Goal: Information Seeking & Learning: Learn about a topic

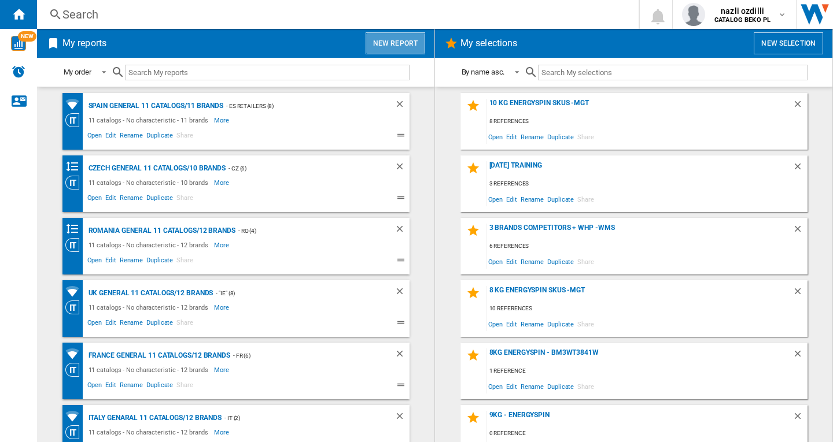
click at [405, 43] on button "New report" at bounding box center [396, 43] width 60 height 22
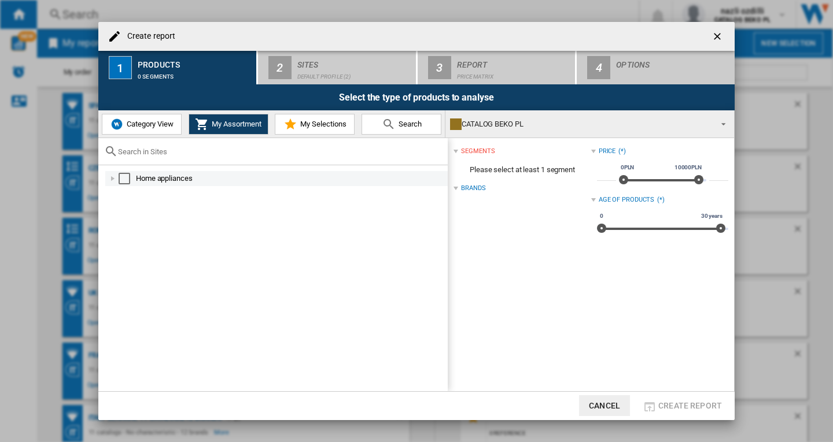
click at [120, 180] on div "Select" at bounding box center [125, 179] width 12 height 12
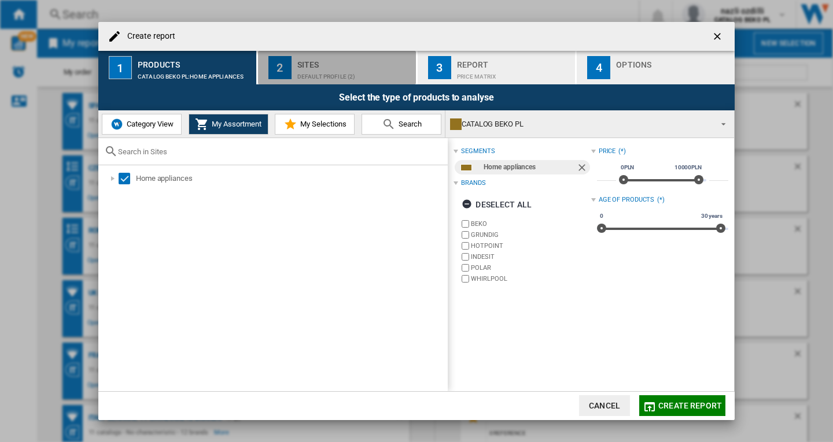
click at [315, 69] on div "Default profile (2)" at bounding box center [354, 74] width 114 height 12
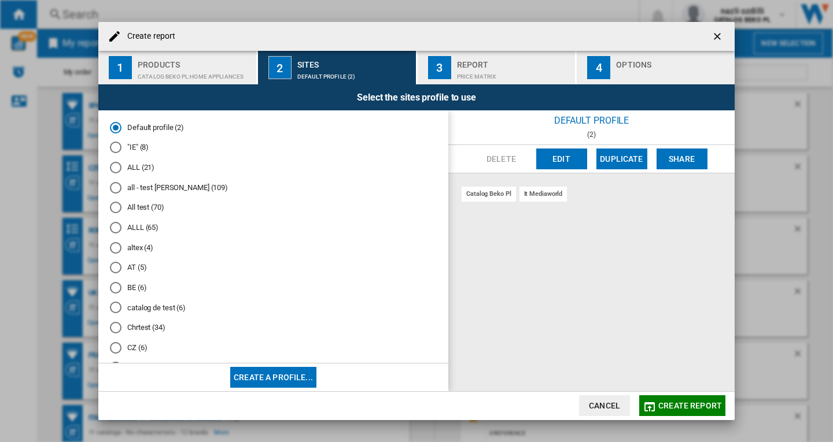
click at [685, 407] on span "Create report" at bounding box center [690, 405] width 64 height 9
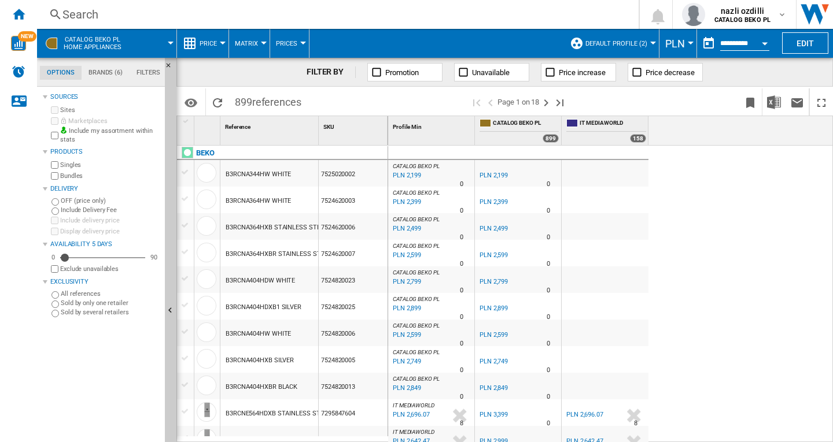
click at [223, 43] on div at bounding box center [223, 43] width 6 height 3
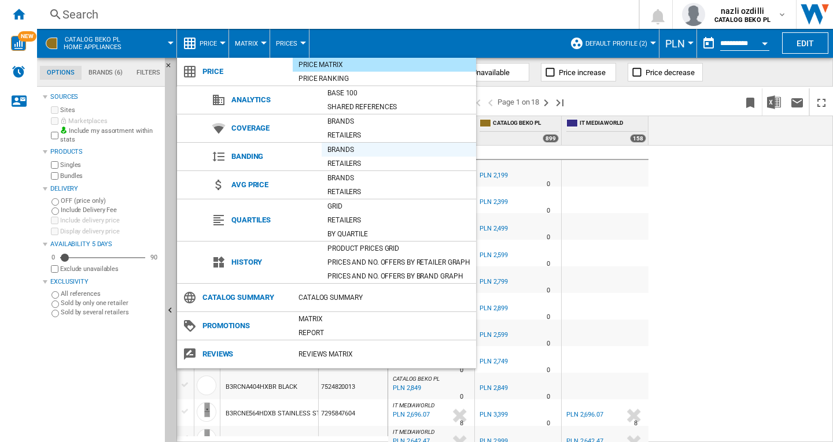
click at [337, 151] on div "Brands" at bounding box center [399, 150] width 154 height 12
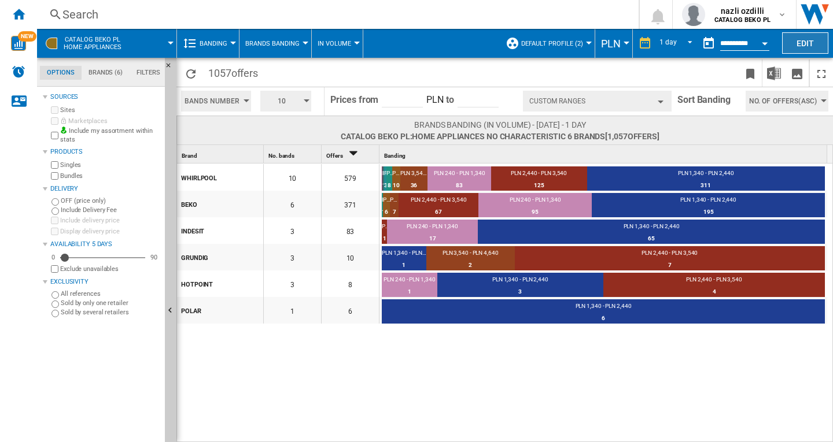
click at [804, 38] on button "Edit" at bounding box center [805, 42] width 46 height 21
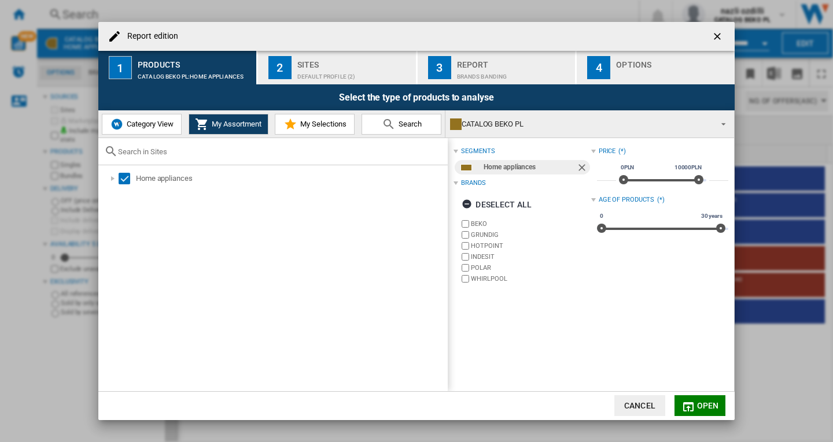
click at [135, 121] on span "Category View" at bounding box center [149, 124] width 50 height 9
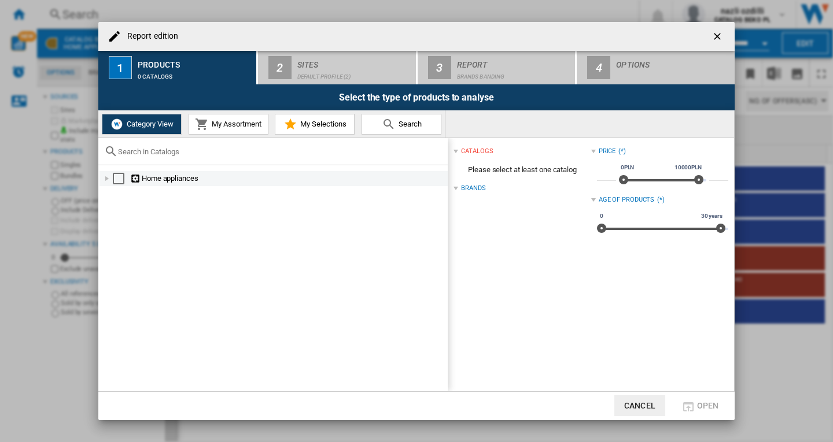
click at [118, 182] on div "Select" at bounding box center [119, 179] width 12 height 12
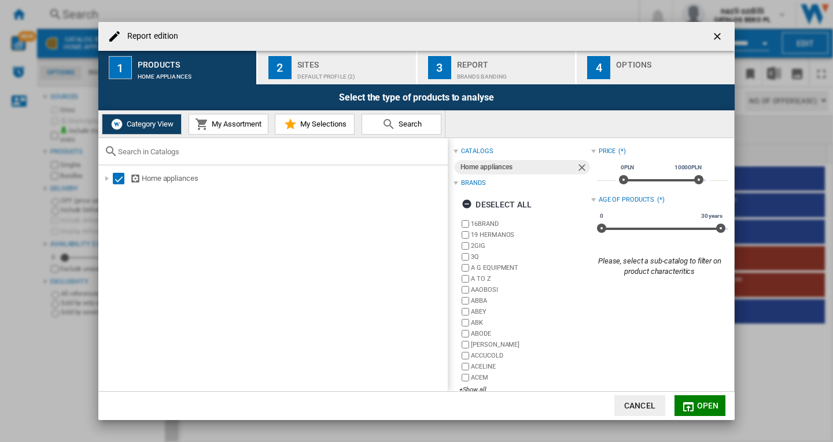
click at [695, 404] on button "Open" at bounding box center [699, 406] width 51 height 21
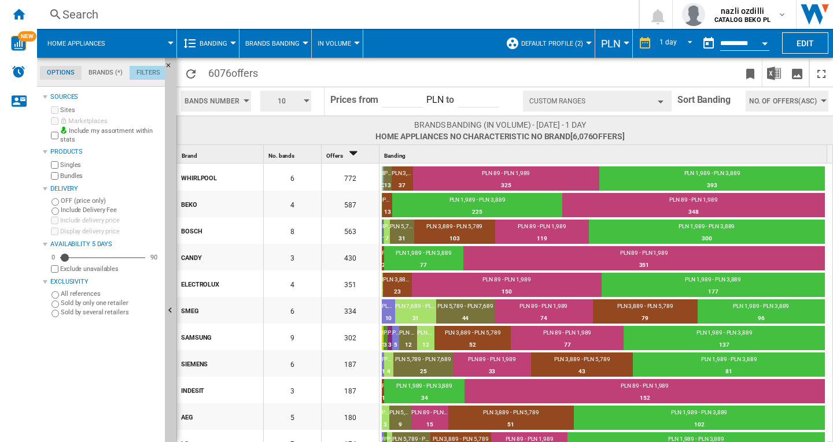
click at [149, 75] on md-tab-item "Filters" at bounding box center [149, 73] width 38 height 14
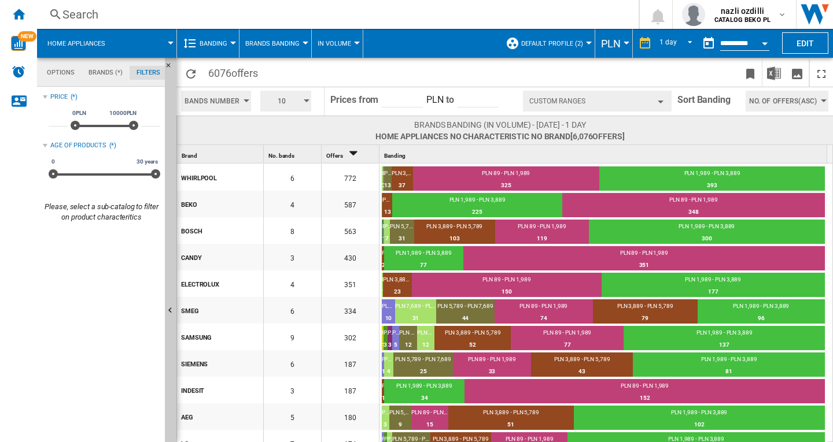
click at [303, 44] on div at bounding box center [306, 43] width 6 height 3
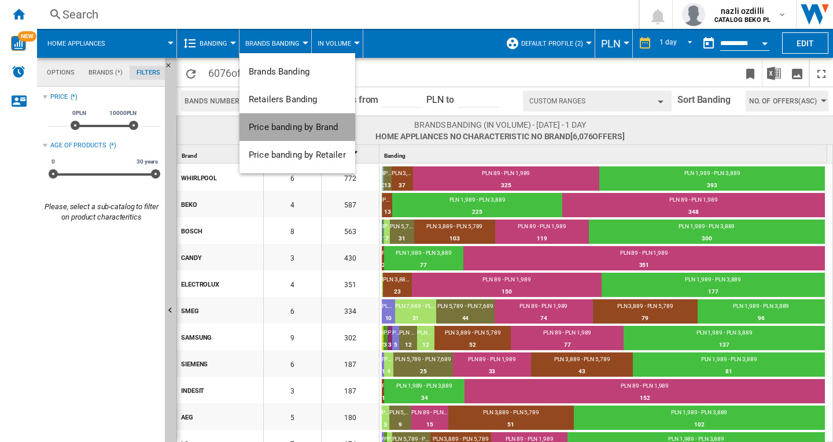
click at [288, 127] on span "Price banding by Brand" at bounding box center [293, 127] width 89 height 10
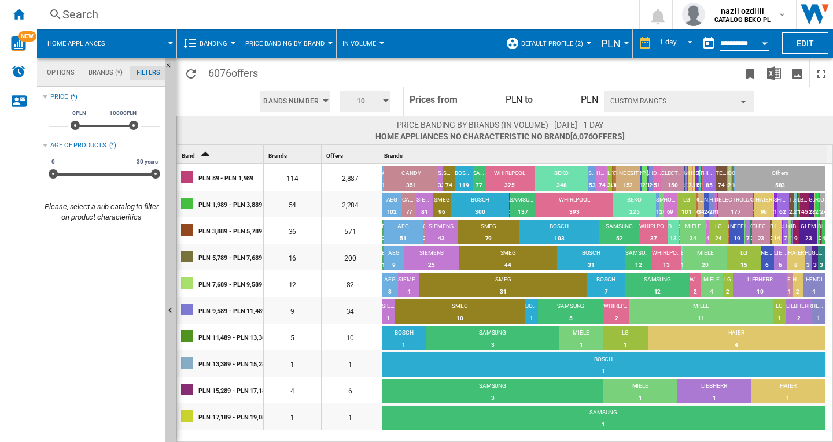
click at [492, 98] on input "*****" at bounding box center [481, 98] width 41 height 17
type input "*****"
click at [495, 101] on input "*****" at bounding box center [481, 98] width 41 height 17
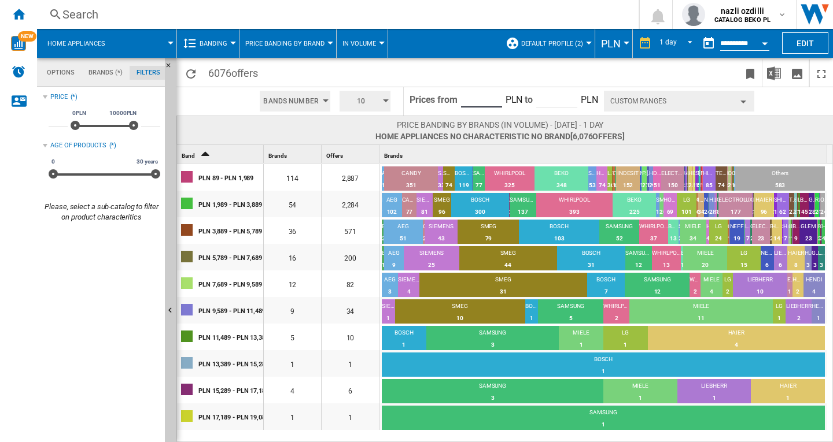
click at [495, 101] on input "*****" at bounding box center [481, 98] width 41 height 17
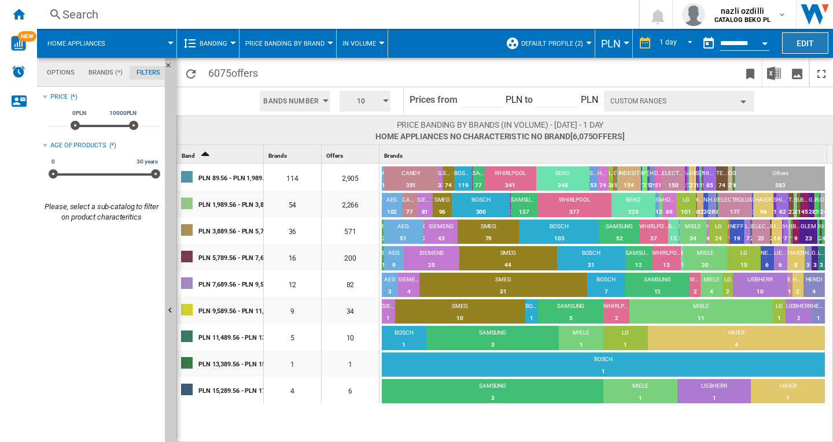
click at [797, 39] on button "Edit" at bounding box center [805, 42] width 46 height 21
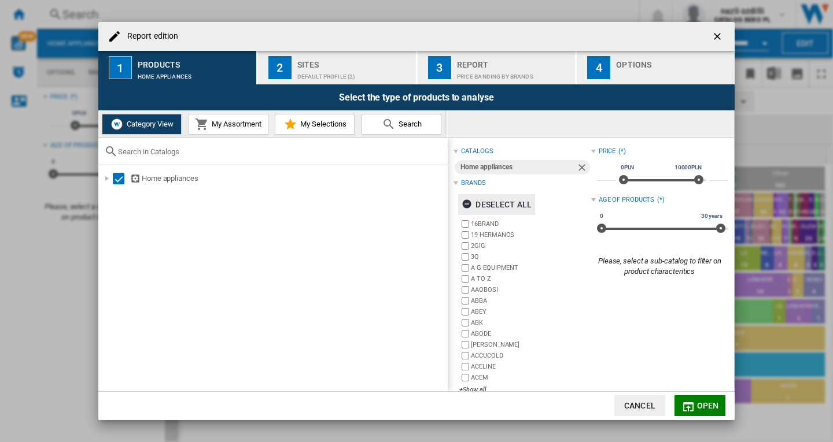
click at [490, 205] on div "Deselect all" at bounding box center [497, 204] width 70 height 21
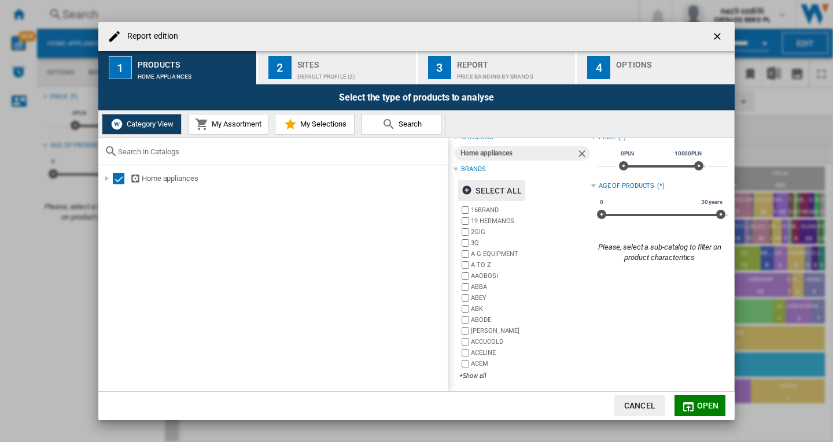
scroll to position [17, 0]
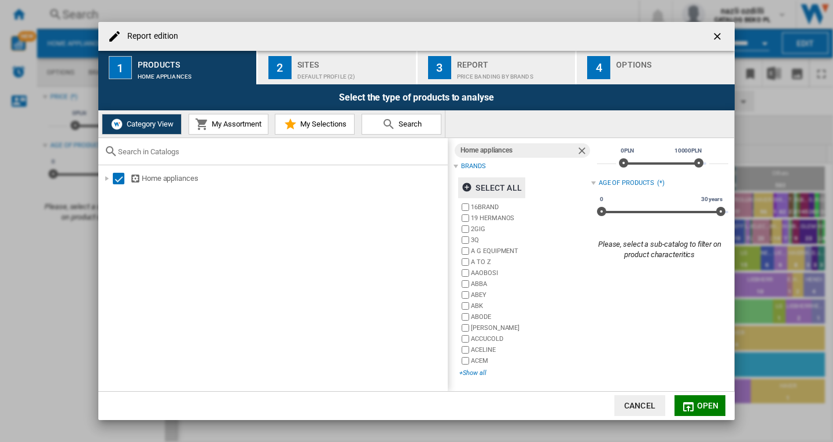
click at [477, 373] on div "+Show all" at bounding box center [524, 373] width 131 height 9
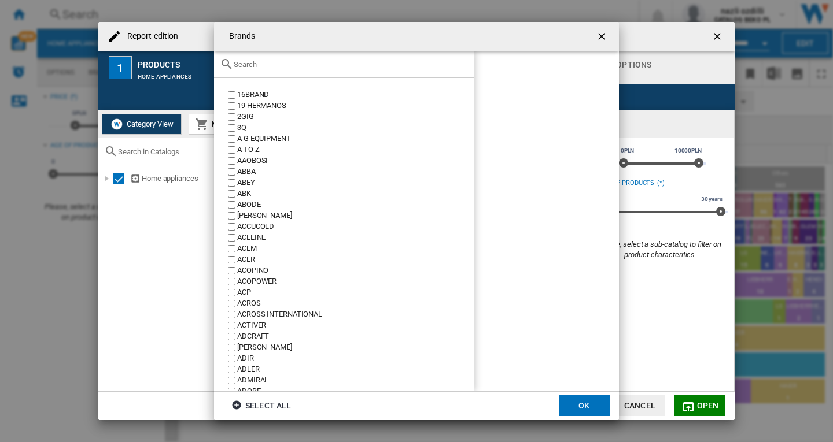
click at [265, 66] on input "text" at bounding box center [351, 64] width 235 height 9
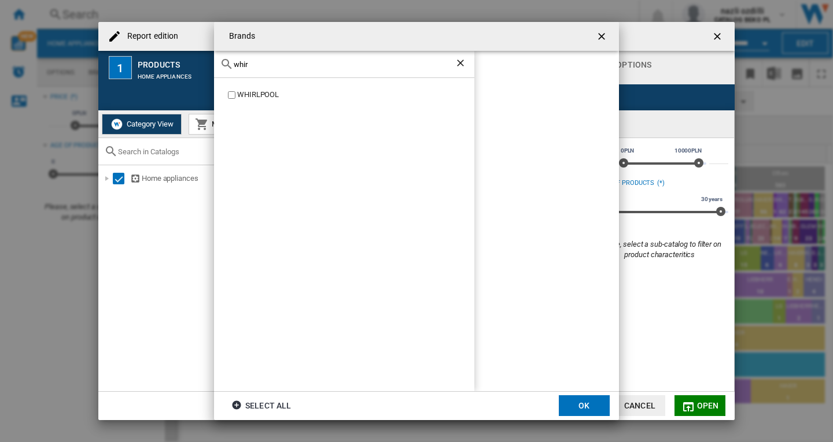
type input "whir"
click at [260, 98] on div "WHIRLPOOL" at bounding box center [355, 95] width 237 height 11
click at [582, 407] on button "OK" at bounding box center [584, 406] width 51 height 21
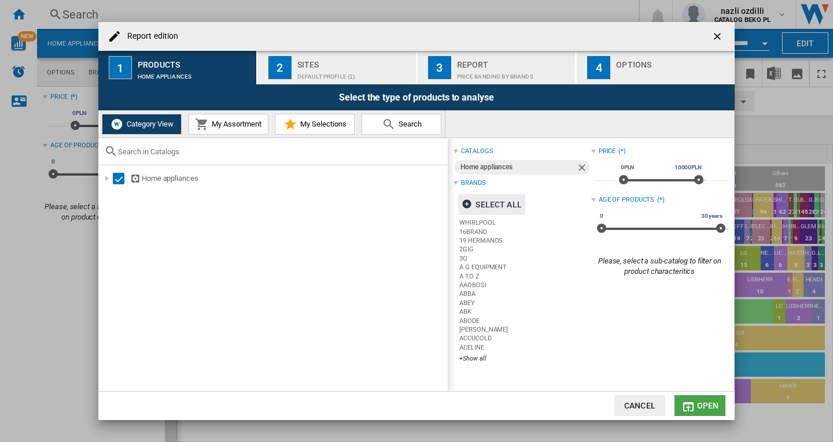
drag, startPoint x: 707, startPoint y: 405, endPoint x: 685, endPoint y: 404, distance: 22.0
click at [706, 405] on span "Open" at bounding box center [708, 405] width 22 height 9
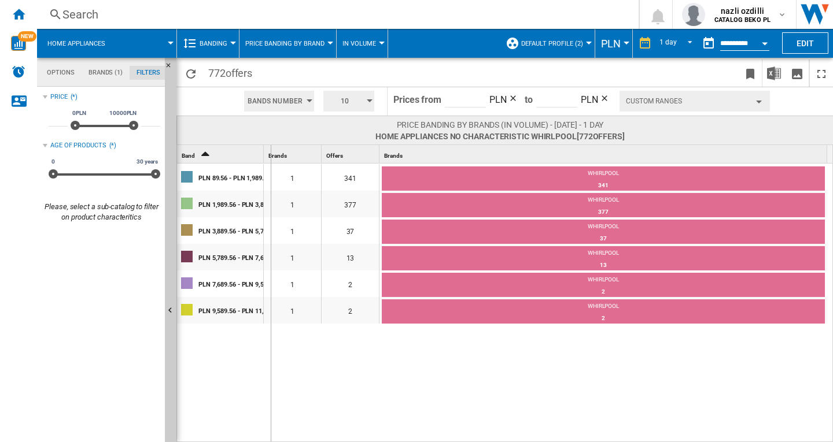
drag, startPoint x: 264, startPoint y: 156, endPoint x: 301, endPoint y: 201, distance: 58.3
click at [292, 157] on div "Brands 1" at bounding box center [293, 154] width 58 height 18
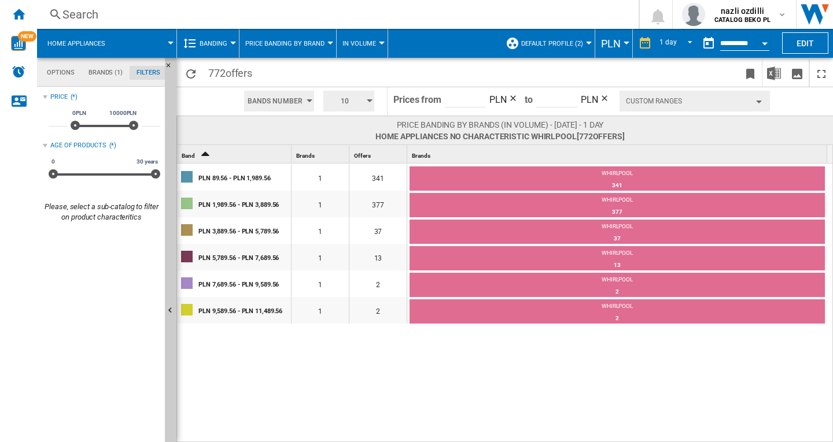
click at [327, 40] on button "Price banding by Brand" at bounding box center [287, 43] width 85 height 29
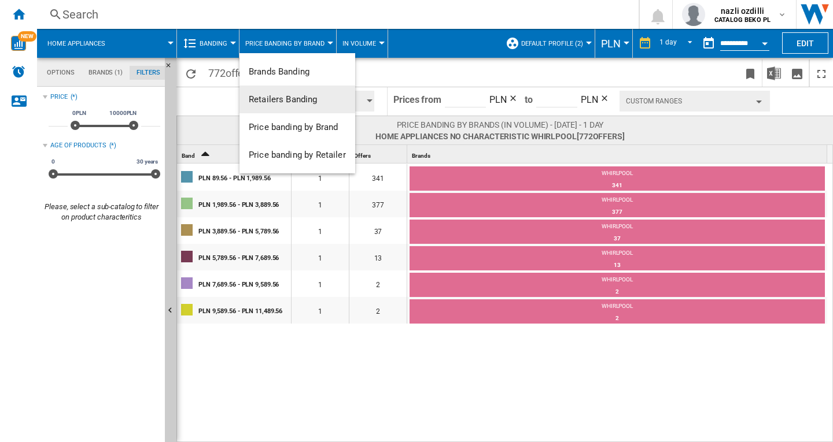
click at [283, 98] on span "Retailers Banding" at bounding box center [283, 99] width 69 height 10
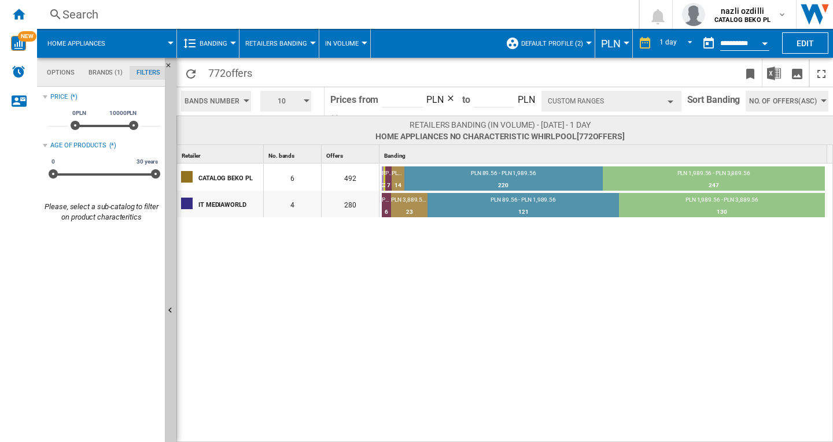
click at [296, 43] on span "Retailers Banding" at bounding box center [276, 44] width 62 height 8
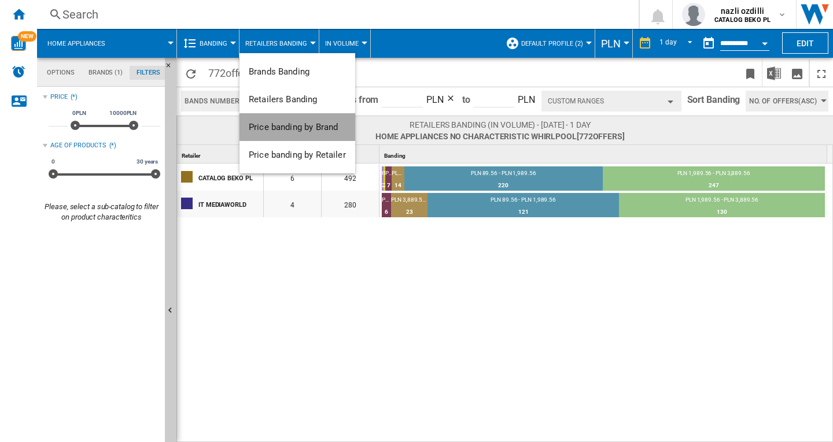
click at [294, 126] on span "Price banding by Brand" at bounding box center [293, 127] width 89 height 10
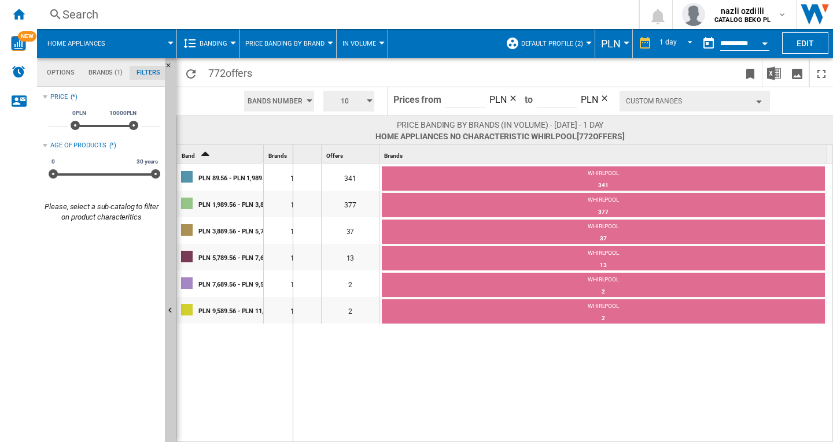
drag, startPoint x: 262, startPoint y: 153, endPoint x: 357, endPoint y: 237, distance: 126.6
click at [330, 162] on div "Band 2 Brands 1 Offers 1 Brands 1" at bounding box center [502, 154] width 650 height 18
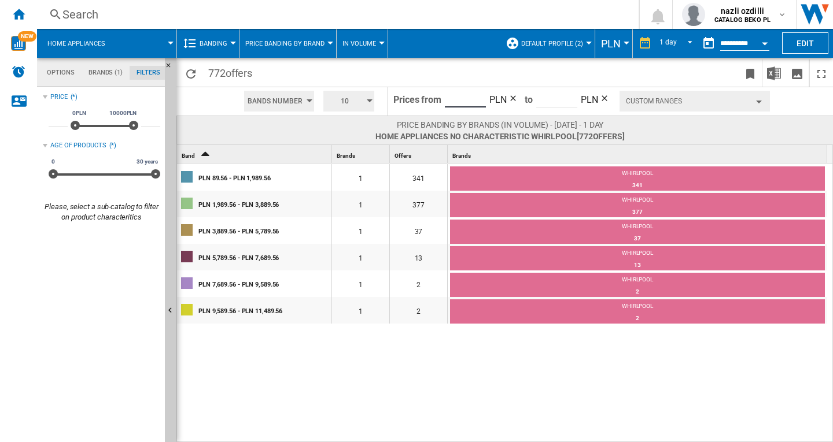
click at [457, 98] on input "*****" at bounding box center [465, 98] width 41 height 17
click at [455, 98] on input "*****" at bounding box center [465, 98] width 41 height 17
click at [456, 100] on input "*****" at bounding box center [465, 98] width 41 height 17
click at [470, 101] on input "******" at bounding box center [465, 98] width 41 height 17
type input "*****"
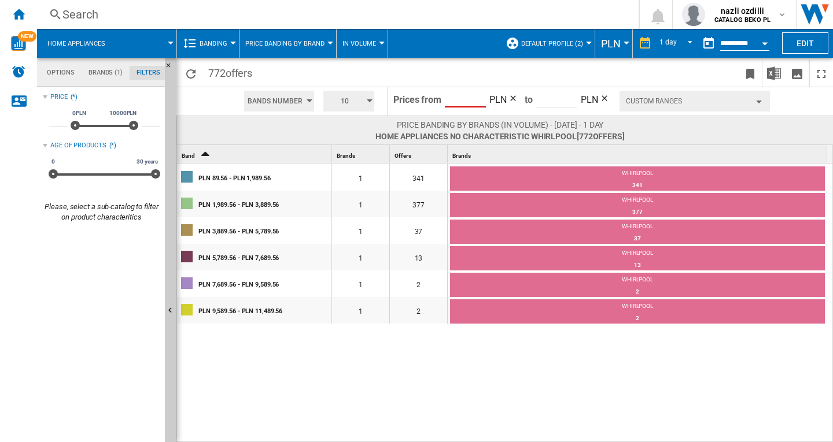
click at [547, 104] on input "********" at bounding box center [556, 98] width 41 height 17
type input "****"
click at [755, 96] on button "Custom Ranges" at bounding box center [694, 101] width 150 height 21
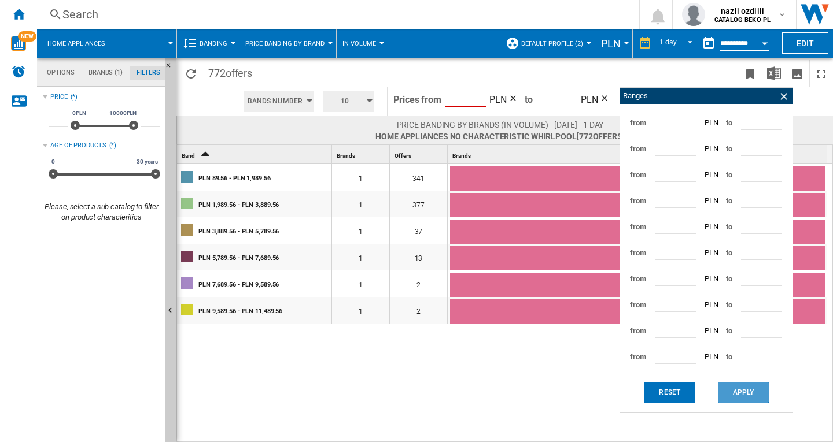
click at [740, 389] on button "Apply" at bounding box center [743, 392] width 51 height 21
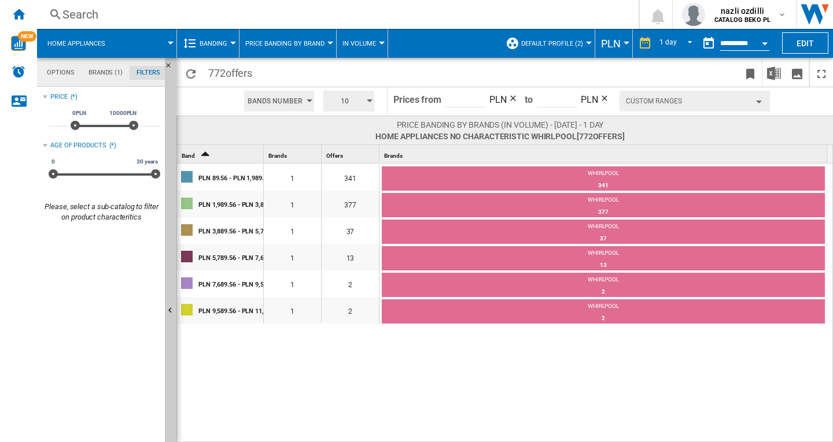
click at [759, 102] on div "button" at bounding box center [759, 102] width 6 height 3
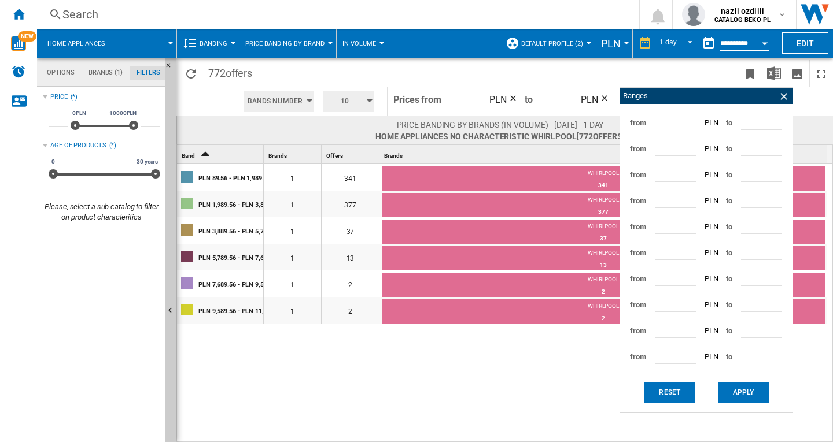
click at [687, 170] on input "*******" at bounding box center [675, 173] width 41 height 17
click at [687, 176] on input "*******" at bounding box center [675, 173] width 41 height 17
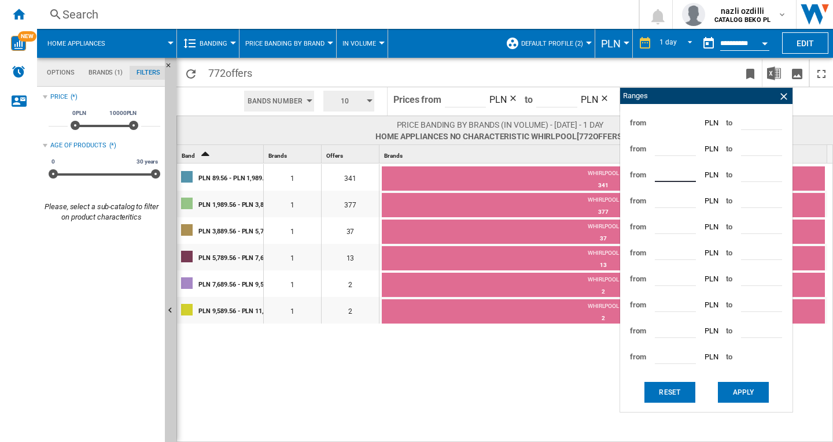
click at [687, 176] on input "*******" at bounding box center [675, 173] width 41 height 17
click at [687, 170] on input "*******" at bounding box center [675, 173] width 41 height 17
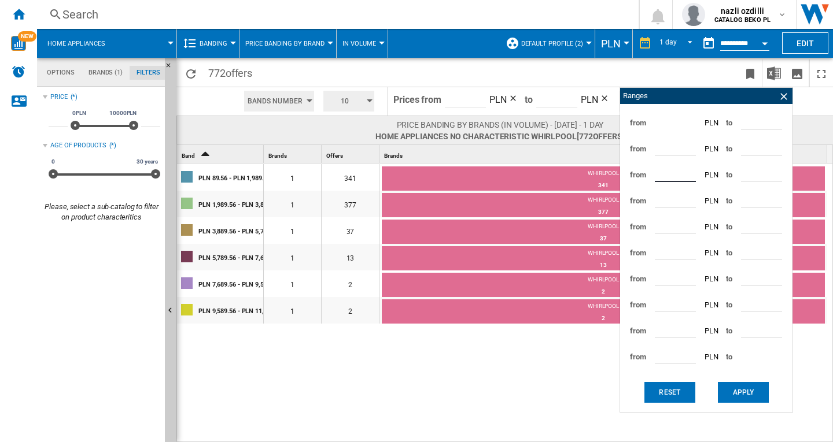
click at [687, 170] on input "*******" at bounding box center [675, 173] width 41 height 17
click at [687, 175] on input "*******" at bounding box center [675, 173] width 41 height 17
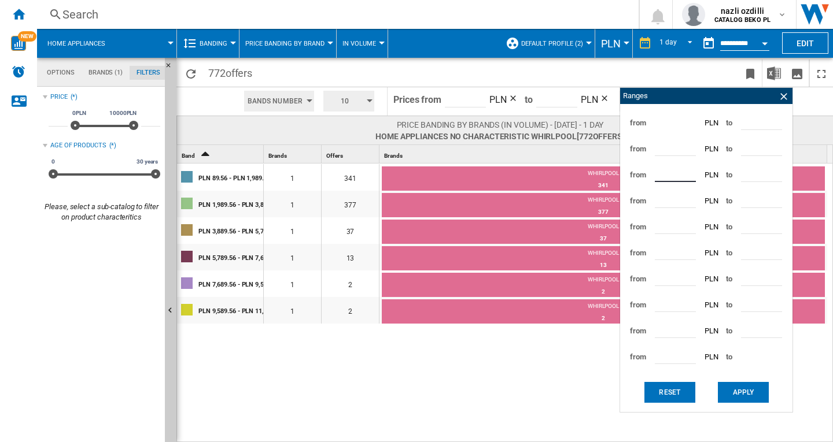
click at [687, 175] on input "*******" at bounding box center [675, 173] width 41 height 17
type input "*******"
click at [687, 175] on input "*******" at bounding box center [675, 173] width 41 height 17
click at [661, 172] on input "*******" at bounding box center [675, 173] width 41 height 17
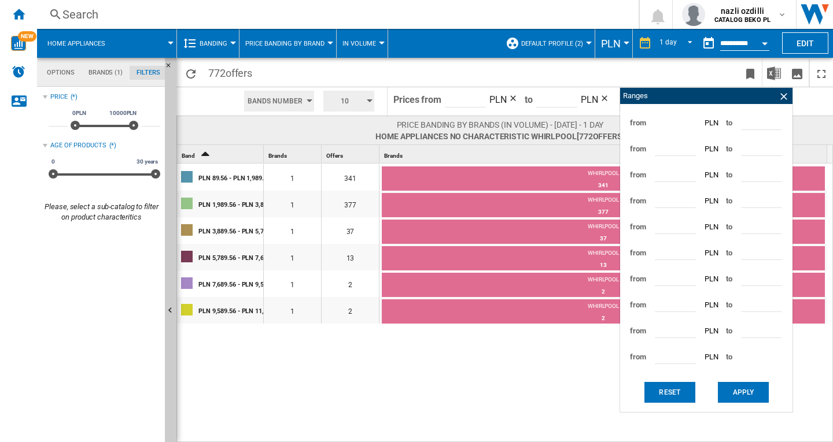
click at [650, 123] on div "from ***** PLN to *******" at bounding box center [706, 123] width 161 height 26
click at [673, 396] on button "Reset" at bounding box center [669, 392] width 51 height 21
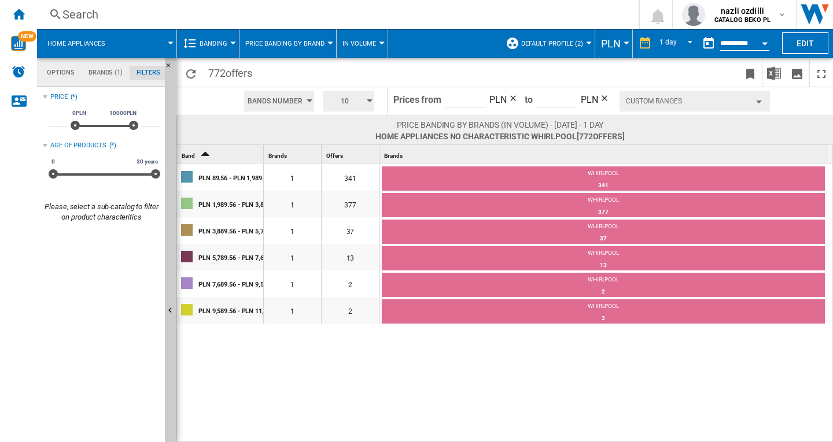
click at [454, 102] on input "*****" at bounding box center [465, 98] width 41 height 17
type input "******"
click at [545, 99] on input "********" at bounding box center [556, 98] width 41 height 17
click at [536, 98] on input "********" at bounding box center [556, 98] width 41 height 17
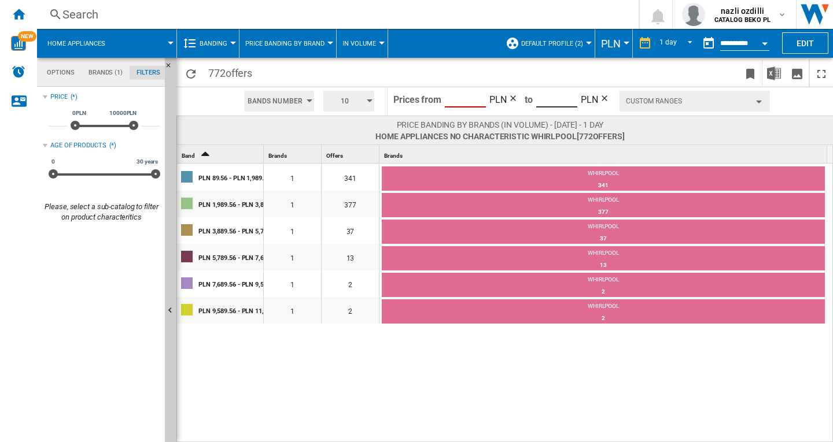
type input "****"
click at [696, 98] on button "Custom Ranges" at bounding box center [694, 101] width 150 height 21
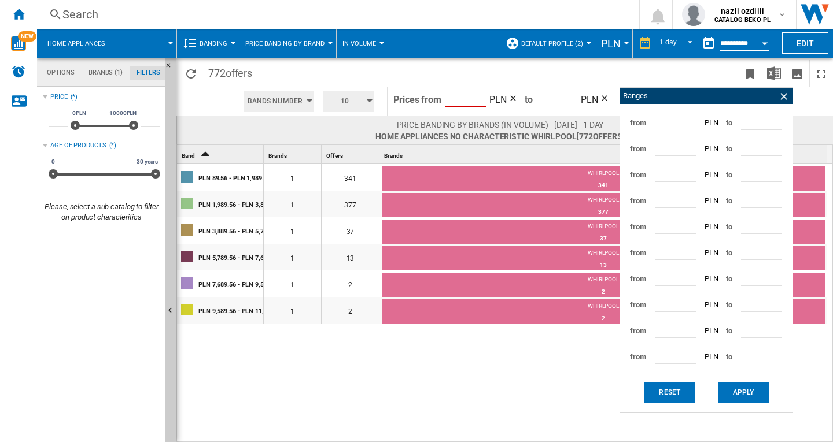
click at [742, 123] on input "*******" at bounding box center [761, 121] width 41 height 17
click at [782, 98] on ng-md-icon at bounding box center [784, 97] width 12 height 12
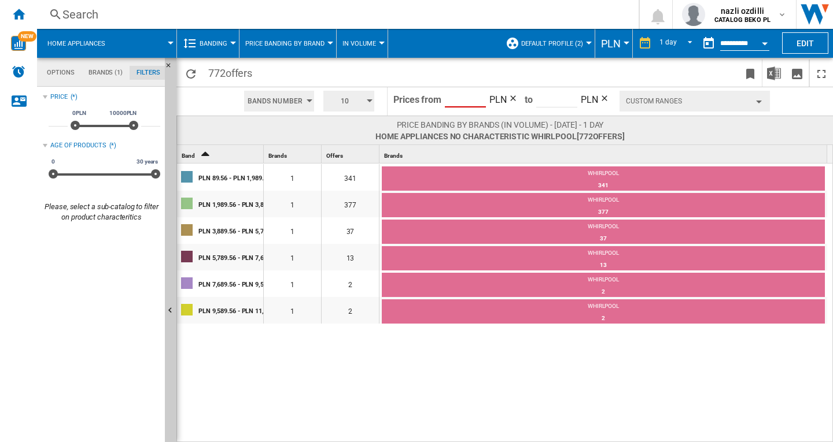
click at [152, 72] on md-tab-item "Filters" at bounding box center [149, 73] width 38 height 14
click at [57, 73] on md-tab-item "Options" at bounding box center [61, 73] width 42 height 14
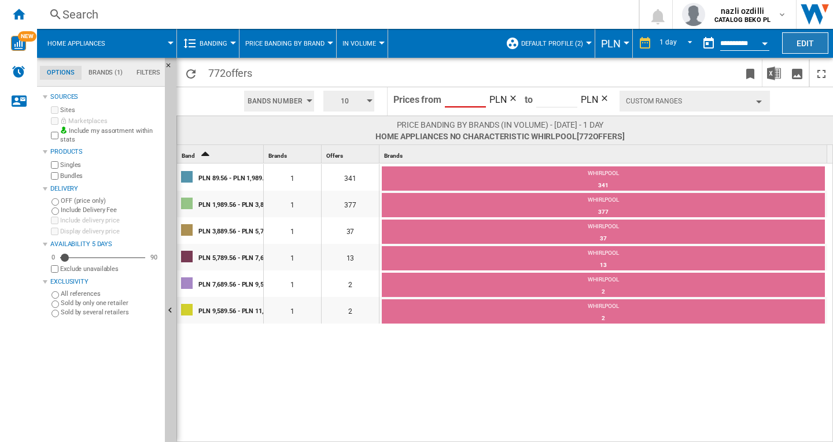
click at [807, 38] on button "Edit" at bounding box center [805, 42] width 46 height 21
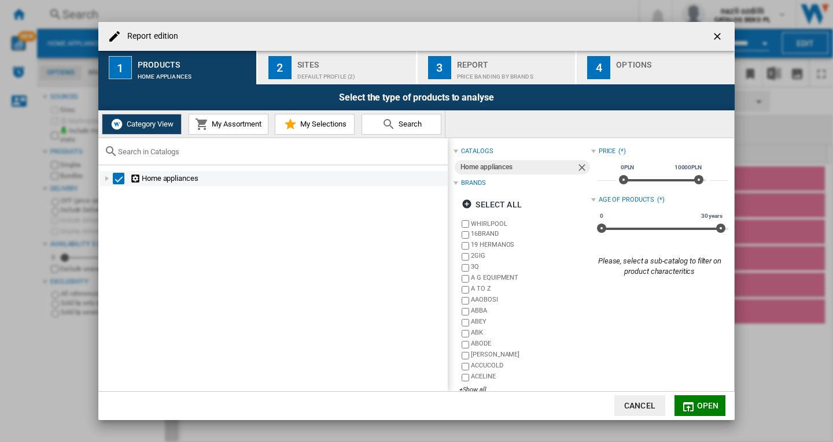
click at [122, 182] on div "Select" at bounding box center [119, 179] width 12 height 12
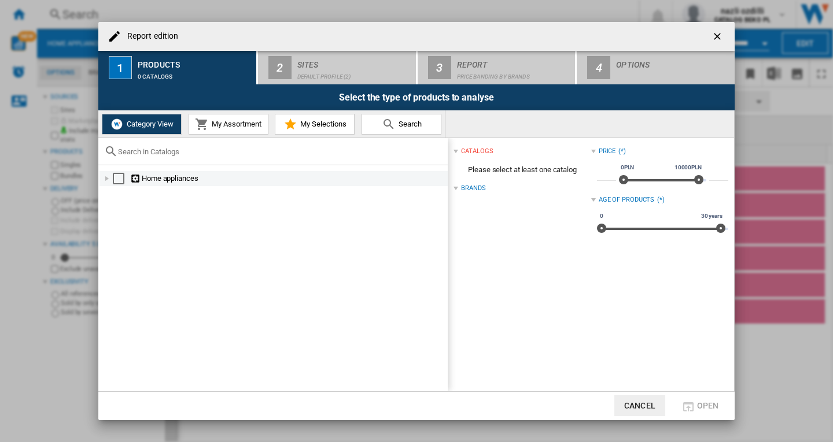
click at [104, 179] on div "Report edition ..." at bounding box center [107, 179] width 12 height 12
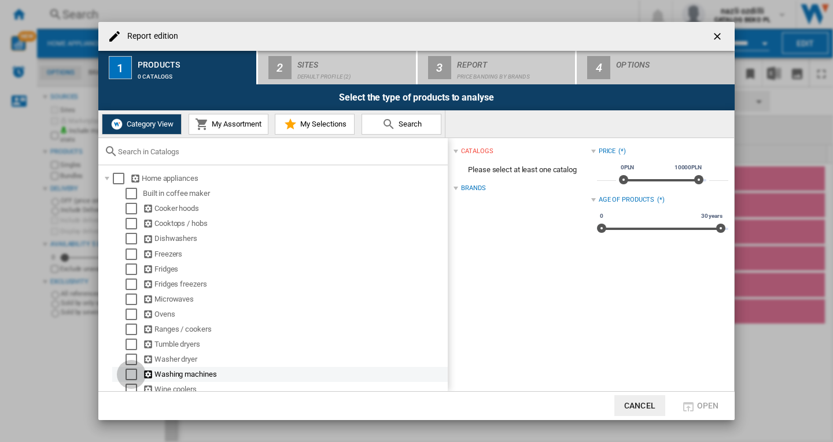
click at [130, 378] on div "Select" at bounding box center [132, 375] width 12 height 12
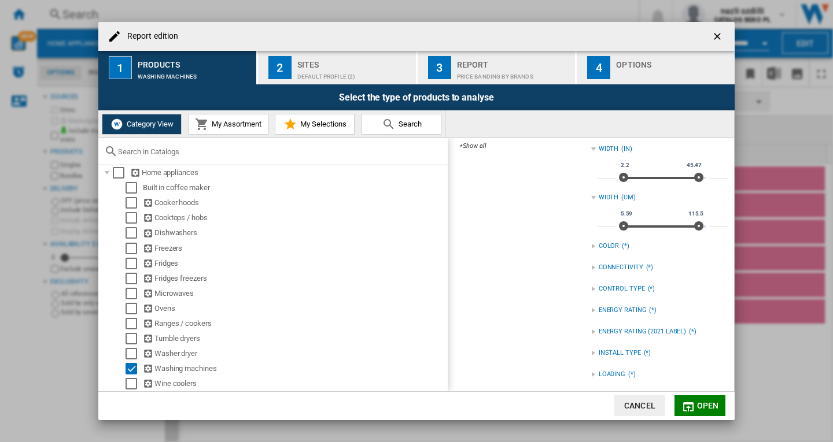
scroll to position [247, 0]
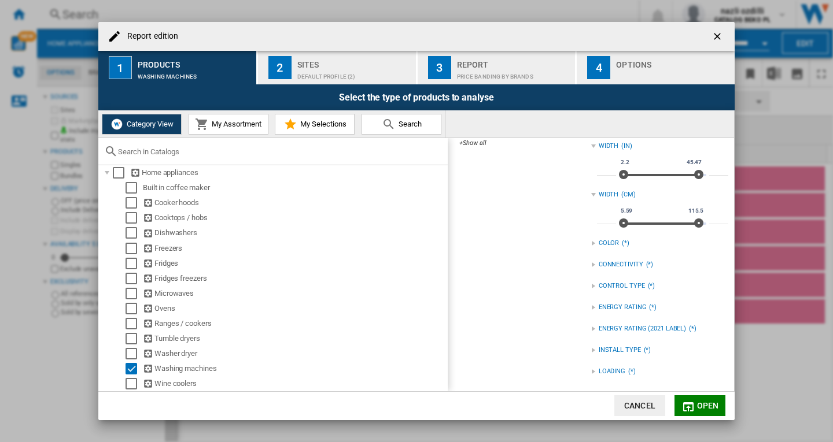
click at [707, 403] on span "Open" at bounding box center [708, 405] width 22 height 9
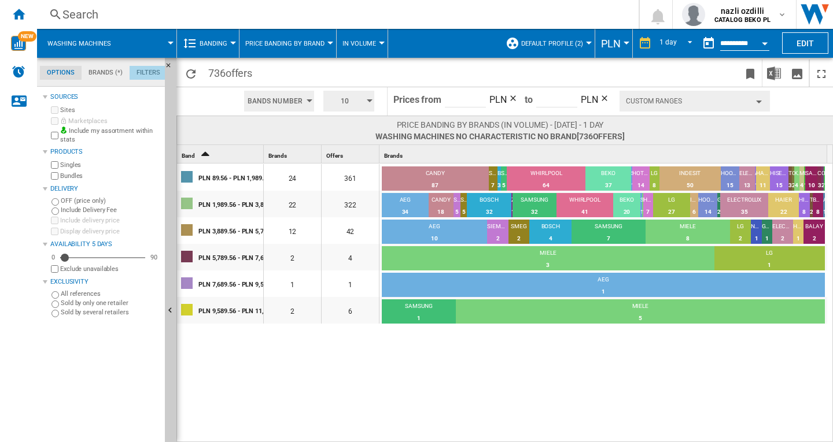
click at [147, 74] on md-tab-item "Filters" at bounding box center [149, 73] width 38 height 14
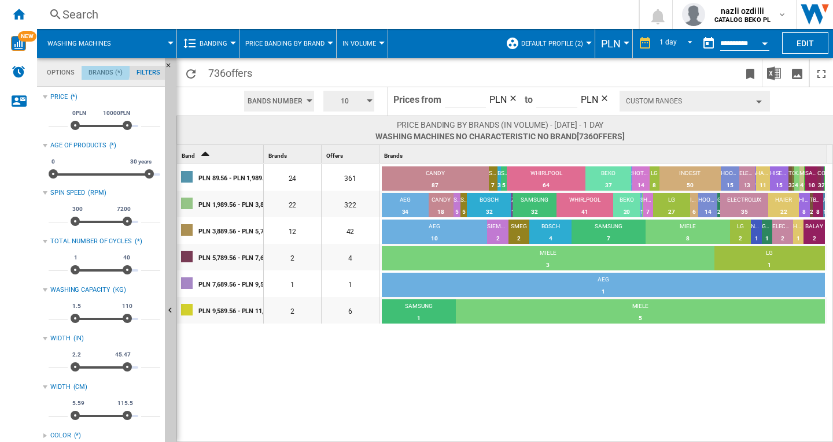
click at [93, 69] on md-tab-item "Brands (*)" at bounding box center [106, 73] width 48 height 14
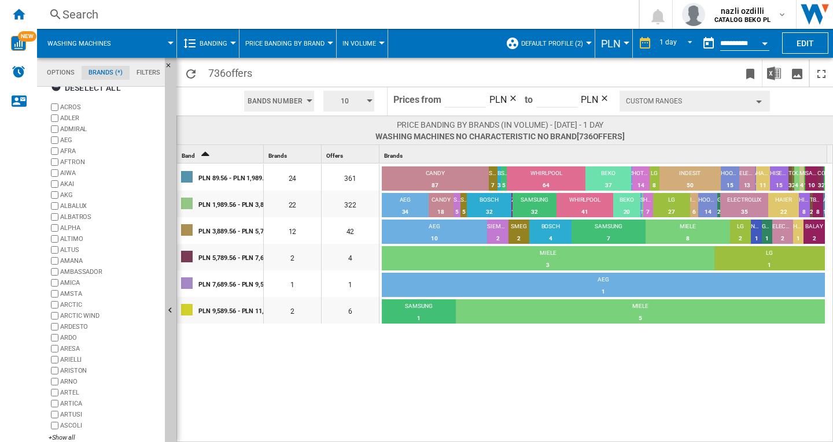
scroll to position [24, 0]
click at [769, 71] on img "Download in Excel" at bounding box center [774, 74] width 14 height 14
click at [168, 66] on ng-md-icon "Hide" at bounding box center [172, 69] width 14 height 14
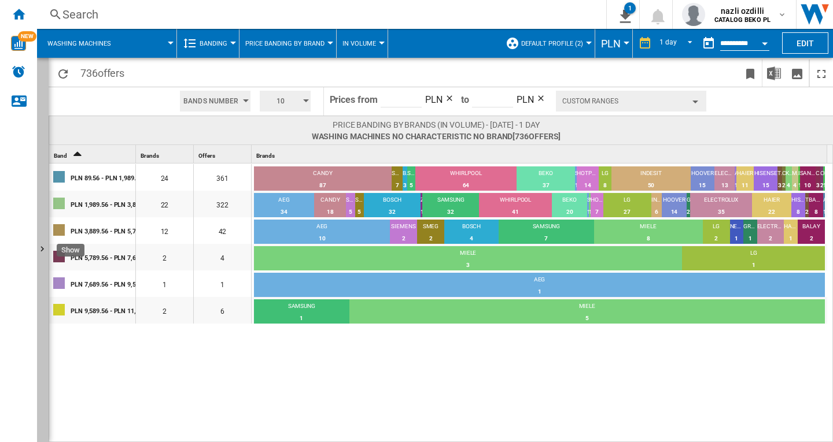
click at [42, 245] on ng-md-icon "Show" at bounding box center [44, 251] width 14 height 14
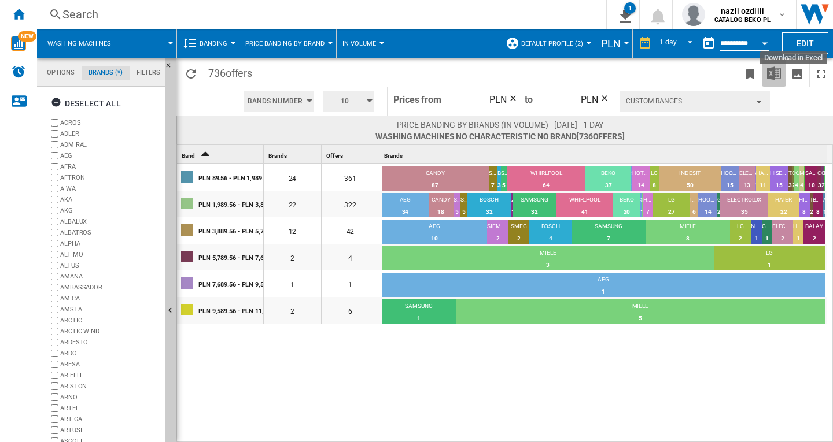
click at [768, 72] on img "Download in Excel" at bounding box center [774, 74] width 14 height 14
click at [230, 42] on div at bounding box center [233, 43] width 6 height 3
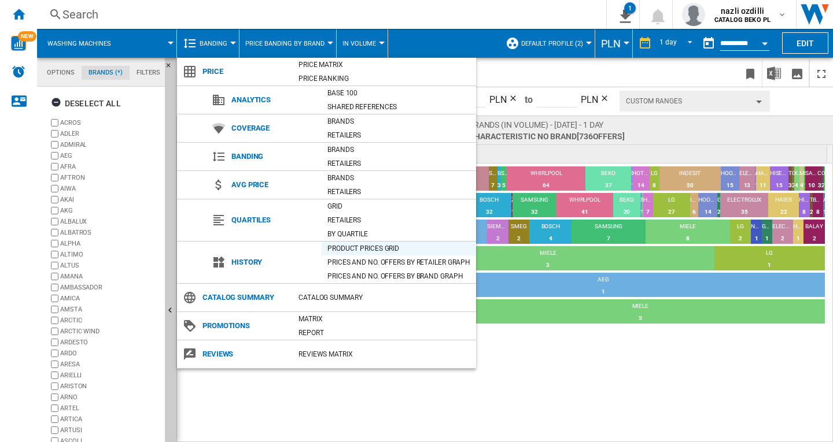
click at [356, 247] on div "Product prices grid" at bounding box center [399, 249] width 154 height 12
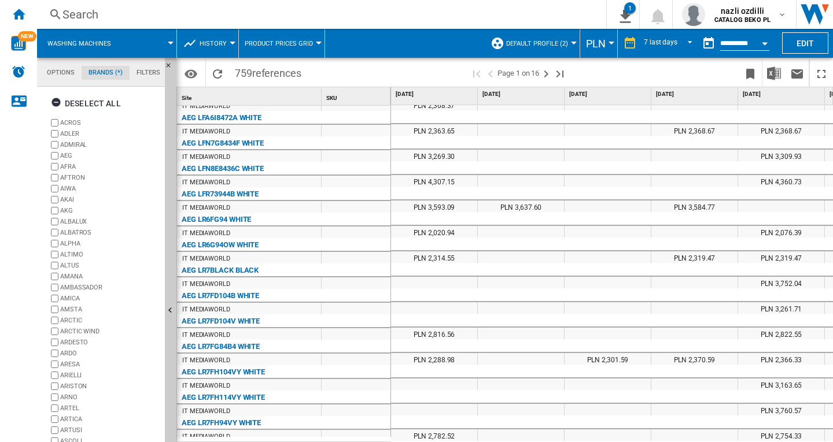
scroll to position [231, 0]
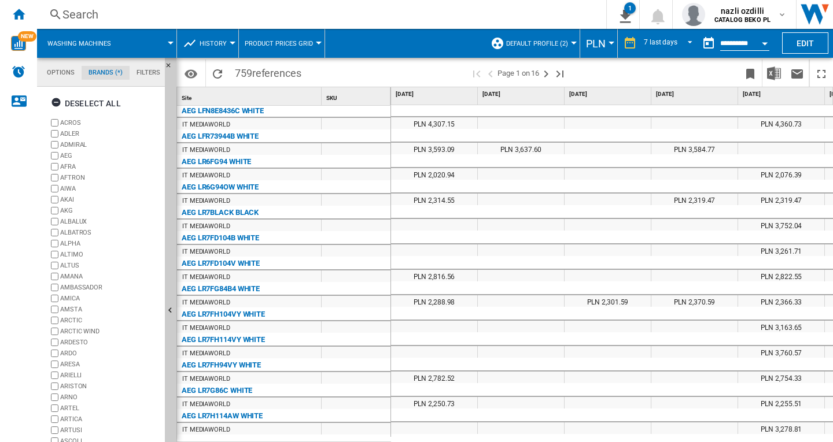
click at [227, 44] on button "History" at bounding box center [216, 43] width 33 height 29
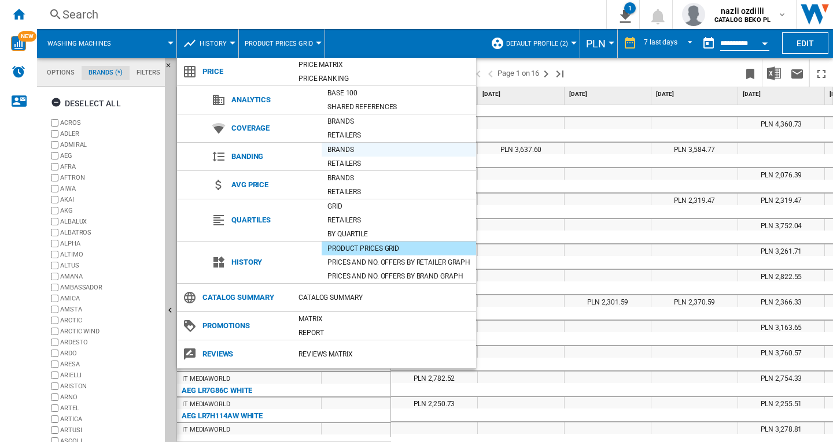
click at [340, 147] on div "Brands" at bounding box center [399, 150] width 154 height 12
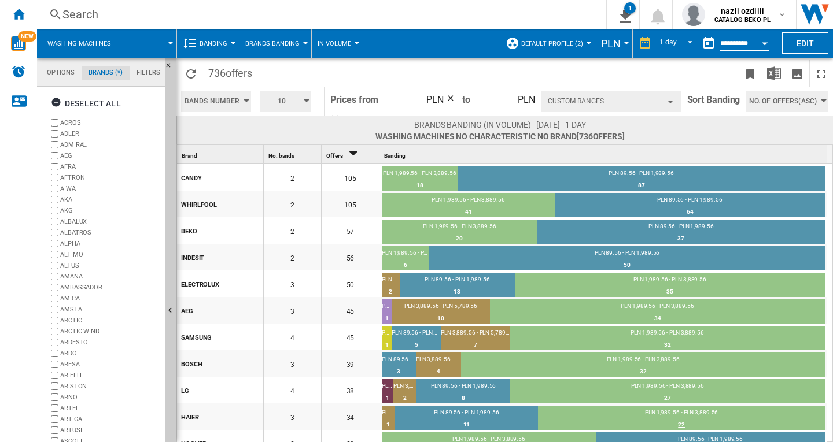
scroll to position [147, 0]
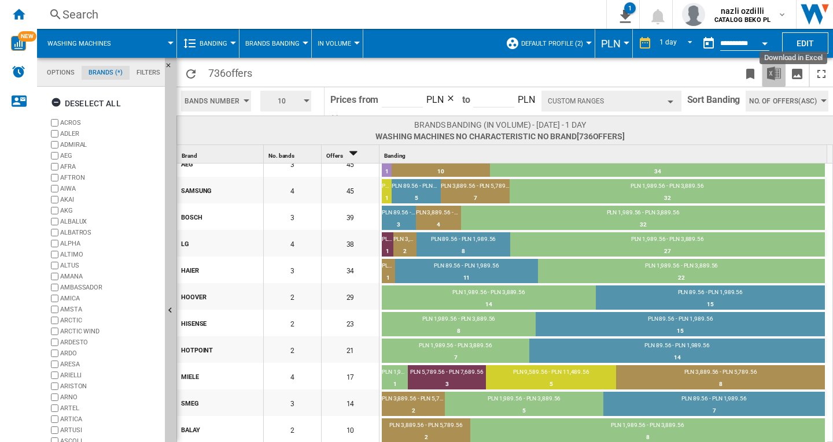
click at [774, 75] on img "Download in Excel" at bounding box center [774, 74] width 14 height 14
click at [765, 42] on div "Open calendar" at bounding box center [765, 43] width 6 height 3
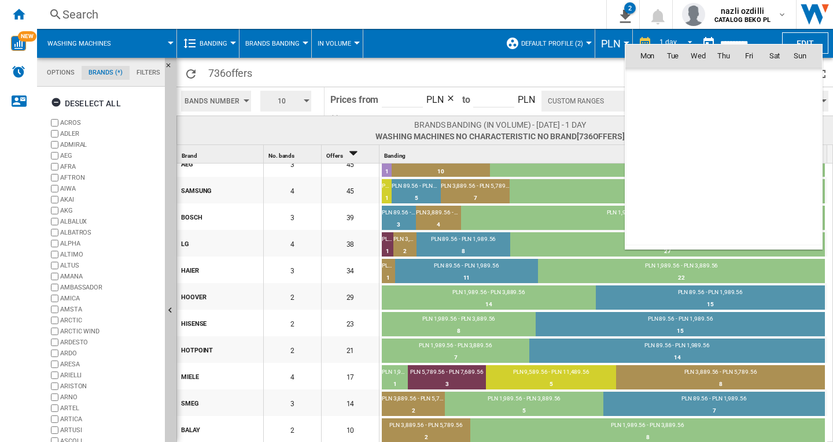
scroll to position [5518, 0]
click at [671, 78] on md-icon "September 2025" at bounding box center [670, 81] width 14 height 14
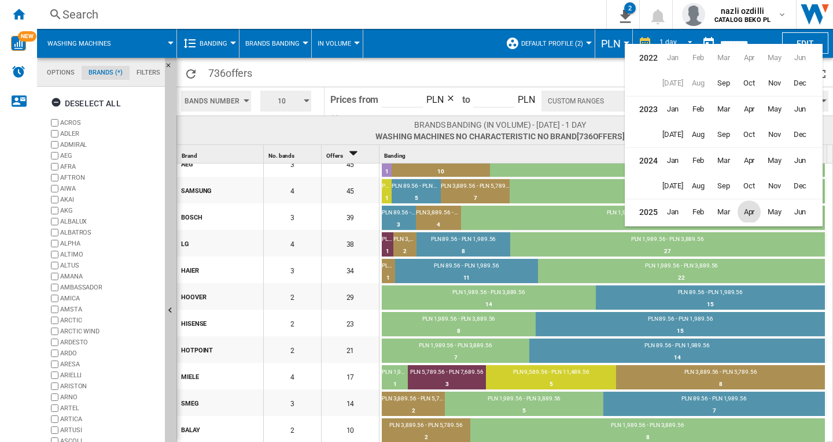
scroll to position [28, 0]
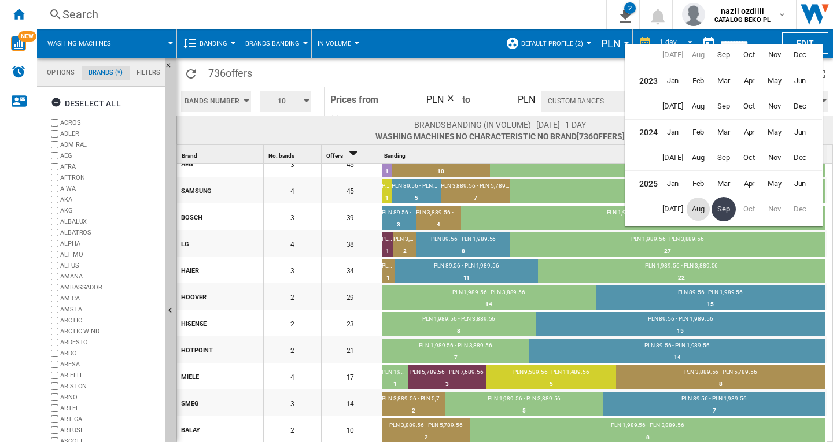
click at [698, 209] on span "Aug" at bounding box center [698, 209] width 23 height 23
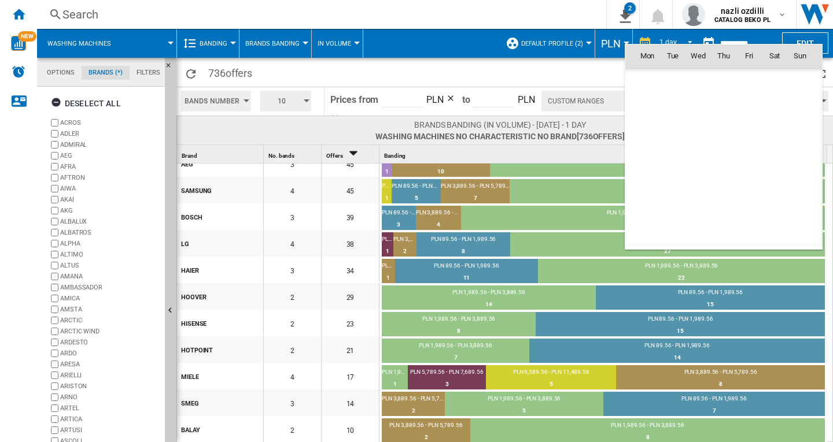
scroll to position [5365, 0]
click at [750, 182] on span "29" at bounding box center [748, 182] width 23 height 23
type input "**********"
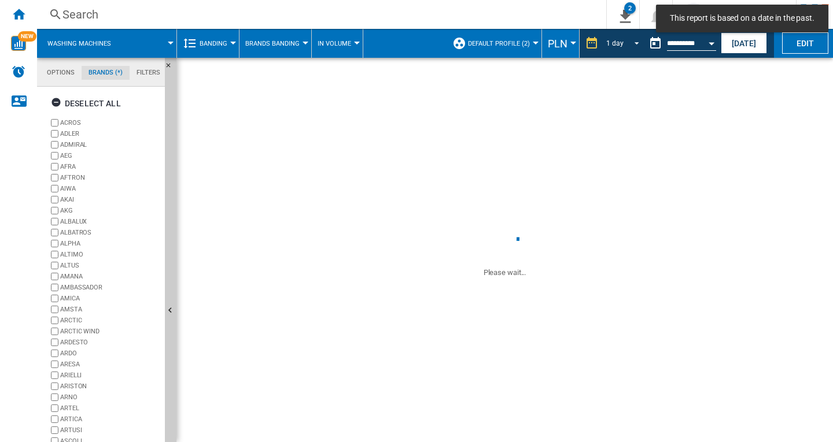
click at [636, 43] on span "REPORTS.WIZARD.STEPS.REPORT.STEPS.REPORT_OPTIONS.PERIOD: 1 day" at bounding box center [633, 42] width 14 height 10
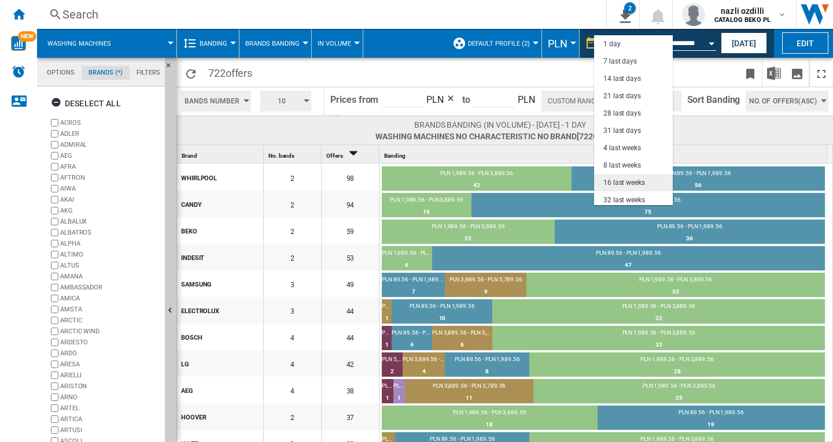
click at [622, 183] on div "16 last weeks" at bounding box center [624, 183] width 42 height 10
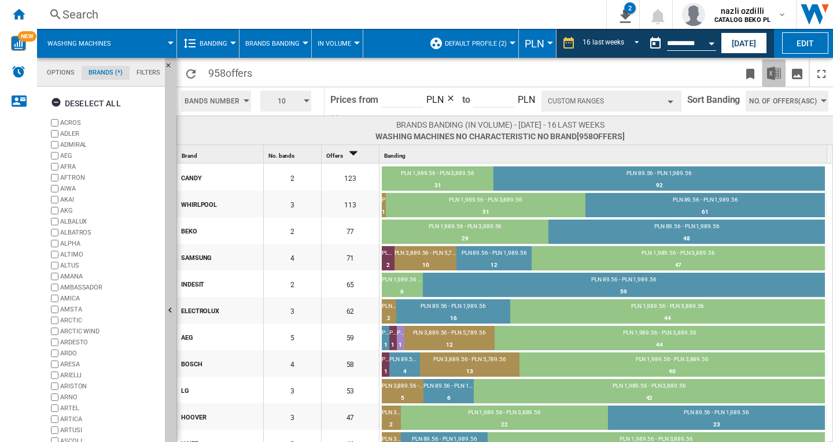
click at [774, 73] on img "Download in Excel" at bounding box center [774, 74] width 14 height 14
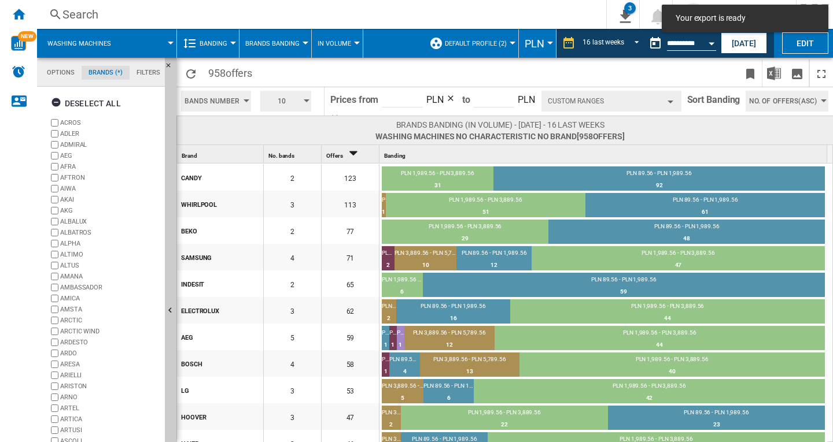
click at [638, 103] on button "Custom Ranges" at bounding box center [611, 101] width 140 height 21
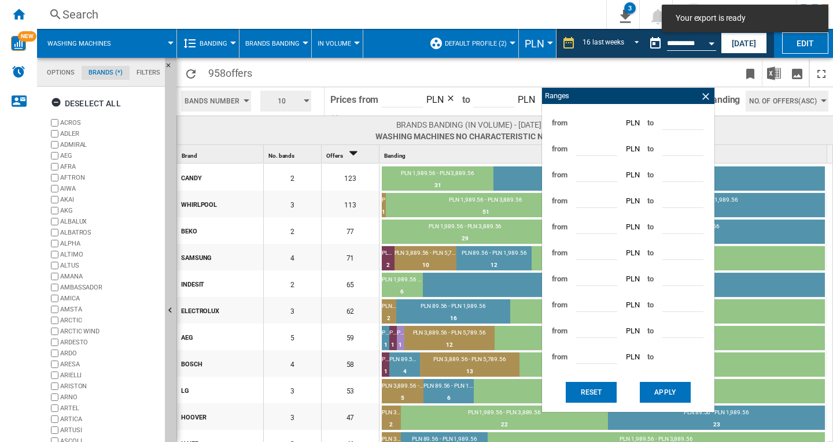
click at [638, 102] on div "Ranges" at bounding box center [628, 96] width 172 height 16
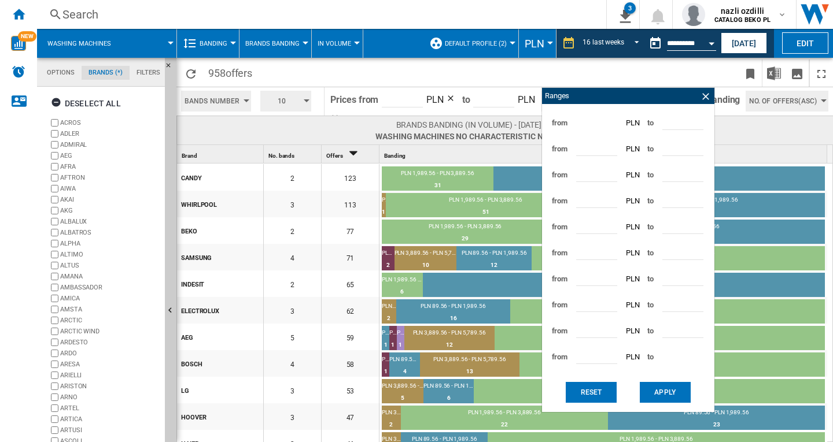
click at [581, 145] on input "*******" at bounding box center [596, 147] width 41 height 17
click at [608, 143] on input "*******" at bounding box center [596, 147] width 41 height 17
click at [608, 152] on input "*******" at bounding box center [596, 147] width 41 height 17
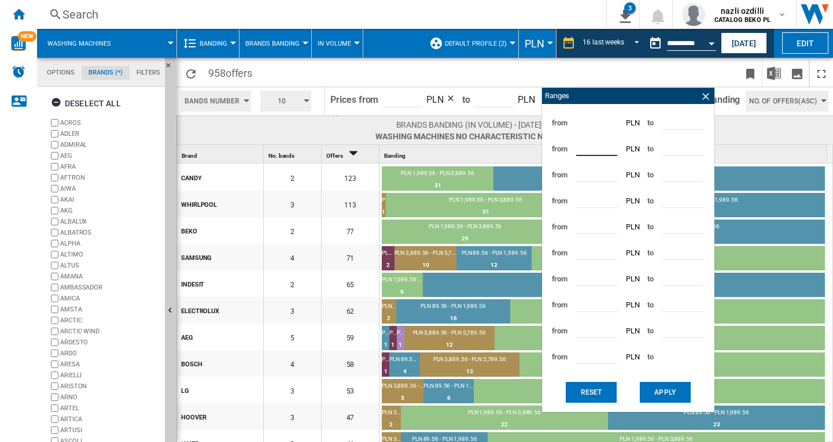
click at [608, 150] on input "*******" at bounding box center [596, 147] width 41 height 17
click at [608, 143] on input "*******" at bounding box center [596, 147] width 41 height 17
click at [608, 146] on input "*******" at bounding box center [596, 147] width 41 height 17
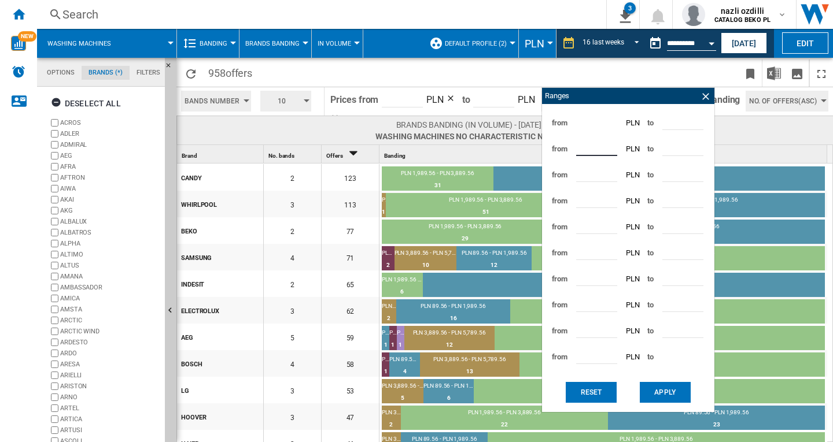
click at [608, 146] on input "*******" at bounding box center [596, 147] width 41 height 17
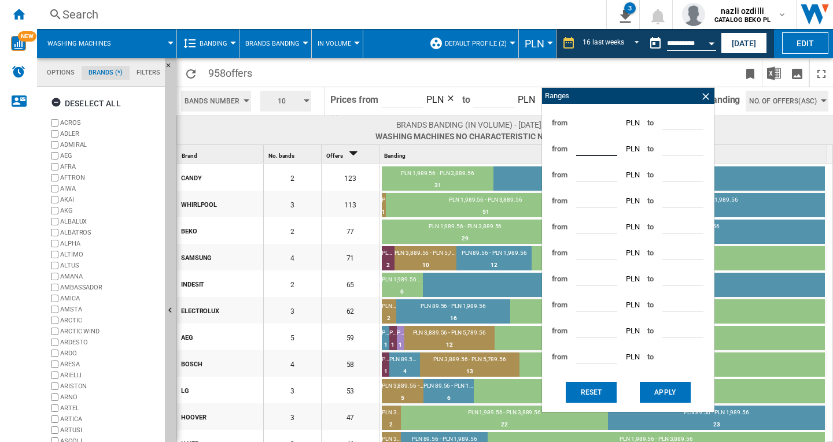
click at [608, 146] on input "*******" at bounding box center [596, 147] width 41 height 17
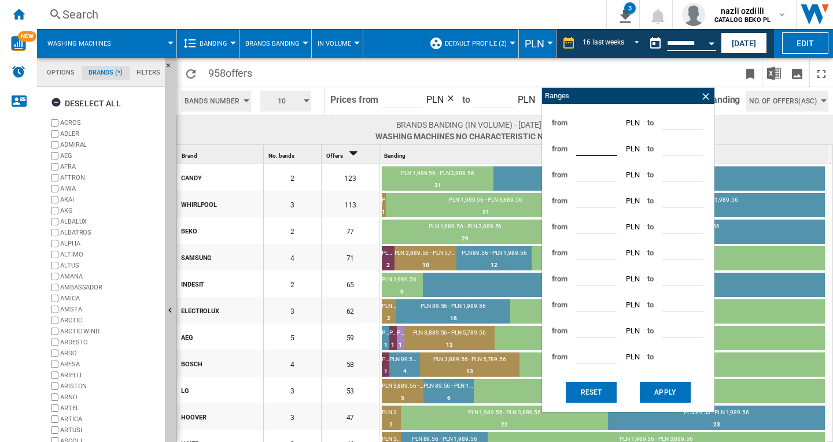
click at [608, 146] on input "*******" at bounding box center [596, 147] width 41 height 17
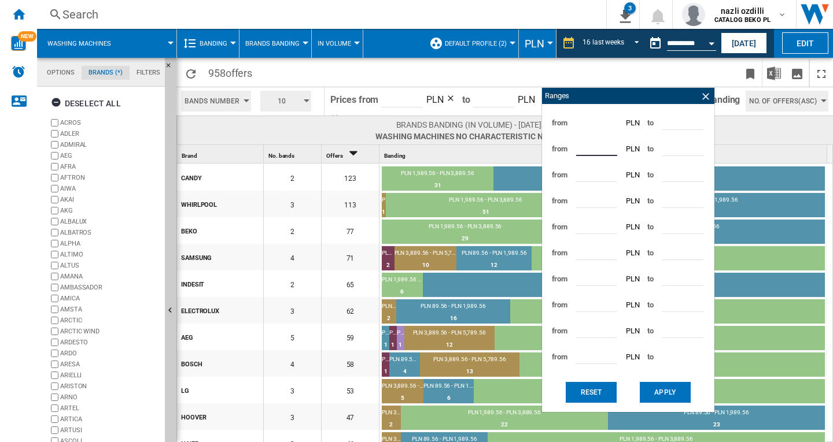
click at [608, 146] on input "*******" at bounding box center [596, 147] width 41 height 17
type input "*******"
click at [608, 146] on input "*******" at bounding box center [596, 147] width 41 height 17
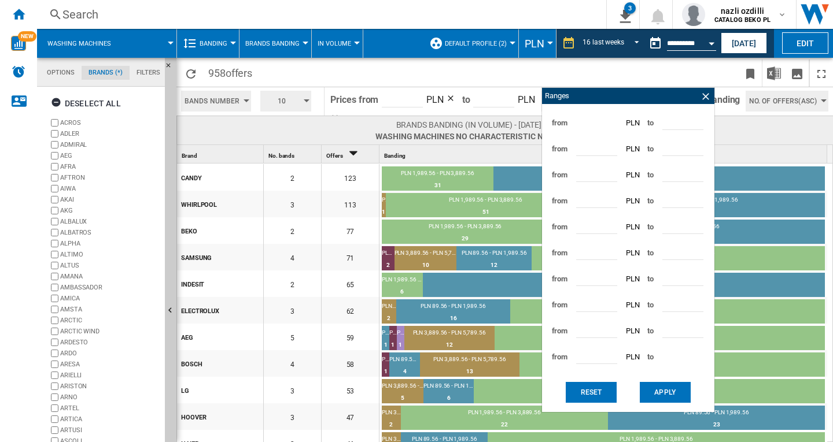
click at [596, 149] on input "*******" at bounding box center [596, 147] width 41 height 17
click at [670, 128] on input "*******" at bounding box center [682, 121] width 41 height 17
drag, startPoint x: 624, startPoint y: 123, endPoint x: 594, endPoint y: 125, distance: 29.6
click at [622, 123] on div "from ***** PLN to *******" at bounding box center [628, 123] width 161 height 26
click at [627, 124] on span "PLN" at bounding box center [633, 123] width 14 height 10
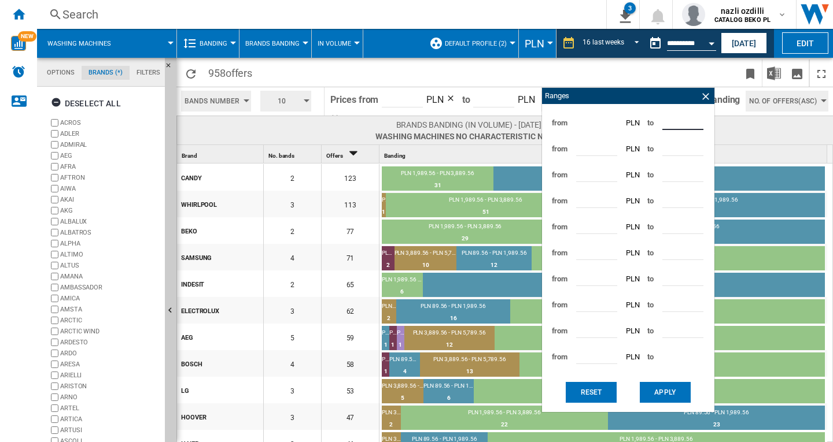
click at [696, 119] on input "*******" at bounding box center [682, 121] width 41 height 17
click at [695, 123] on input "*******" at bounding box center [682, 121] width 41 height 17
click at [695, 115] on input "*******" at bounding box center [682, 121] width 41 height 17
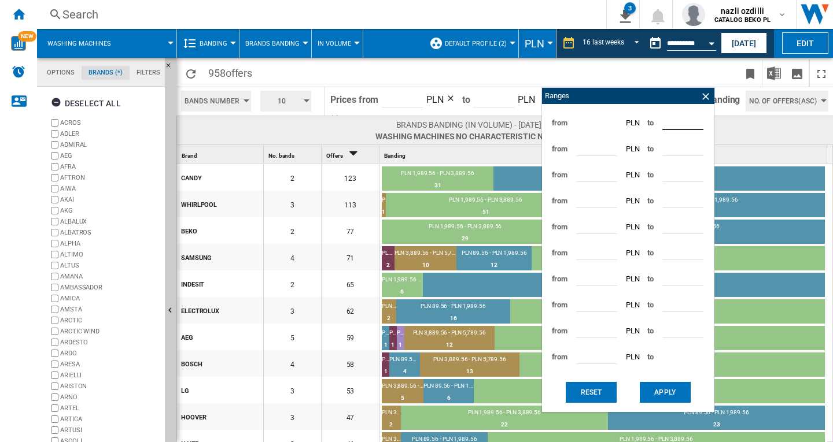
click at [694, 117] on input "*******" at bounding box center [682, 121] width 41 height 17
click at [694, 122] on input "*******" at bounding box center [682, 121] width 41 height 17
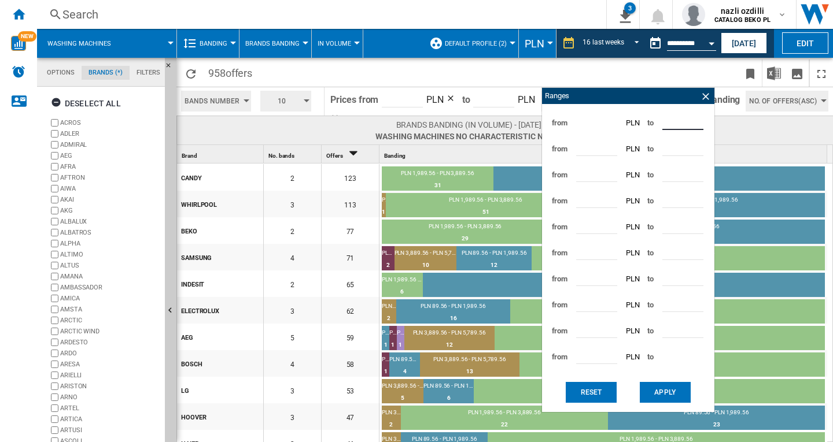
click at [694, 122] on input "*******" at bounding box center [682, 121] width 41 height 17
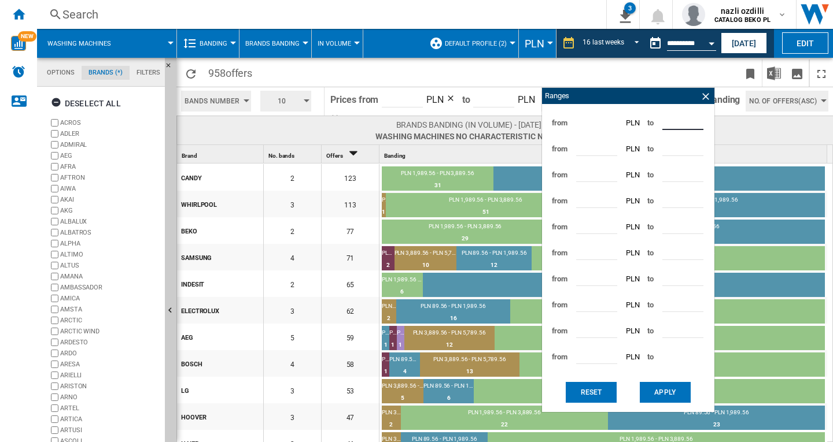
click at [694, 122] on input "*******" at bounding box center [682, 121] width 41 height 17
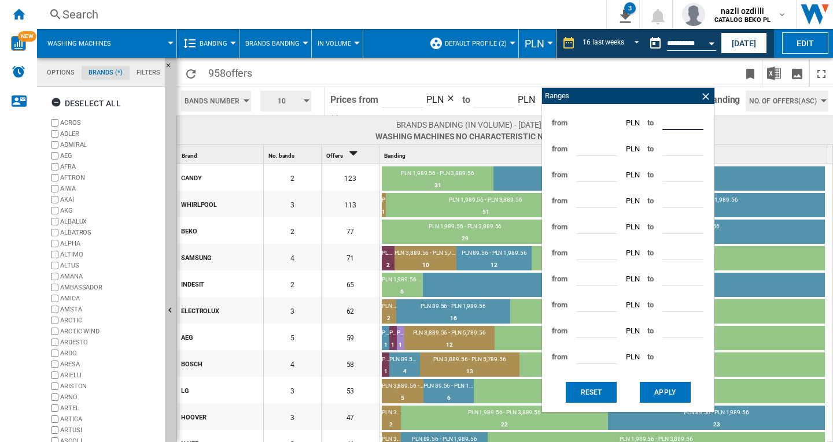
click at [694, 122] on input "*******" at bounding box center [682, 121] width 41 height 17
click at [694, 119] on input "*******" at bounding box center [682, 121] width 41 height 17
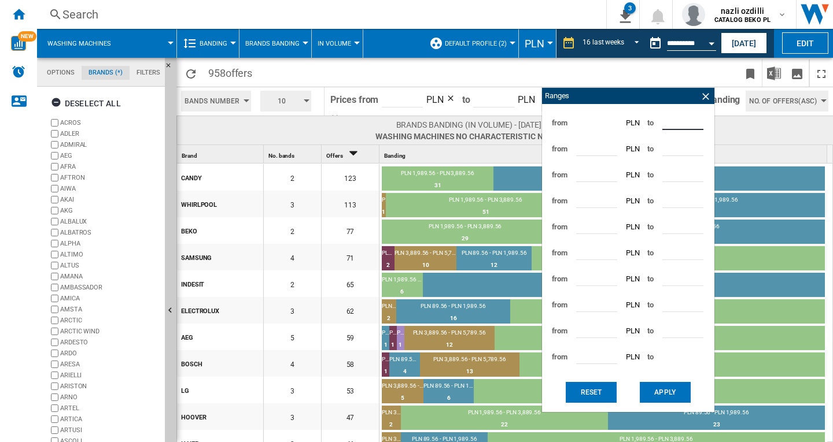
click at [694, 119] on input "*******" at bounding box center [682, 121] width 41 height 17
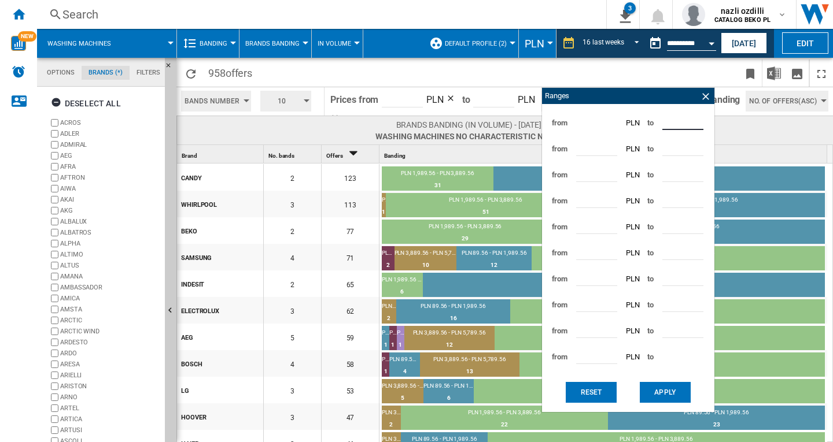
click at [694, 119] on input "*******" at bounding box center [682, 121] width 41 height 17
click at [694, 120] on input "*******" at bounding box center [682, 121] width 41 height 17
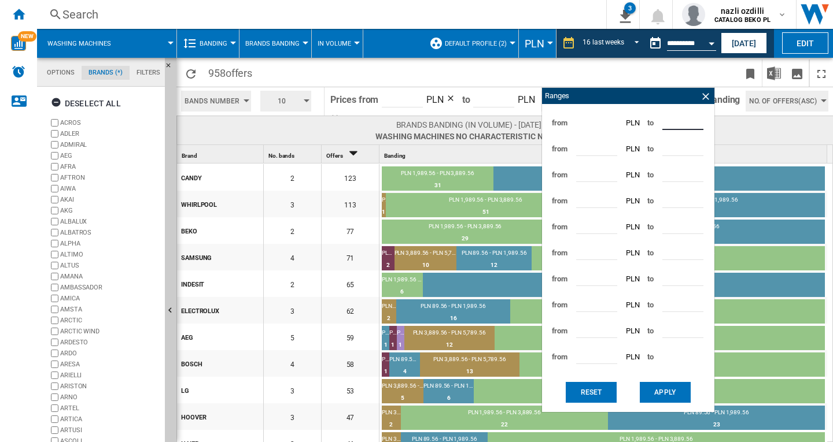
click at [694, 120] on input "*******" at bounding box center [682, 121] width 41 height 17
type input "*******"
click at [694, 120] on input "*******" at bounding box center [682, 121] width 41 height 17
click at [593, 194] on input "*******" at bounding box center [596, 199] width 41 height 17
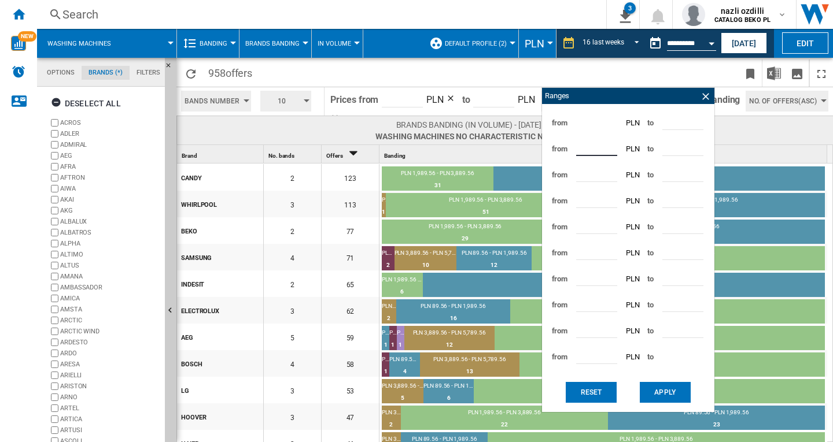
click at [597, 142] on input "*******" at bounding box center [596, 147] width 41 height 17
click at [599, 171] on input "*******" at bounding box center [596, 173] width 41 height 17
click at [667, 148] on input "*******" at bounding box center [682, 147] width 41 height 17
click at [702, 99] on ng-md-icon at bounding box center [706, 97] width 12 height 12
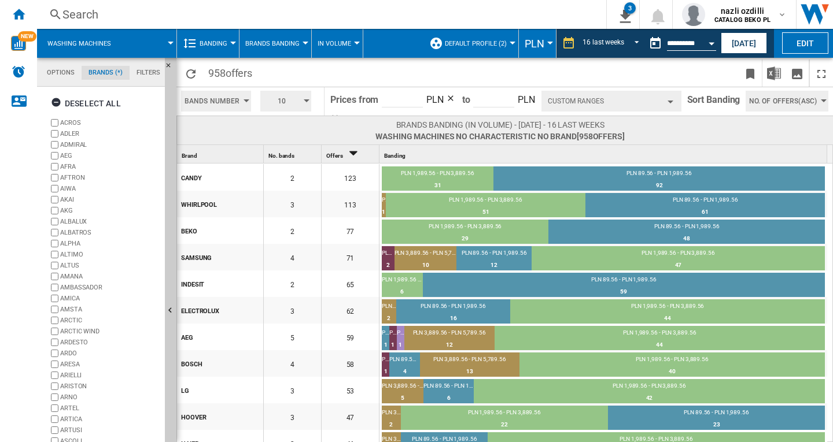
click at [230, 44] on div at bounding box center [233, 43] width 6 height 3
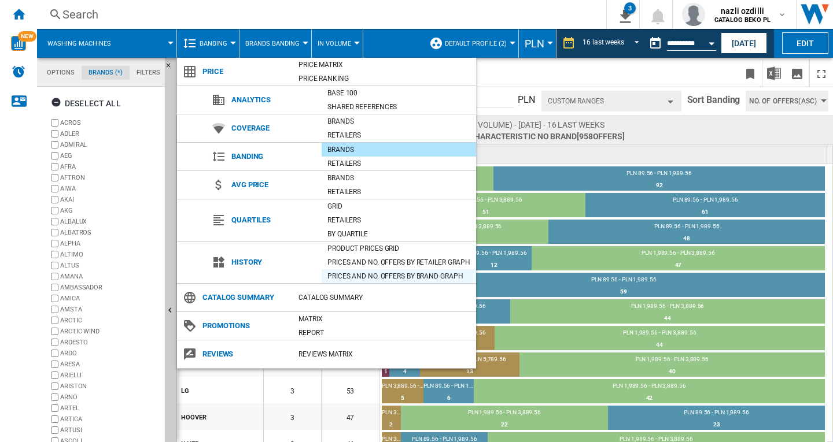
click at [362, 275] on div "Prices and No. offers by brand graph" at bounding box center [399, 277] width 154 height 12
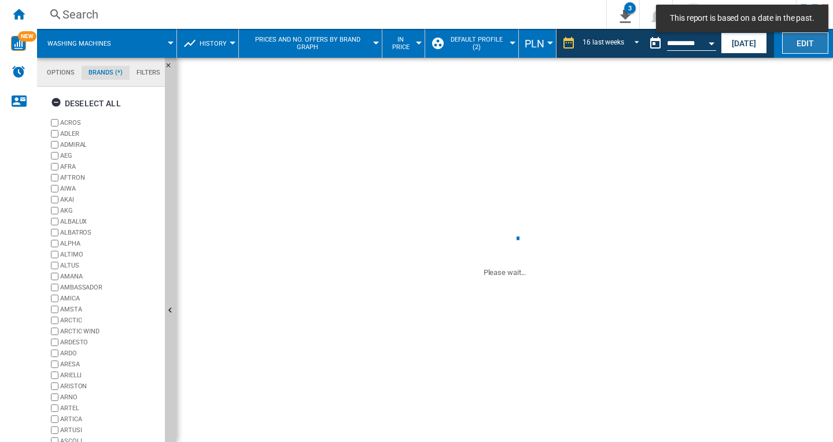
click at [807, 39] on button "Edit" at bounding box center [805, 42] width 46 height 21
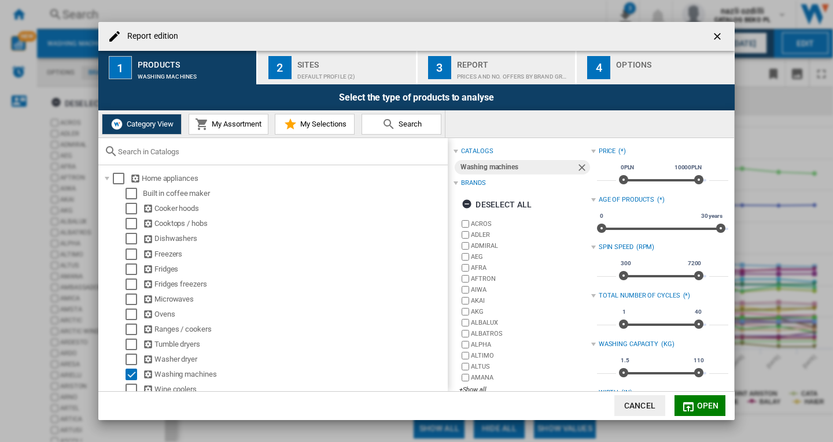
drag, startPoint x: 501, startPoint y: 201, endPoint x: 505, endPoint y: 281, distance: 79.9
click at [501, 201] on div "Deselect all" at bounding box center [497, 204] width 70 height 21
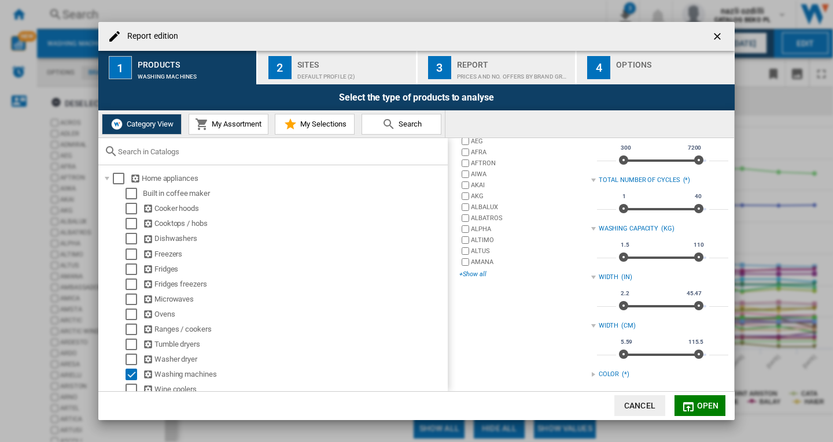
click at [471, 275] on div "+Show all" at bounding box center [524, 274] width 131 height 9
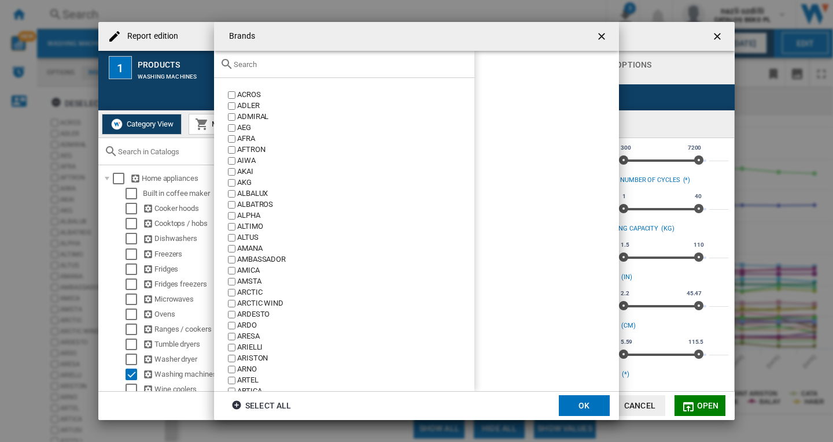
click at [273, 66] on input "Brands ACROS ..." at bounding box center [351, 64] width 235 height 9
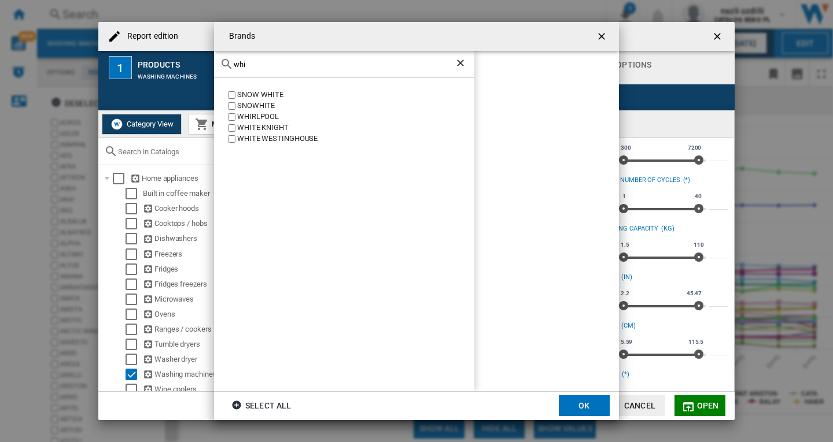
type input "whi"
click at [267, 114] on div "WHIRLPOOL" at bounding box center [355, 117] width 237 height 11
click at [585, 410] on button "OK" at bounding box center [584, 406] width 51 height 21
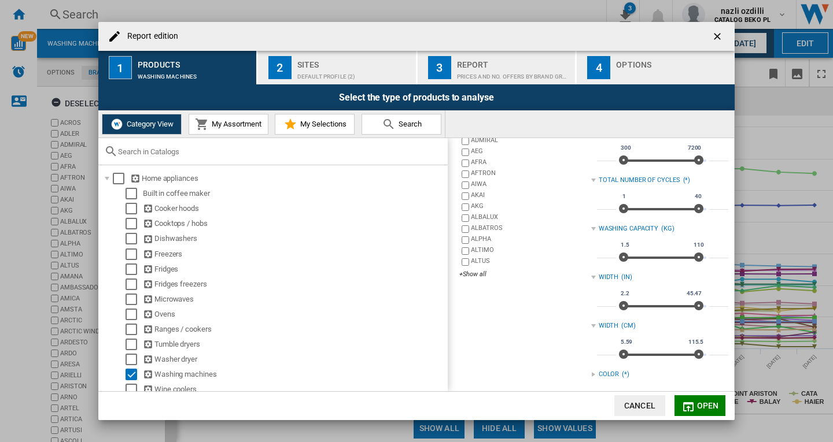
scroll to position [0, 0]
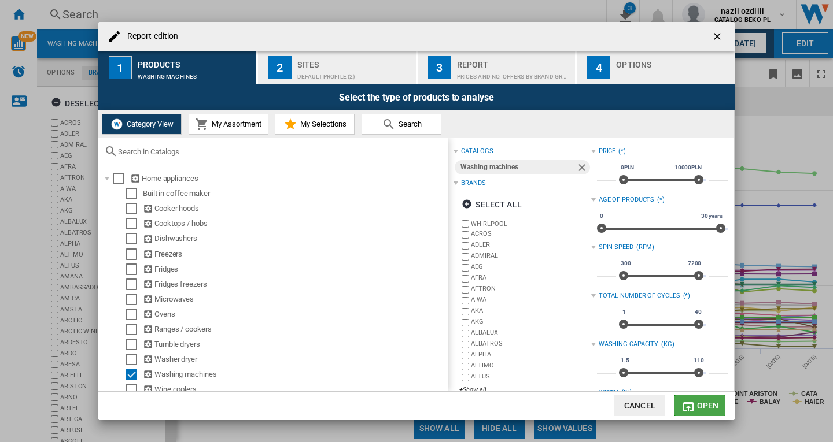
click at [696, 405] on button "Open" at bounding box center [699, 406] width 51 height 21
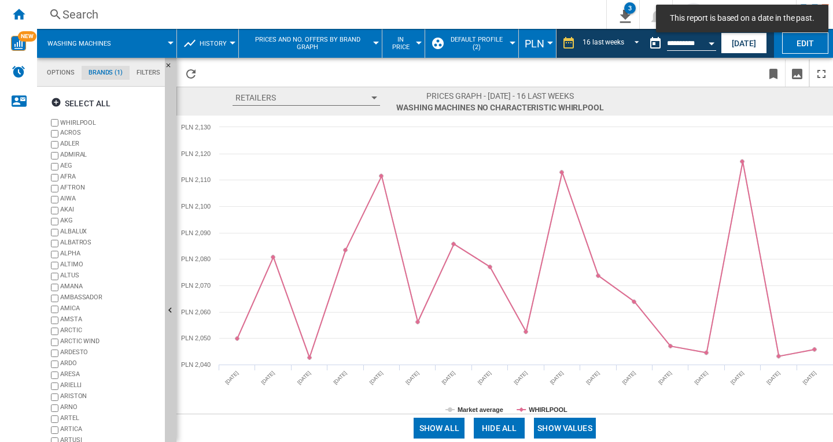
click at [232, 43] on div at bounding box center [233, 43] width 6 height 3
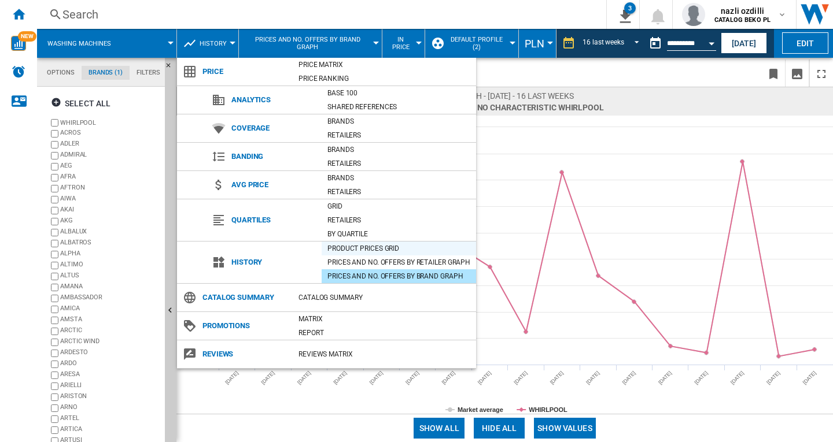
click at [375, 246] on div "Product prices grid" at bounding box center [399, 249] width 154 height 12
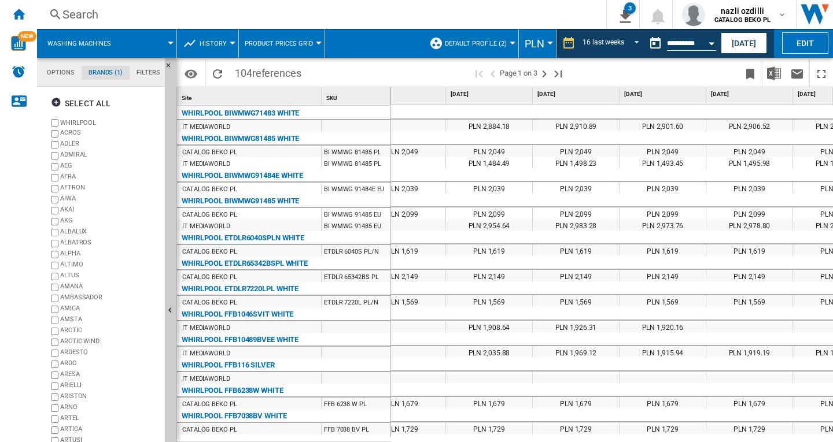
scroll to position [0, 200]
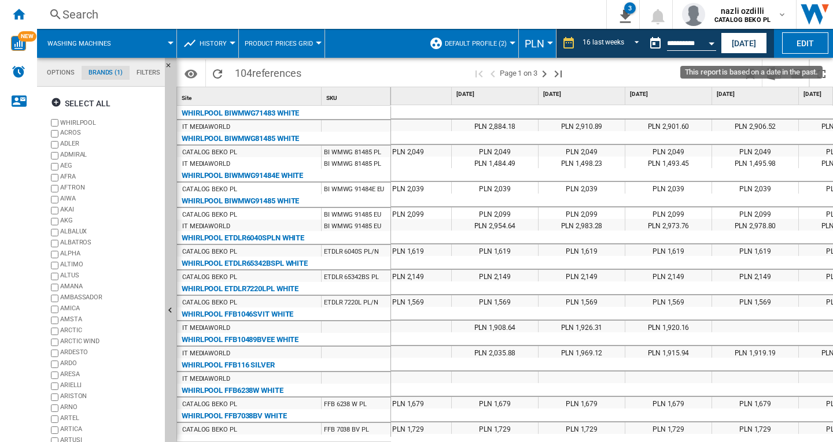
click at [707, 43] on button "Open calendar" at bounding box center [711, 41] width 21 height 21
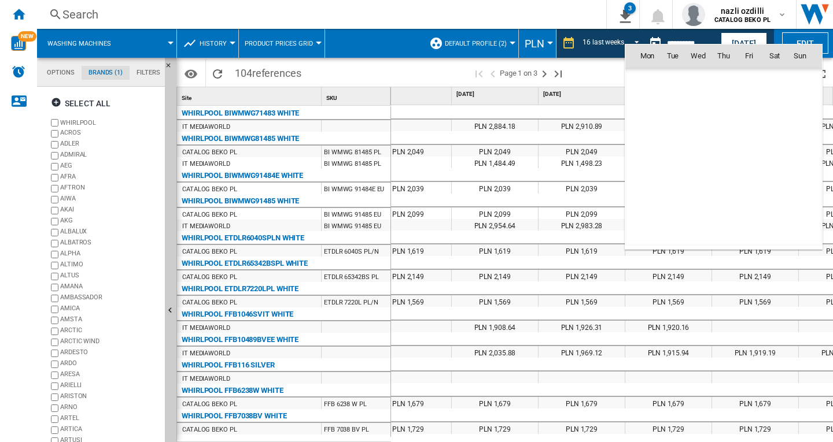
scroll to position [5365, 0]
click at [707, 43] on div at bounding box center [416, 221] width 833 height 442
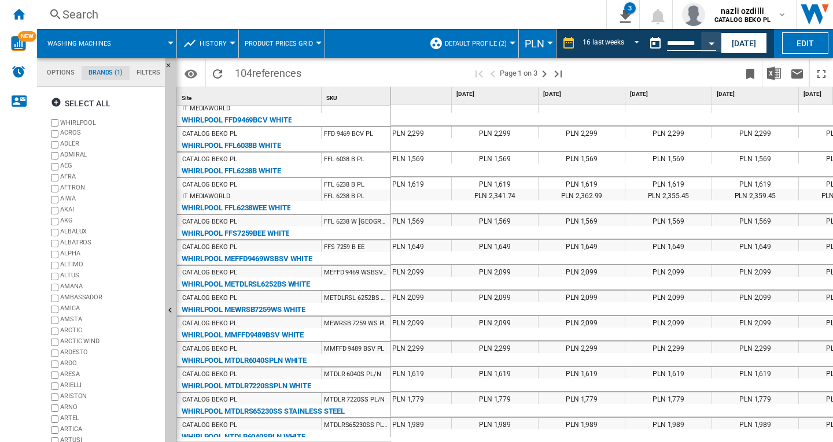
scroll to position [0, 0]
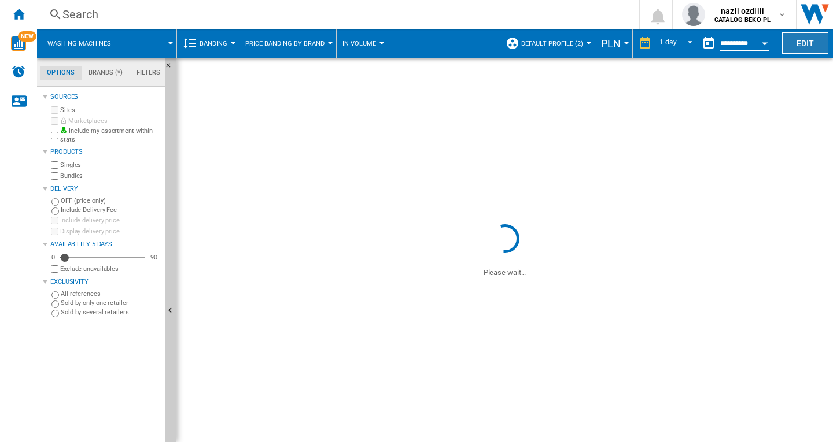
click at [806, 40] on button "Edit" at bounding box center [805, 42] width 46 height 21
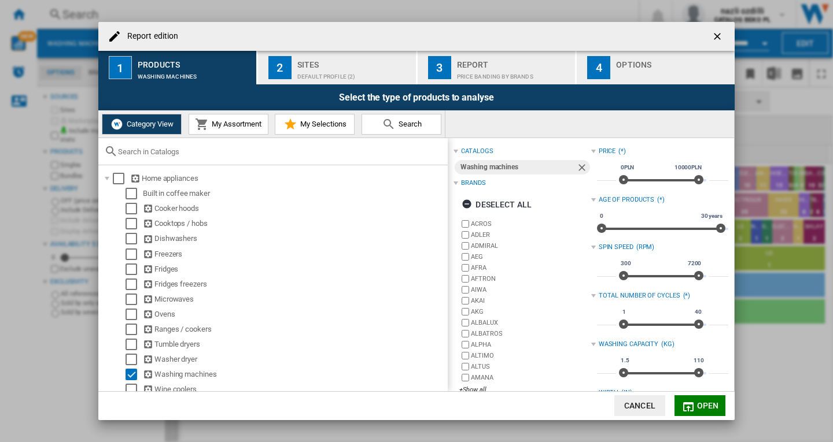
click at [215, 124] on span "My Assortment" at bounding box center [235, 124] width 53 height 9
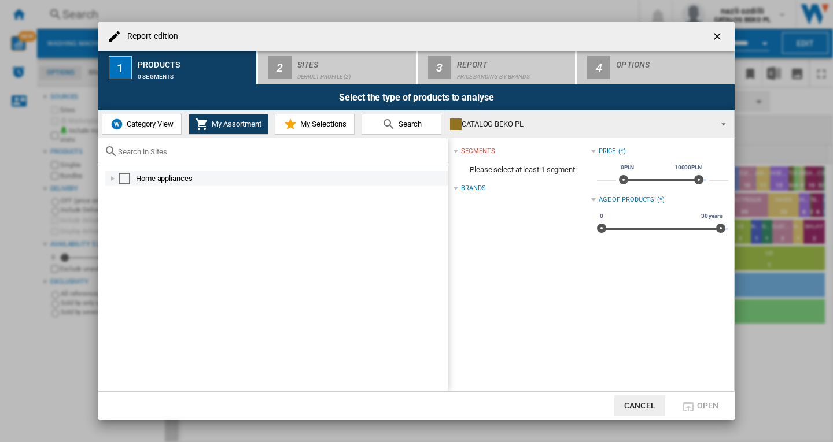
click at [126, 178] on div "Select" at bounding box center [125, 179] width 12 height 12
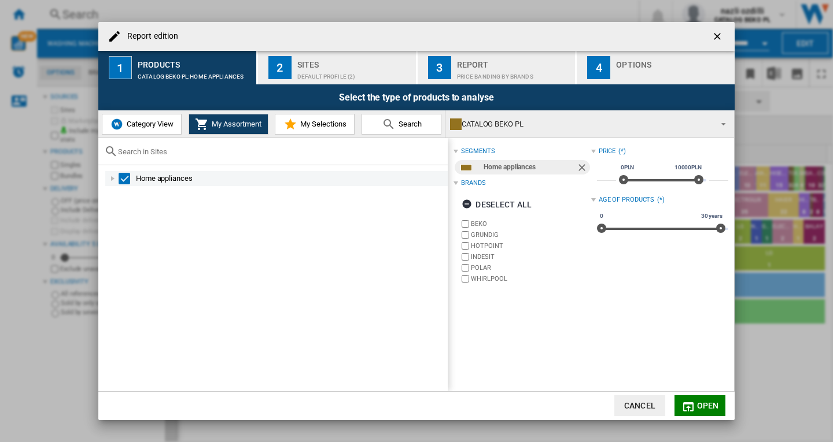
click at [127, 182] on div "Select" at bounding box center [125, 179] width 12 height 12
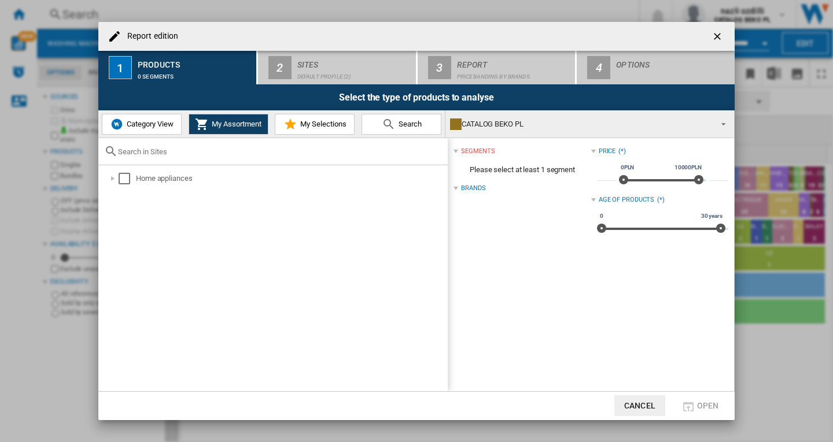
click at [146, 123] on span "Category View" at bounding box center [149, 124] width 50 height 9
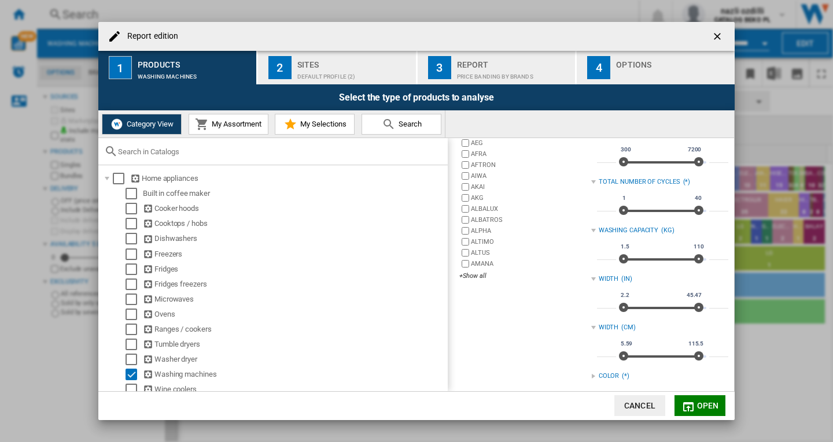
scroll to position [116, 0]
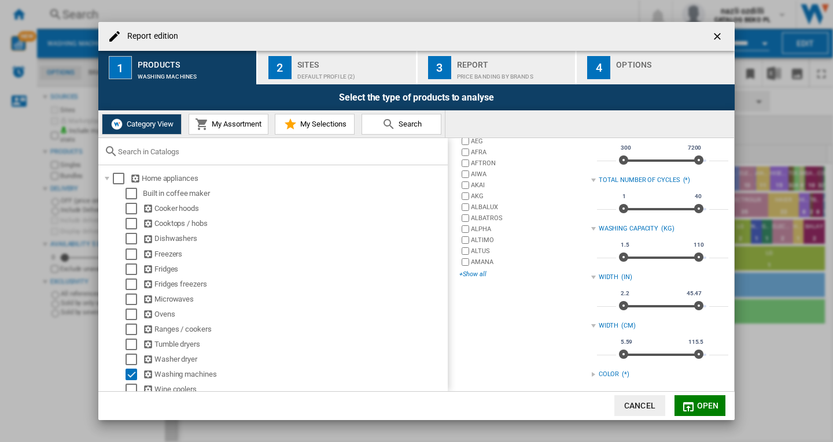
click at [475, 277] on div "+Show all" at bounding box center [524, 274] width 131 height 9
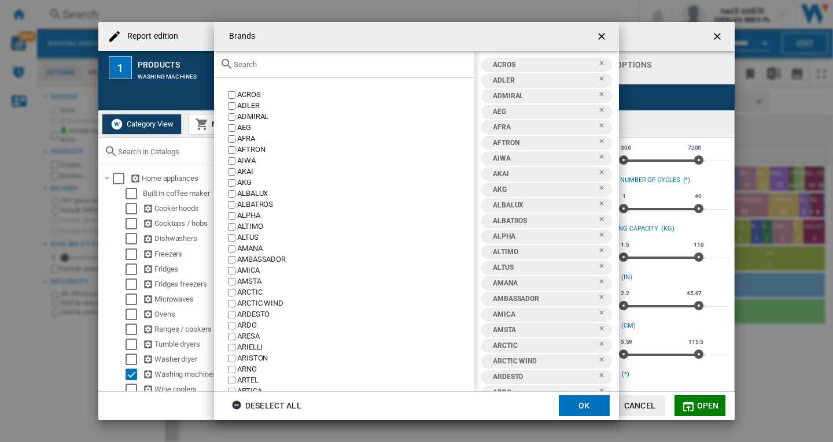
scroll to position [906, 0]
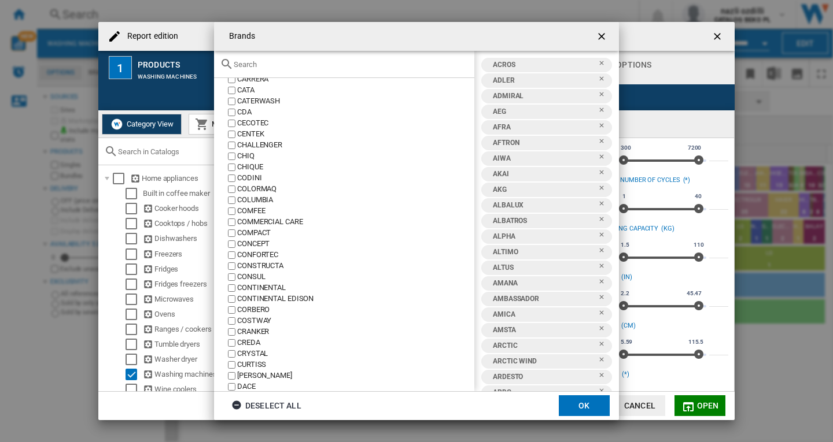
click at [602, 42] on ng-md-icon "getI18NText('BUTTONS.CLOSE_DIALOG')" at bounding box center [603, 38] width 14 height 14
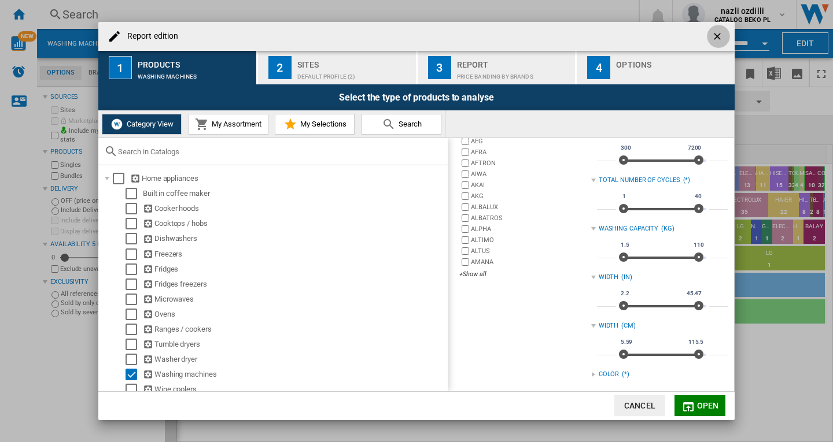
drag, startPoint x: 714, startPoint y: 36, endPoint x: 324, endPoint y: 153, distance: 407.1
click at [713, 36] on ng-md-icon "getI18NText('BUTTONS.CLOSE_DIALOG')" at bounding box center [718, 38] width 14 height 14
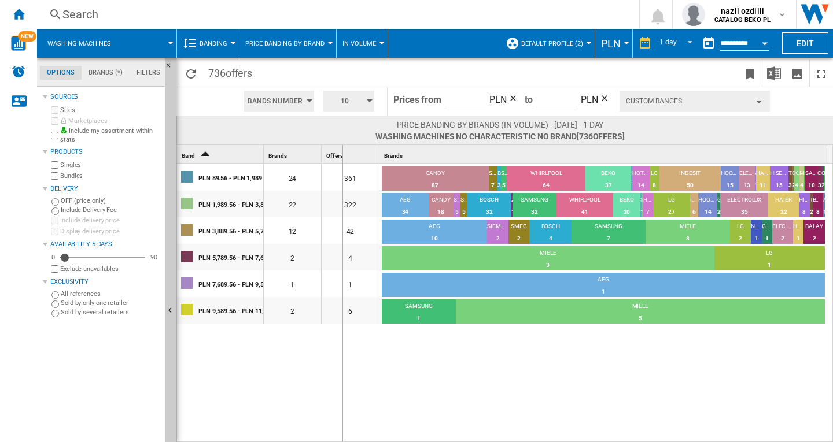
drag, startPoint x: 260, startPoint y: 149, endPoint x: 342, endPoint y: 153, distance: 81.7
click at [342, 153] on div "Band 2 Brands 1 Offers 1 Brands 1" at bounding box center [502, 154] width 650 height 18
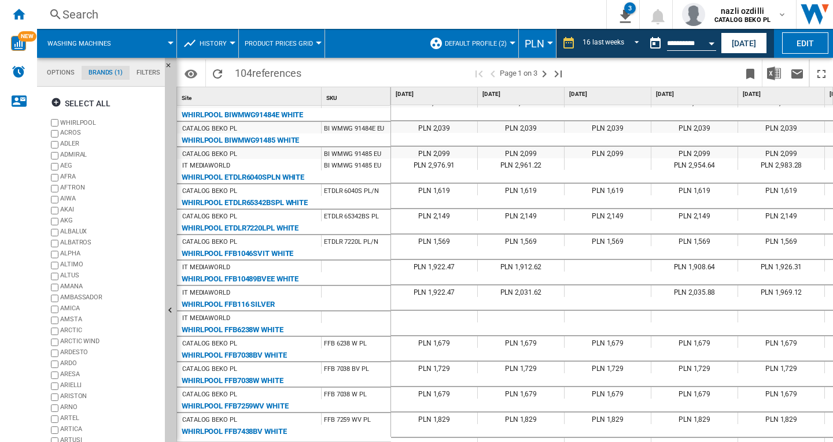
drag, startPoint x: 606, startPoint y: 180, endPoint x: 491, endPoint y: 187, distance: 115.3
click at [633, 38] on span "REPORTS.WIZARD.STEPS.REPORT.STEPS.REPORT_OPTIONS.PERIOD: 16 last weeks" at bounding box center [633, 42] width 14 height 10
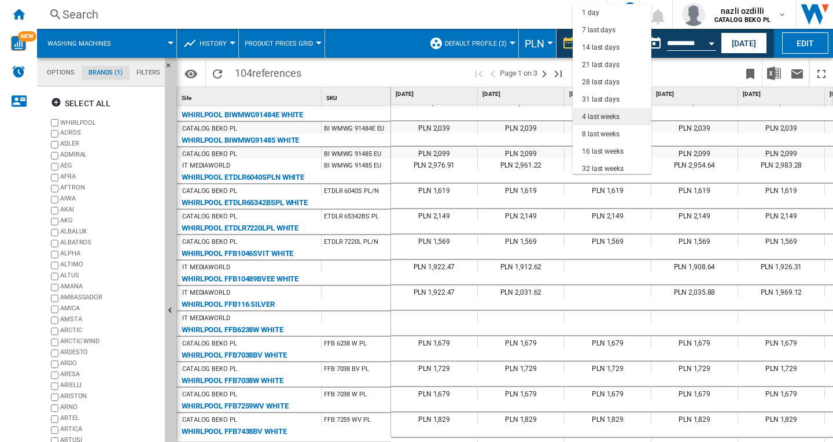
scroll to position [73, 0]
click at [608, 77] on div "16 last weeks" at bounding box center [603, 79] width 42 height 10
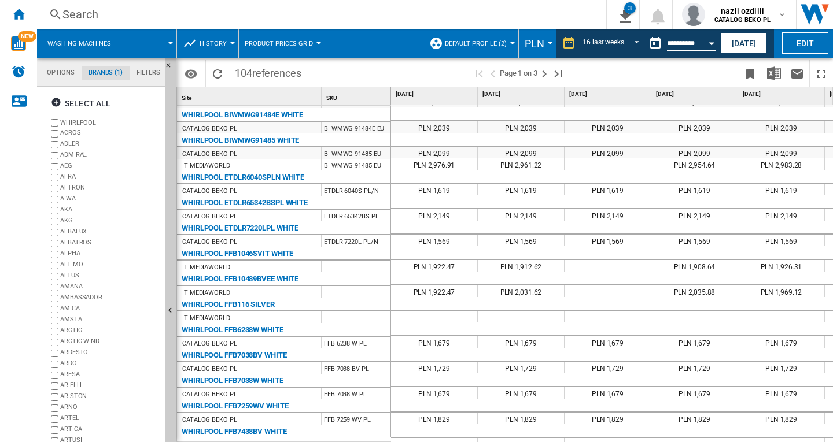
click at [306, 40] on span "Product prices grid" at bounding box center [279, 44] width 68 height 8
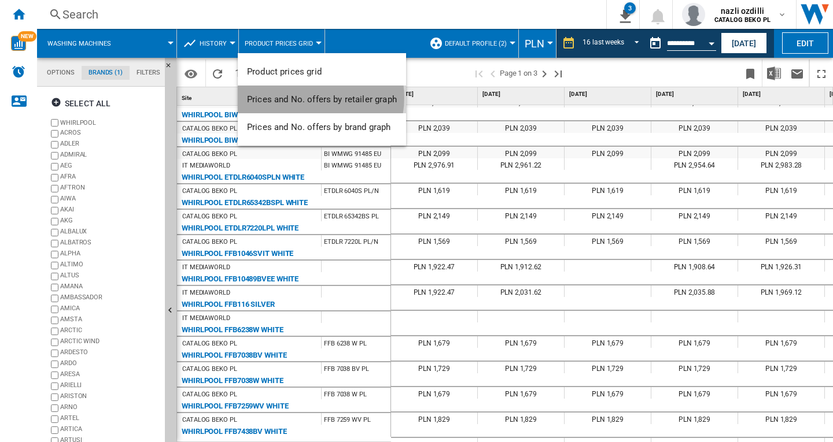
click at [305, 98] on span "Prices and No. offers by retailer graph" at bounding box center [322, 99] width 150 height 10
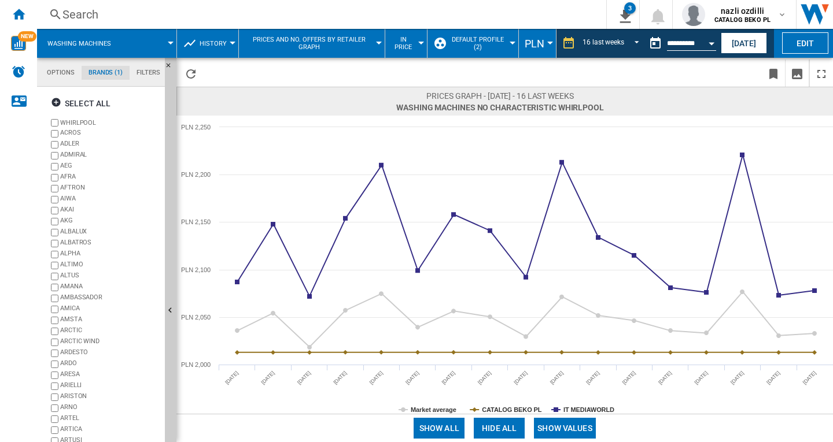
click at [379, 43] on div at bounding box center [379, 43] width 6 height 3
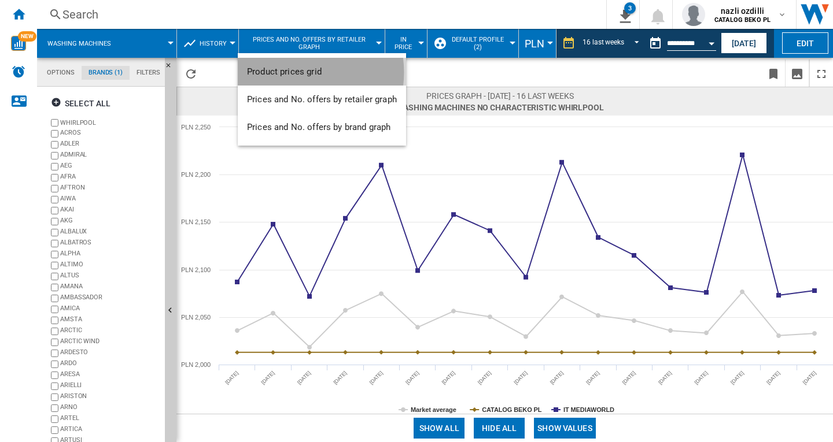
click at [287, 72] on span "Product prices grid" at bounding box center [284, 72] width 75 height 10
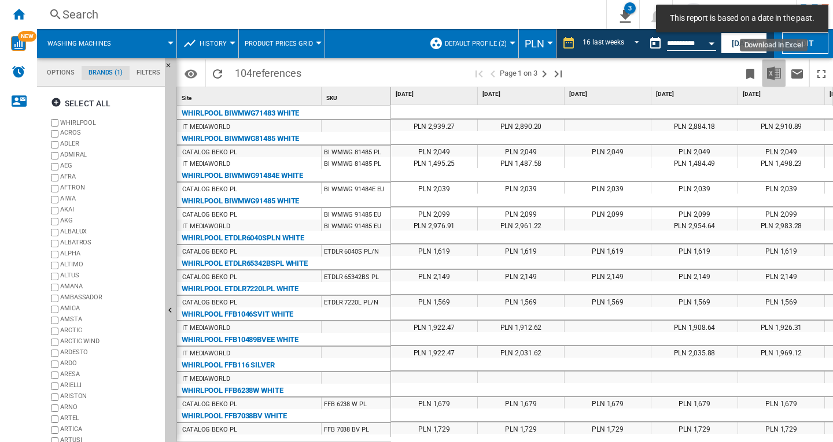
click at [768, 73] on img "Download in Excel" at bounding box center [774, 74] width 14 height 14
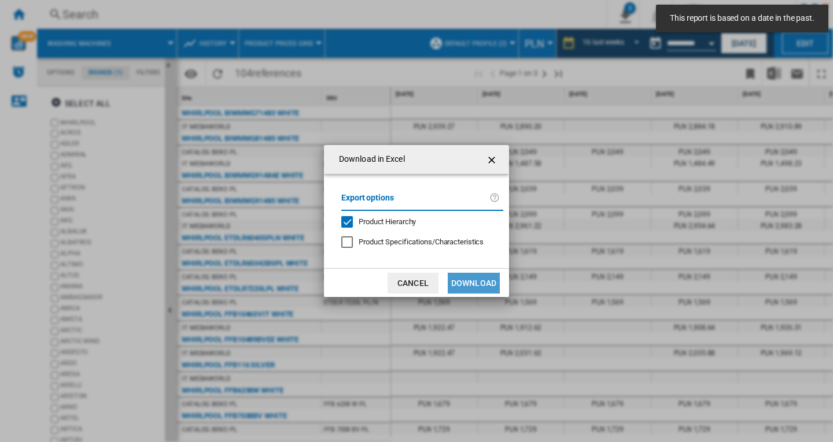
click at [473, 283] on button "Download" at bounding box center [474, 283] width 52 height 21
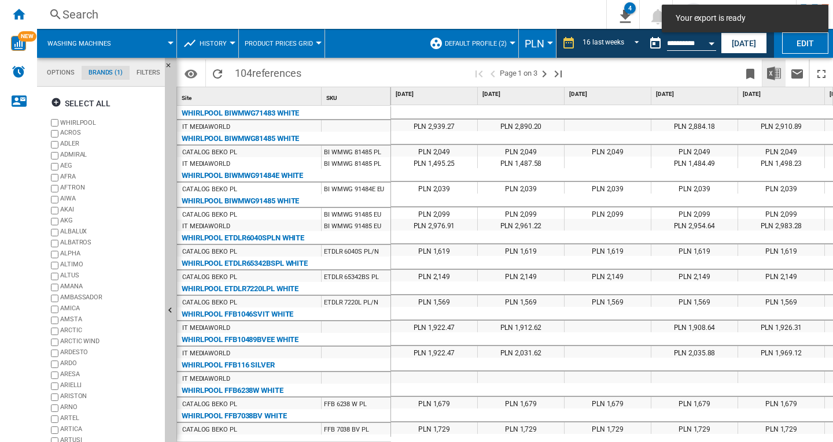
click at [773, 72] on img "Download in Excel" at bounding box center [774, 74] width 14 height 14
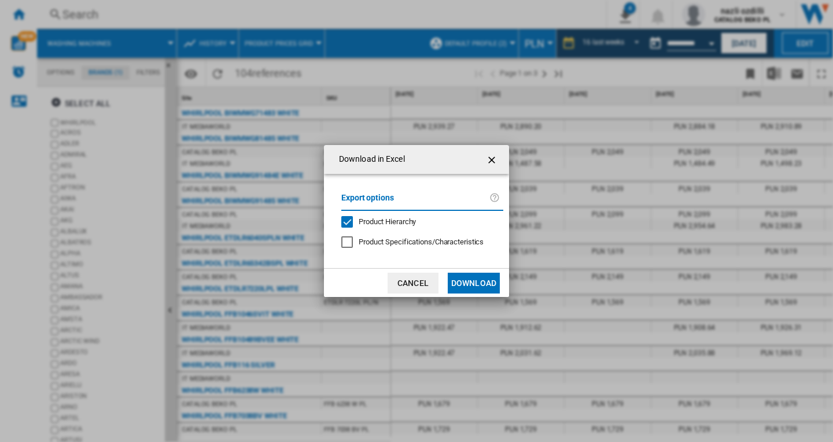
click at [484, 157] on button "Download in ..." at bounding box center [492, 159] width 23 height 23
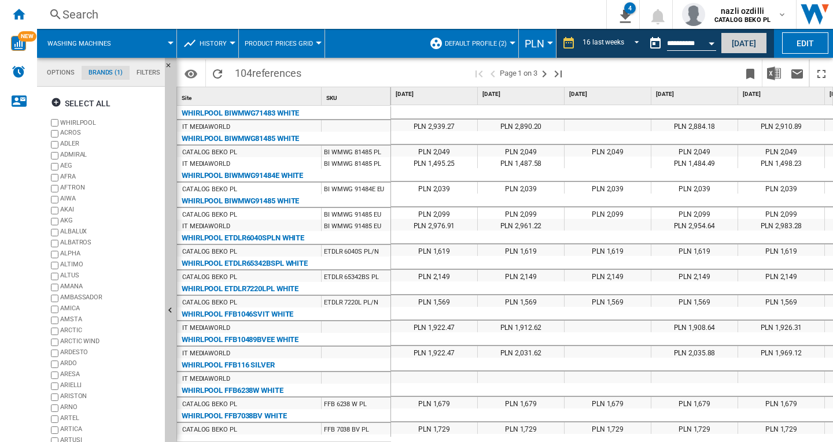
click at [749, 46] on button "[DATE]" at bounding box center [744, 42] width 46 height 21
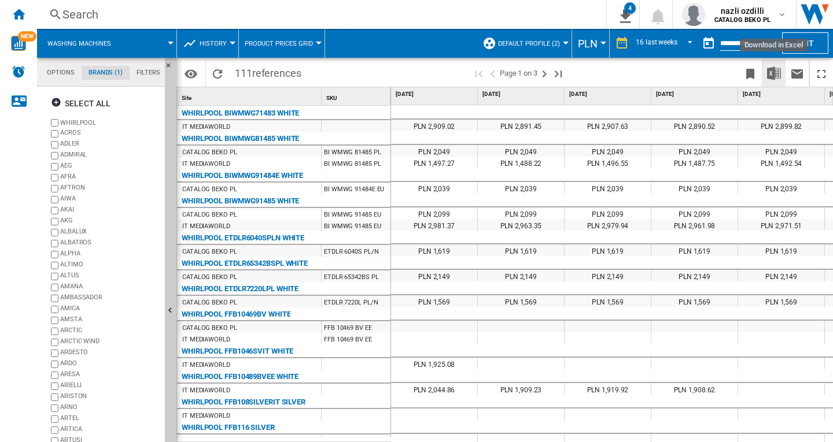
click at [770, 75] on img "Download in Excel" at bounding box center [774, 74] width 14 height 14
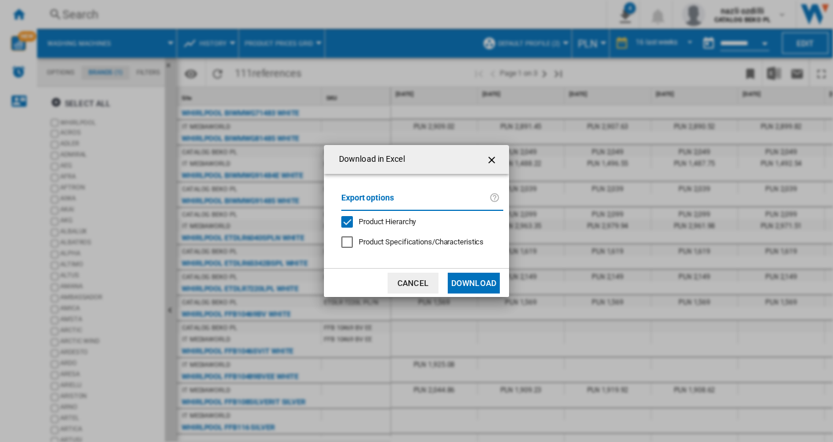
click at [383, 214] on div "Export options Product Hierarchy Product Specifications/Characteristics" at bounding box center [422, 221] width 174 height 71
click at [379, 219] on span "Product Hierarchy" at bounding box center [387, 221] width 57 height 9
click at [469, 286] on button "Download" at bounding box center [474, 283] width 52 height 21
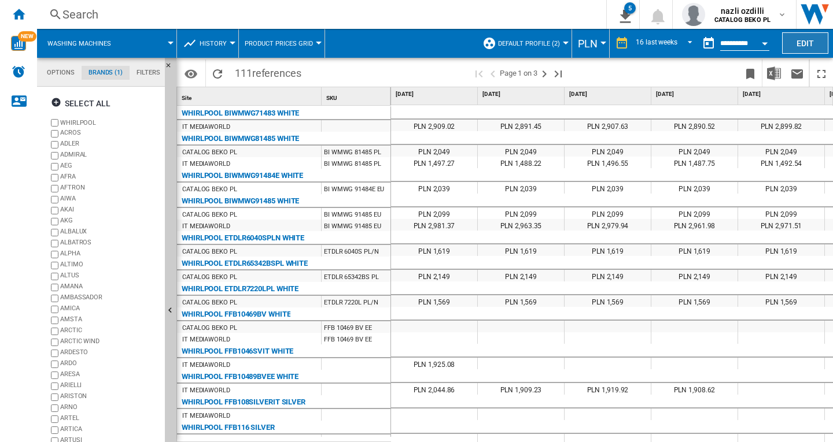
click at [800, 42] on button "Edit" at bounding box center [805, 42] width 46 height 21
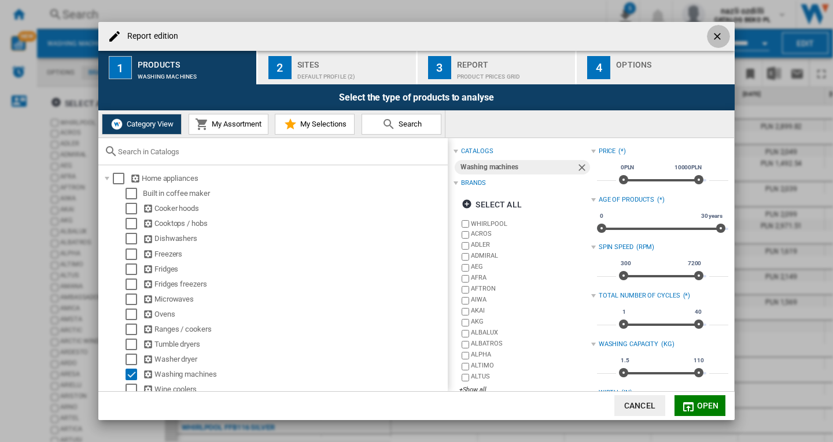
click at [715, 37] on ng-md-icon "getI18NText('BUTTONS.CLOSE_DIALOG')" at bounding box center [718, 38] width 14 height 14
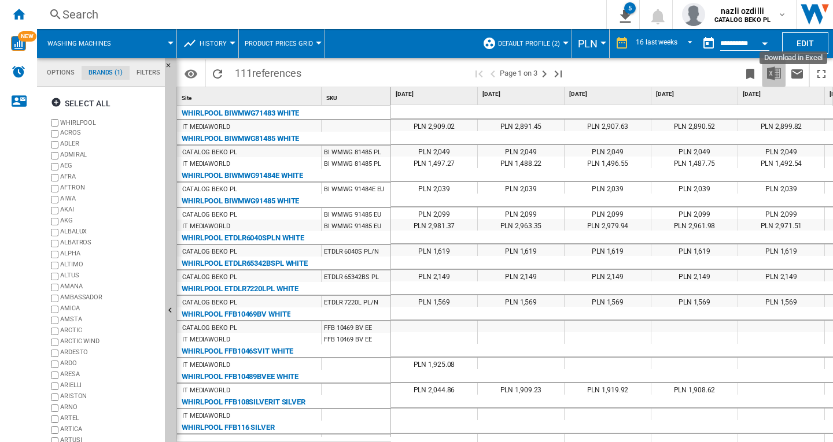
click at [768, 72] on img "Download in Excel" at bounding box center [774, 74] width 14 height 14
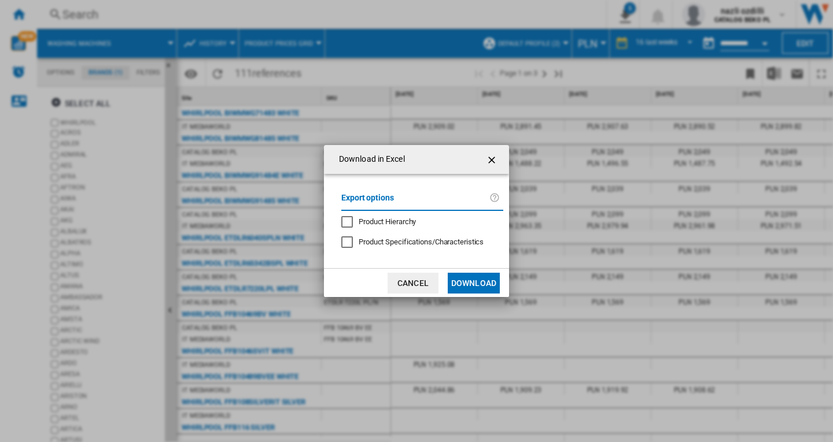
click at [493, 160] on ng-md-icon "getI18NText('BUTTONS.CLOSE_DIALOG')" at bounding box center [493, 160] width 14 height 14
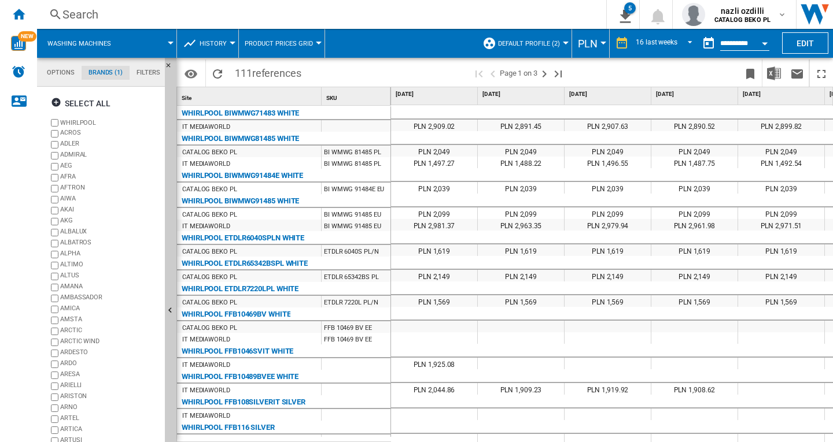
click at [159, 15] on div "Search" at bounding box center [319, 14] width 514 height 16
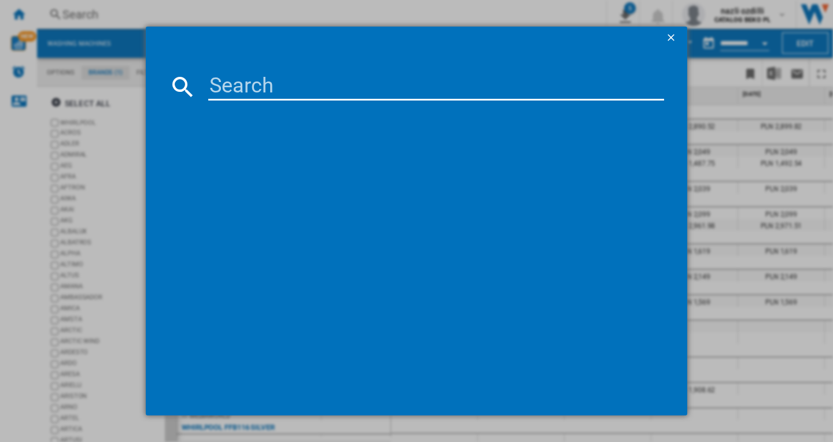
click at [302, 95] on input at bounding box center [436, 87] width 456 height 28
paste input "WPM 27"
click at [262, 76] on input "WPM 27" at bounding box center [436, 87] width 456 height 28
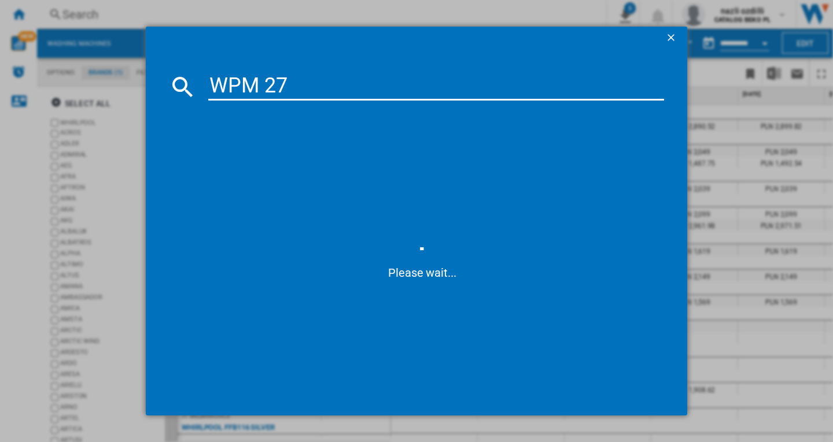
paste input "27WADS"
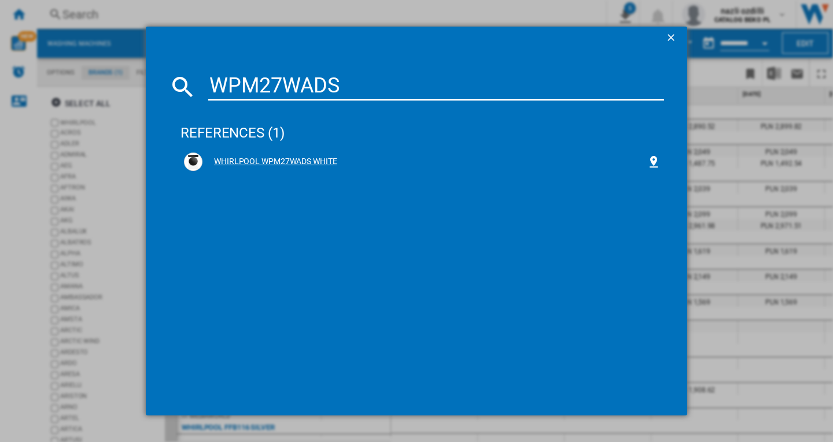
type input "WPM27WADS"
click at [288, 162] on div "WHIRLPOOL WPM27WADS WHITE" at bounding box center [424, 162] width 444 height 12
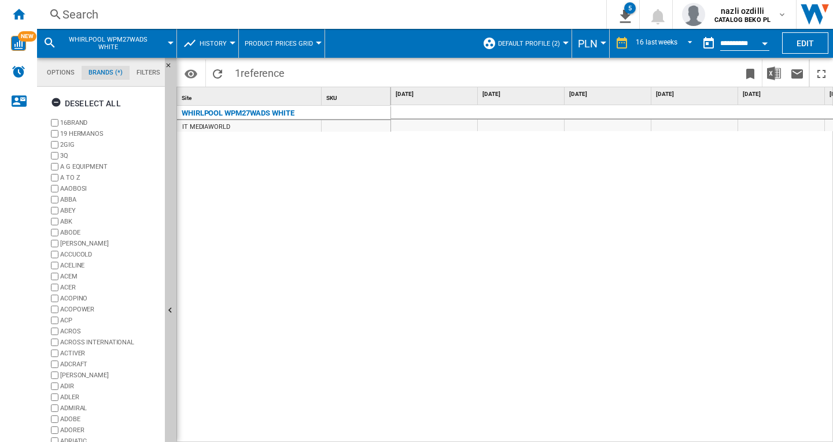
click at [51, 41] on md-icon at bounding box center [50, 43] width 14 height 14
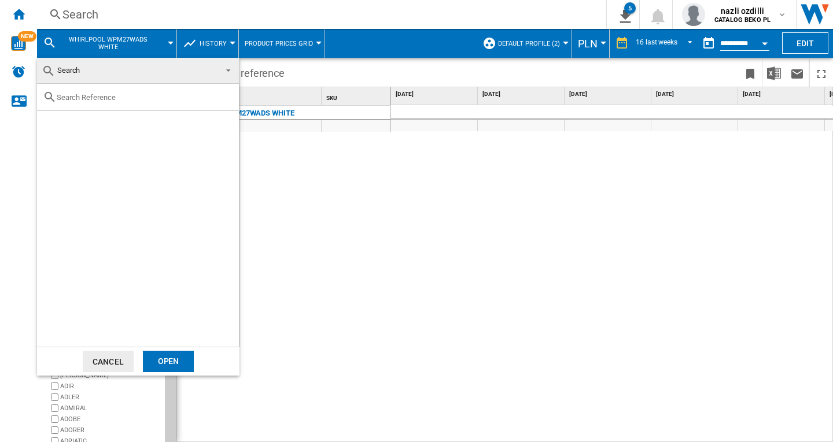
click at [73, 102] on div at bounding box center [138, 97] width 202 height 27
click at [76, 97] on input "text" at bounding box center [145, 97] width 176 height 9
type input "wpm27wads"
click at [52, 123] on div "Select" at bounding box center [52, 125] width 12 height 12
click at [426, 227] on md-backdrop at bounding box center [416, 221] width 833 height 442
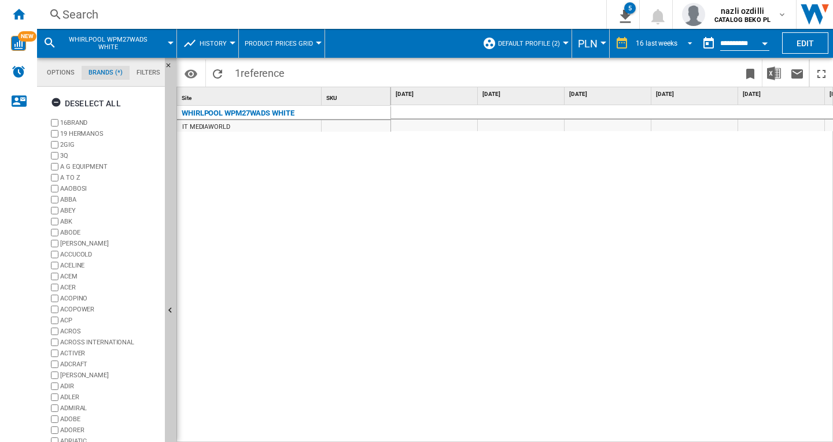
click at [684, 40] on span "REPORTS.WIZARD.STEPS.REPORT.STEPS.REPORT_OPTIONS.PERIOD: 16 last weeks" at bounding box center [687, 42] width 14 height 10
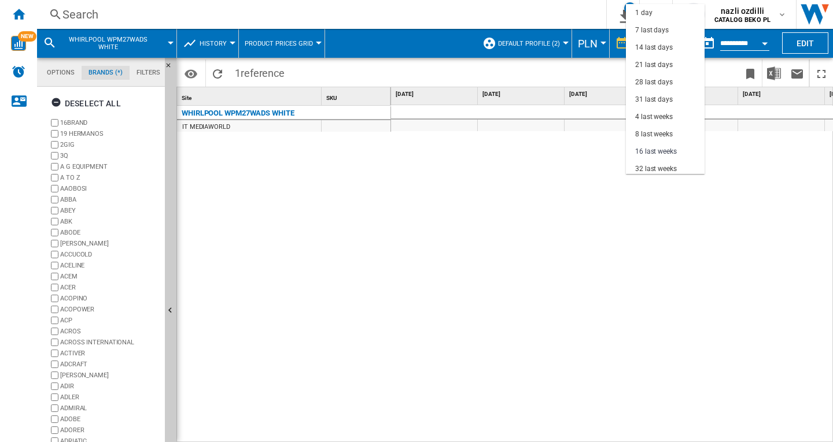
scroll to position [73, 0]
click at [653, 25] on div "31 last days" at bounding box center [654, 27] width 38 height 10
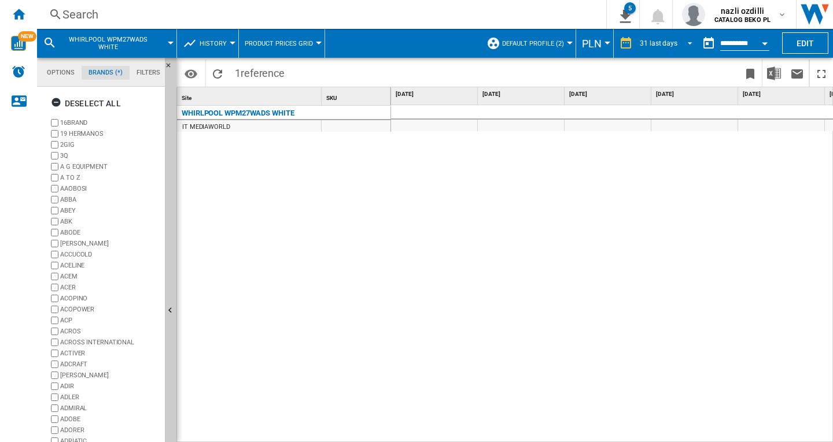
click at [687, 42] on span "REPORTS.WIZARD.STEPS.REPORT.STEPS.REPORT_OPTIONS.PERIOD: 31 last days" at bounding box center [687, 42] width 14 height 10
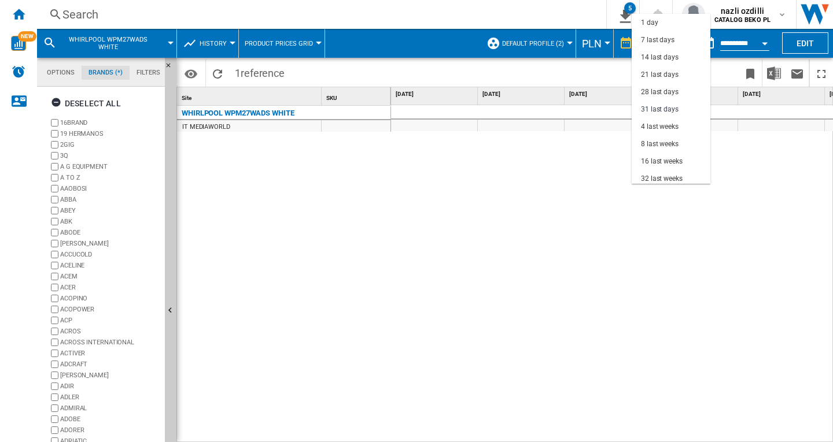
scroll to position [66, 0]
click at [788, 148] on md-backdrop at bounding box center [416, 221] width 833 height 442
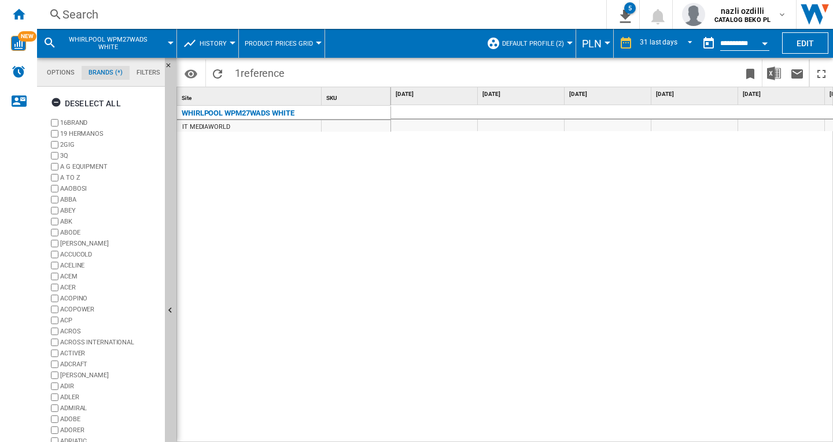
click at [762, 42] on div "Open calendar" at bounding box center [765, 43] width 6 height 3
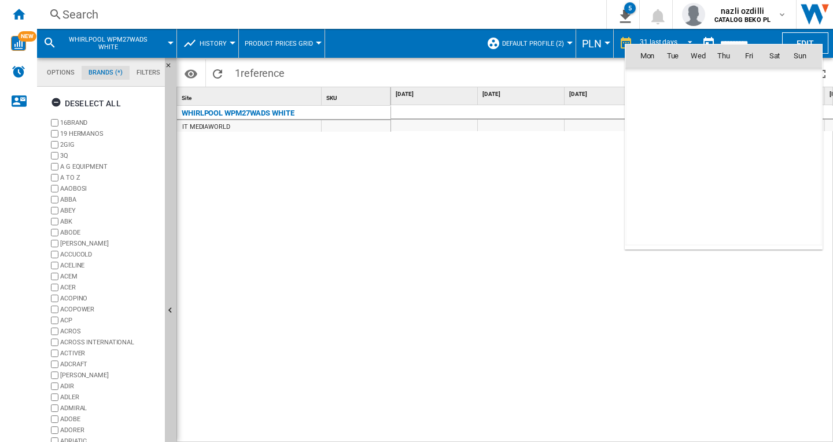
scroll to position [5518, 0]
click at [778, 156] on span "20" at bounding box center [774, 157] width 23 height 23
type input "**********"
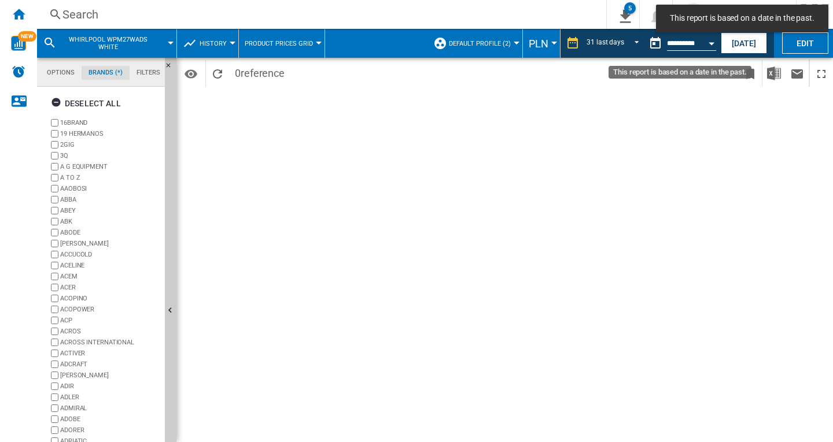
click at [713, 43] on div "Open calendar" at bounding box center [712, 43] width 6 height 3
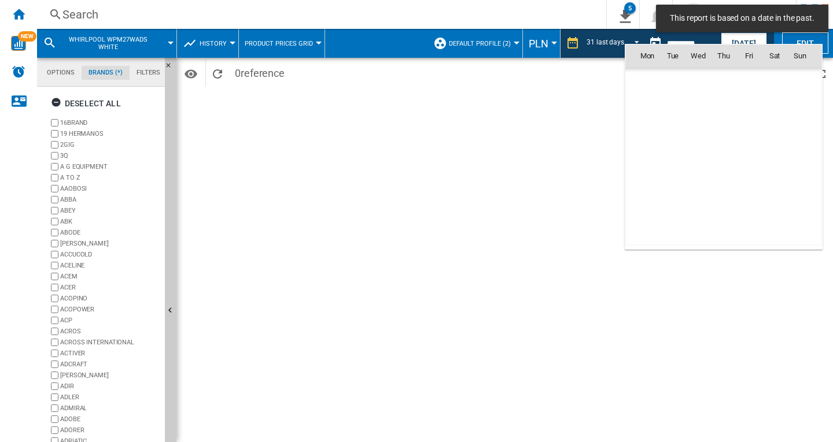
scroll to position [5518, 0]
click at [799, 157] on span "21" at bounding box center [799, 157] width 23 height 23
type input "**********"
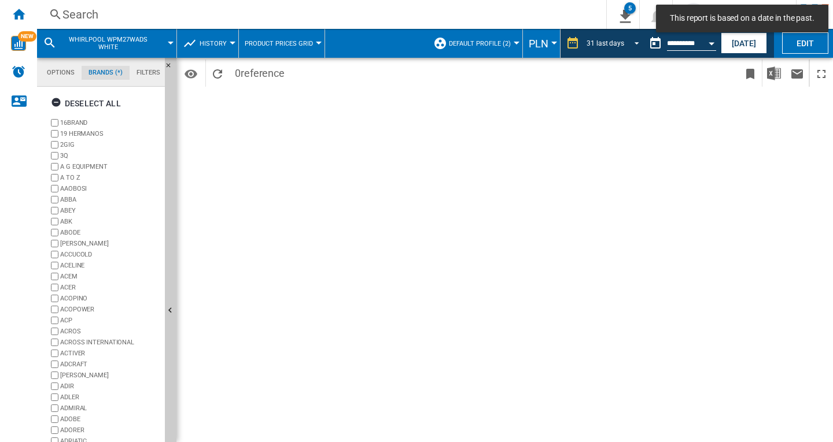
click at [633, 42] on span "REPORTS.WIZARD.STEPS.REPORT.STEPS.REPORT_OPTIONS.PERIOD: 31 last days" at bounding box center [633, 42] width 14 height 10
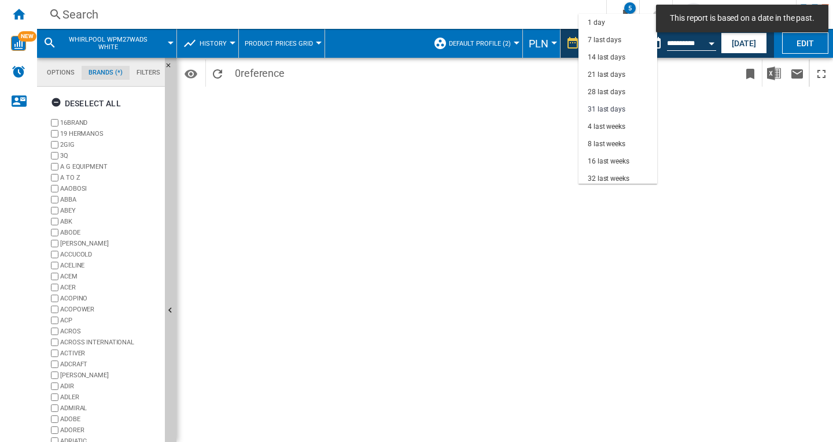
scroll to position [66, 0]
click at [600, 61] on div "4 last weeks" at bounding box center [607, 61] width 38 height 10
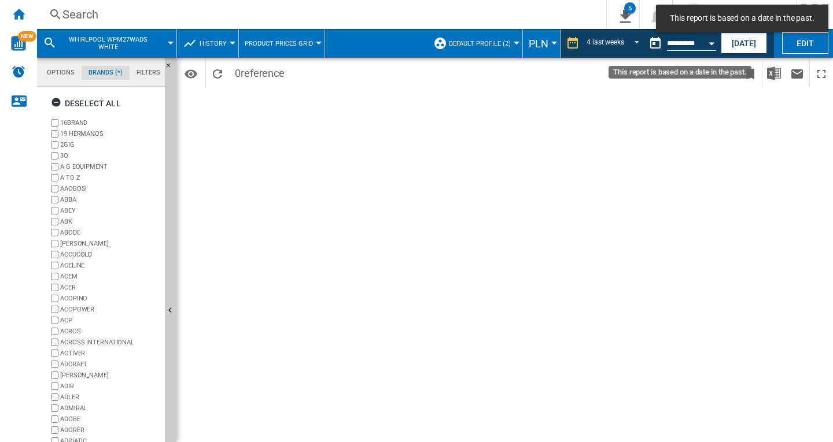
click at [710, 40] on button "Open calendar" at bounding box center [711, 41] width 21 height 21
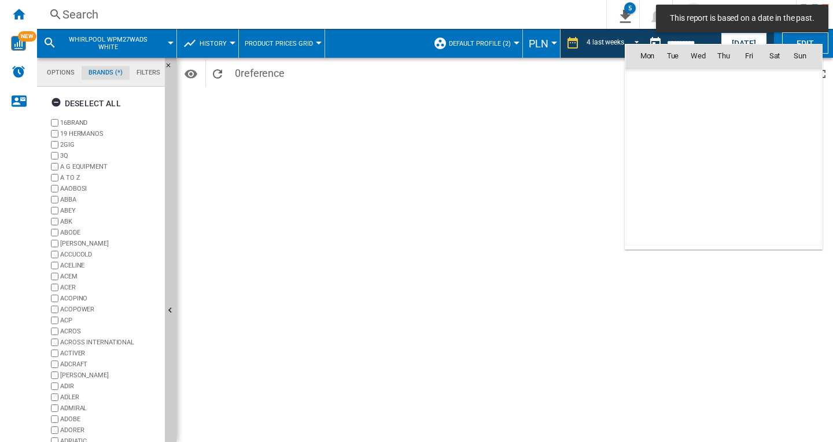
scroll to position [5518, 0]
click at [794, 155] on span "21" at bounding box center [799, 157] width 23 height 23
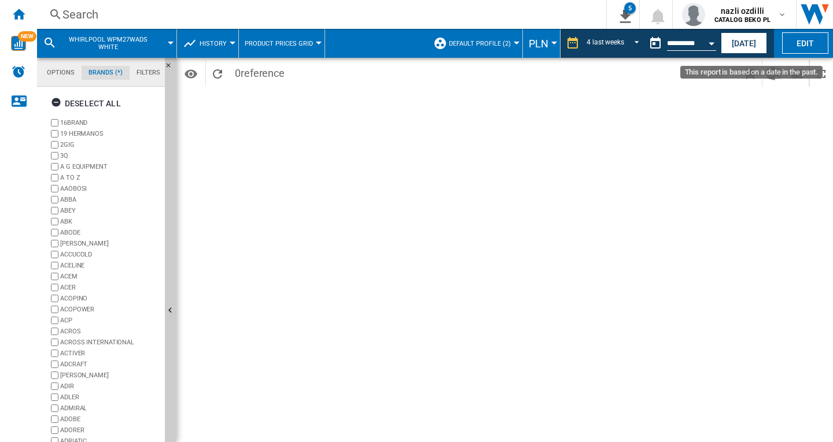
click at [707, 42] on button "Open calendar" at bounding box center [711, 41] width 21 height 21
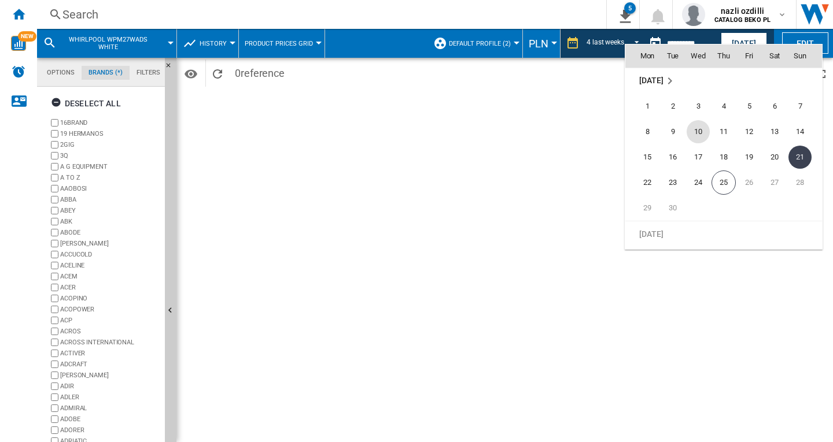
click at [696, 132] on span "10" at bounding box center [698, 131] width 23 height 23
type input "**********"
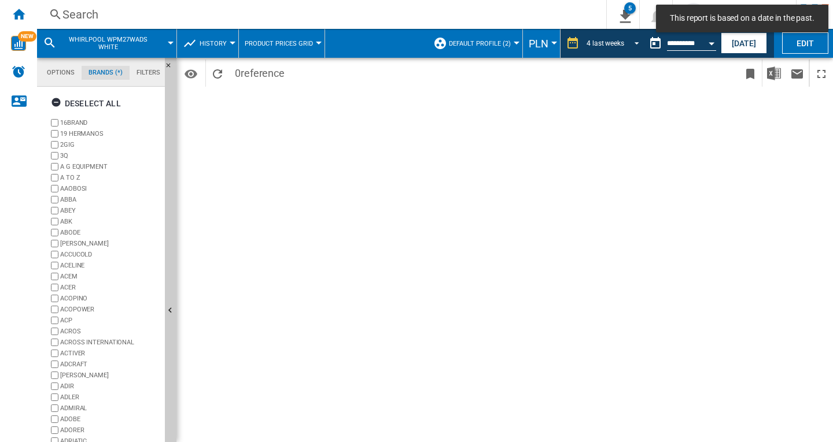
click at [635, 44] on span "REPORTS.WIZARD.STEPS.REPORT.STEPS.REPORT_OPTIONS.PERIOD: 4 last weeks" at bounding box center [633, 42] width 14 height 10
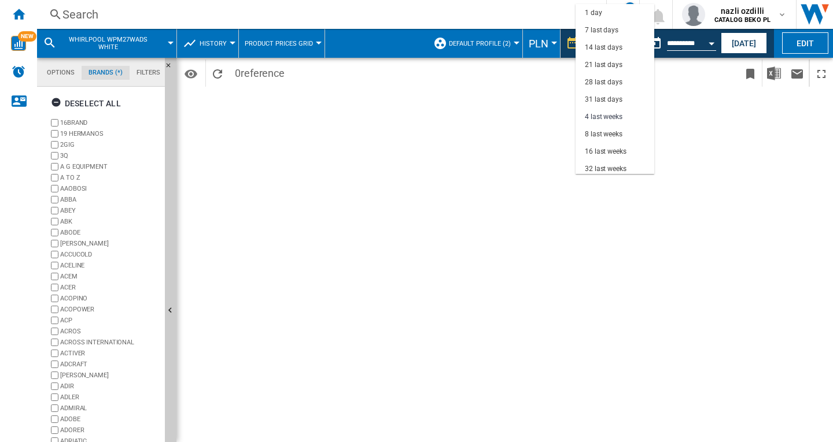
click at [81, 16] on md-backdrop at bounding box center [416, 221] width 833 height 442
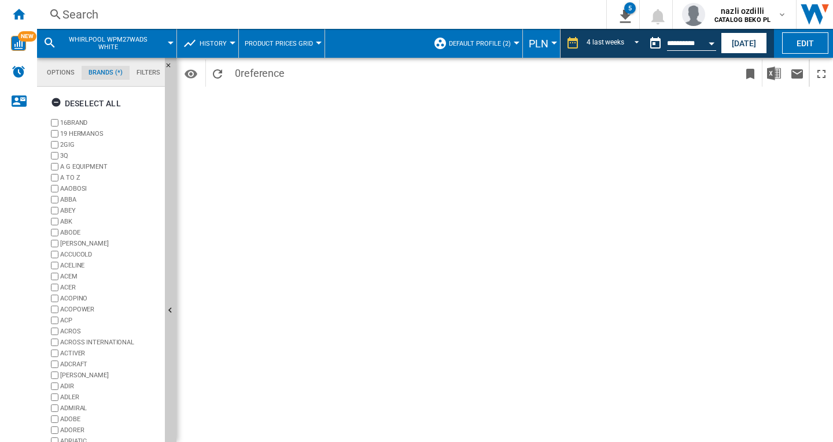
click at [122, 42] on span "WHIRLPOOL WPM27WADS WHITE" at bounding box center [107, 43] width 93 height 15
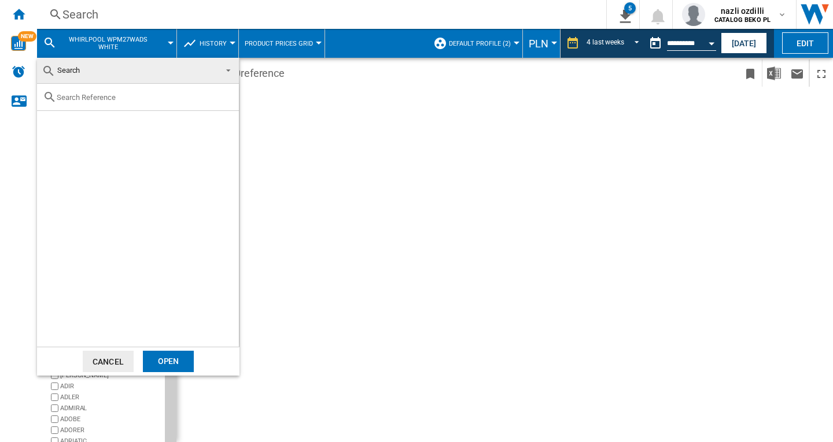
click at [101, 103] on div at bounding box center [138, 97] width 202 height 27
click at [94, 94] on input "text" at bounding box center [145, 97] width 176 height 9
paste input "WPM27WADS"
type input "WPM27WADS"
click at [172, 362] on div "Open" at bounding box center [168, 361] width 51 height 21
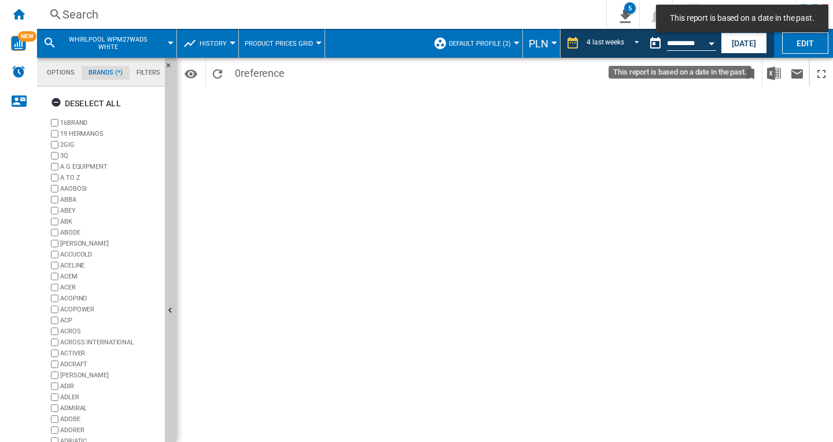
click at [707, 42] on button "Open calendar" at bounding box center [711, 41] width 21 height 21
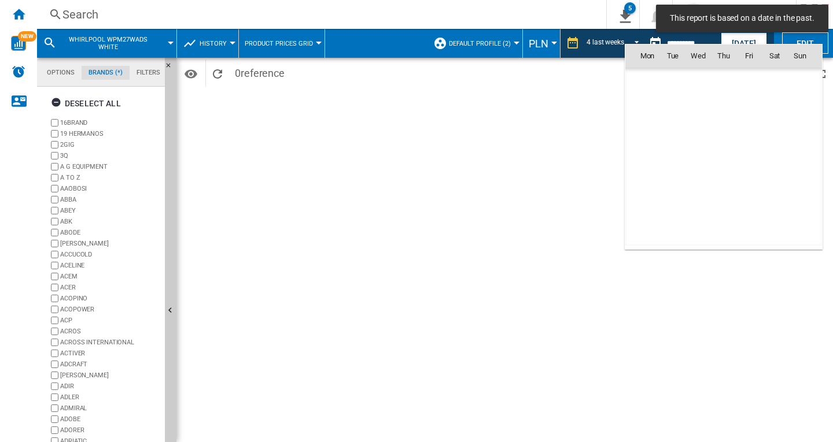
scroll to position [5518, 0]
click at [673, 157] on span "16" at bounding box center [672, 157] width 23 height 23
type input "**********"
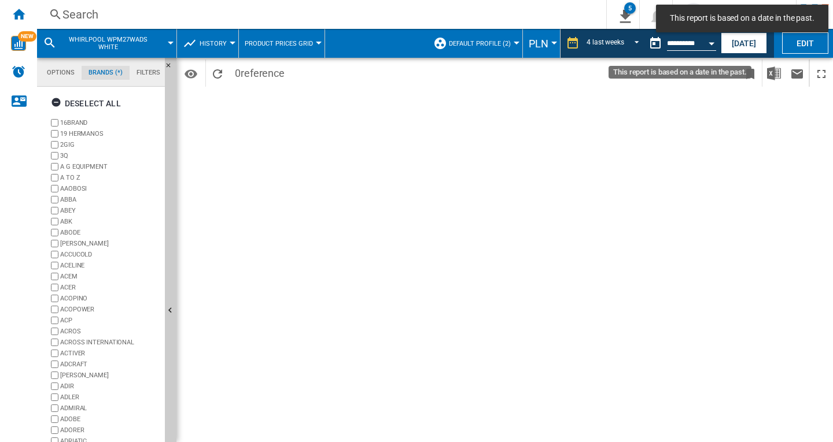
click at [713, 43] on div "Open calendar" at bounding box center [712, 43] width 6 height 3
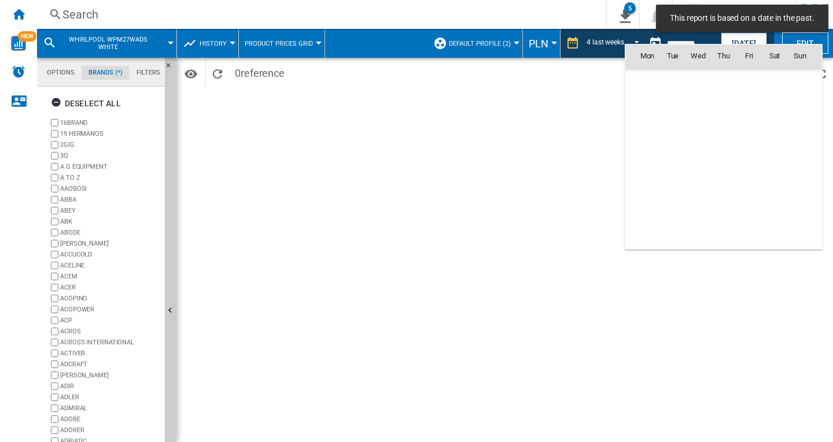
scroll to position [5518, 0]
click at [644, 155] on span "15" at bounding box center [647, 157] width 23 height 23
type input "**********"
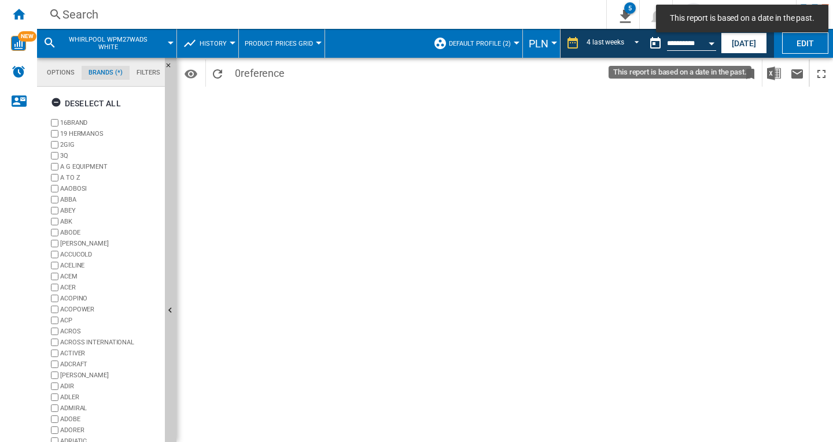
click at [710, 43] on div "Open calendar" at bounding box center [712, 43] width 6 height 3
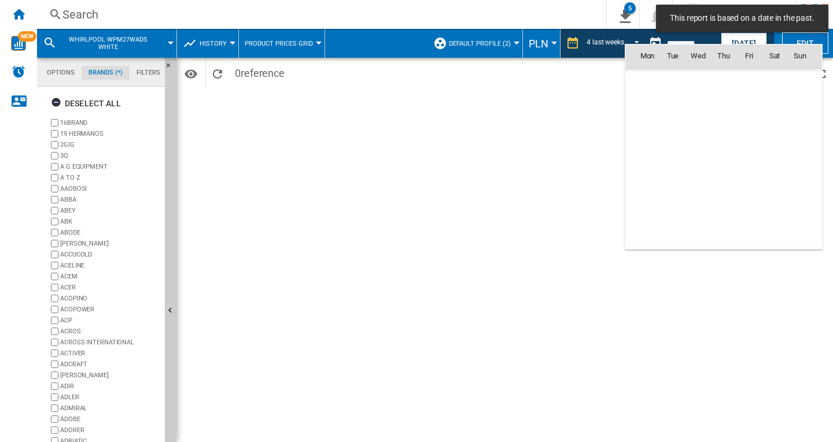
scroll to position [5518, 0]
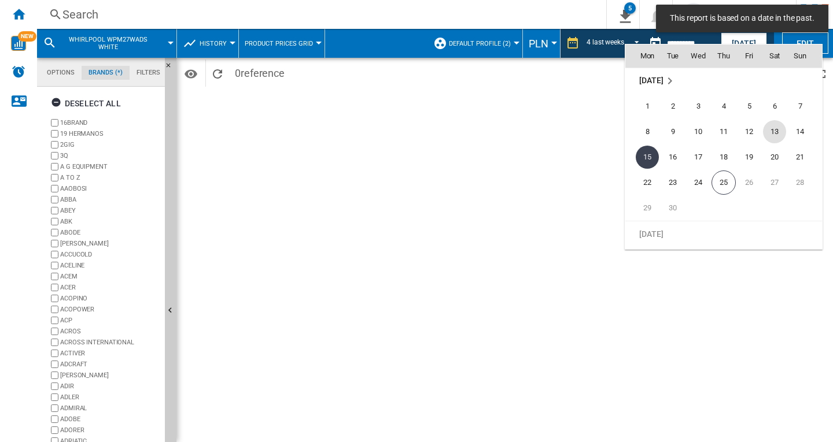
click at [776, 134] on span "13" at bounding box center [774, 131] width 23 height 23
type input "**********"
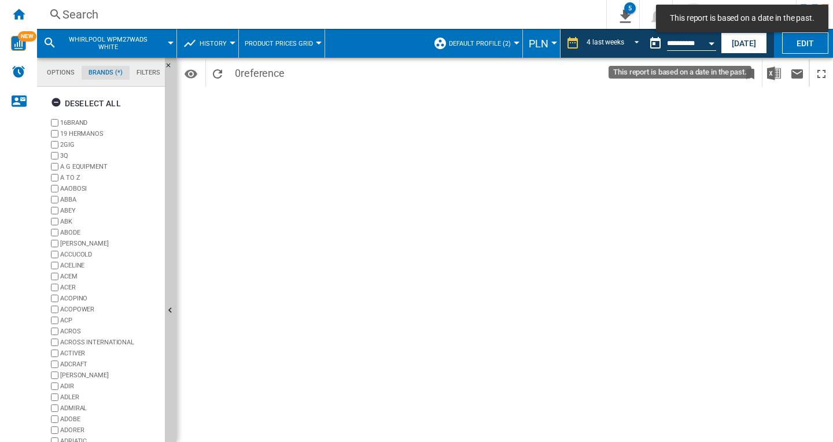
click at [712, 42] on div "Open calendar" at bounding box center [712, 43] width 6 height 3
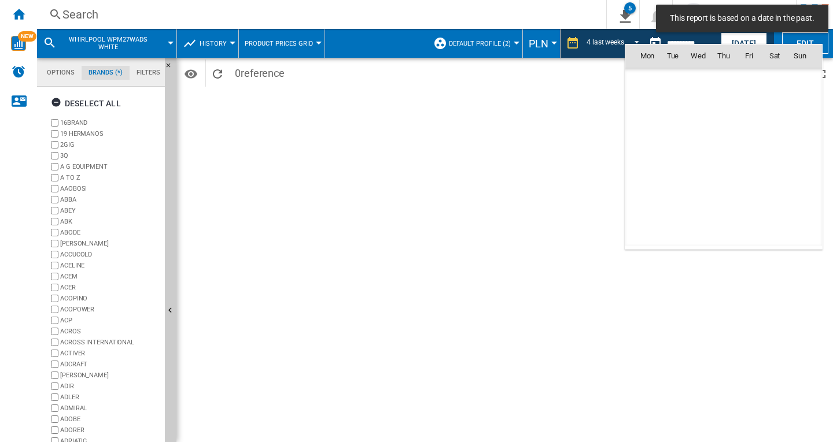
scroll to position [5518, 0]
click at [800, 125] on span "14" at bounding box center [799, 131] width 23 height 23
type input "**********"
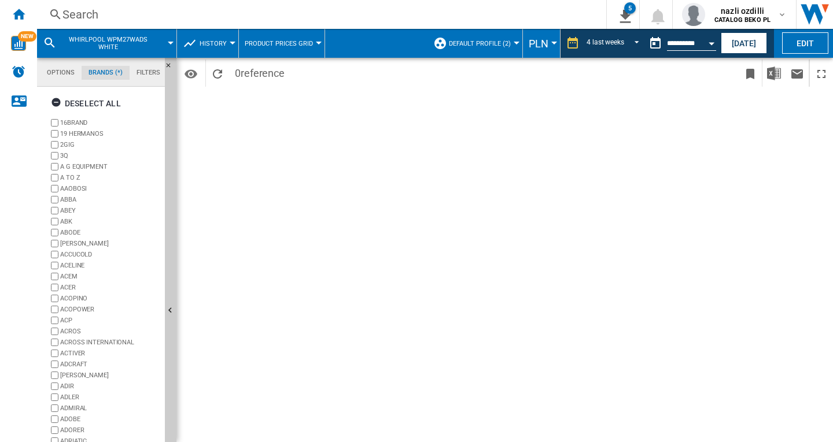
click at [96, 13] on div "Search" at bounding box center [319, 14] width 514 height 16
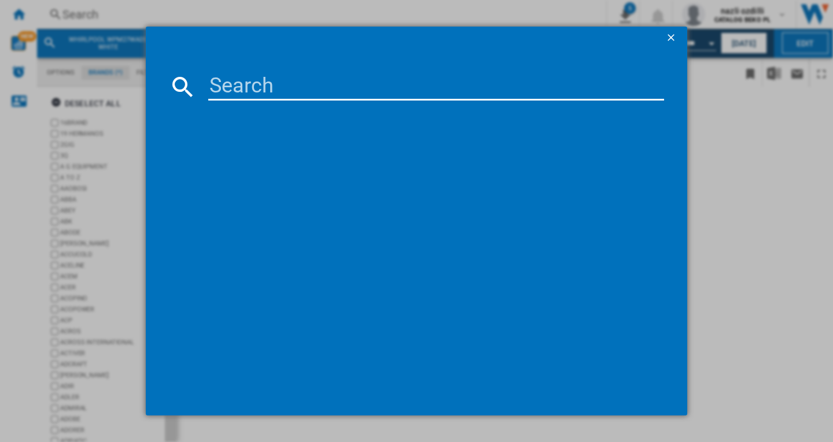
click at [260, 84] on input at bounding box center [436, 87] width 456 height 28
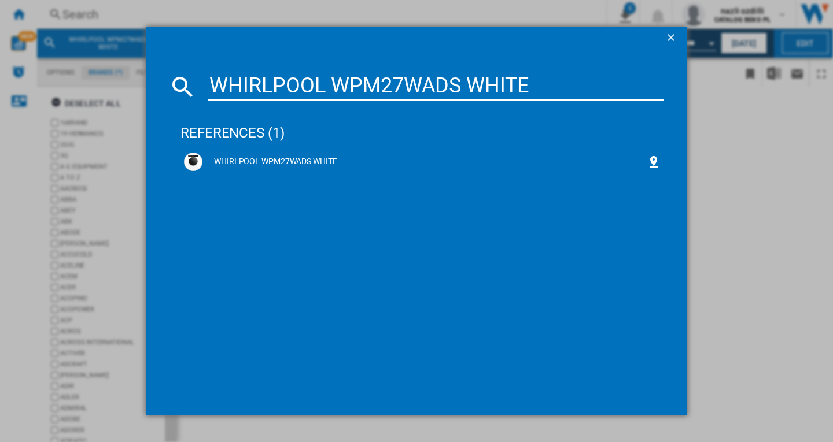
type input "WHIRLPOOL WPM27WADS WHITE"
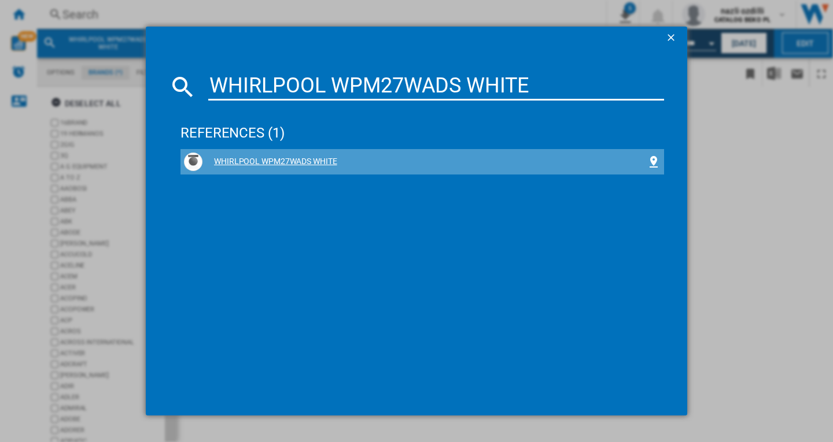
click at [279, 160] on div "WHIRLPOOL WPM27WADS WHITE" at bounding box center [424, 162] width 444 height 12
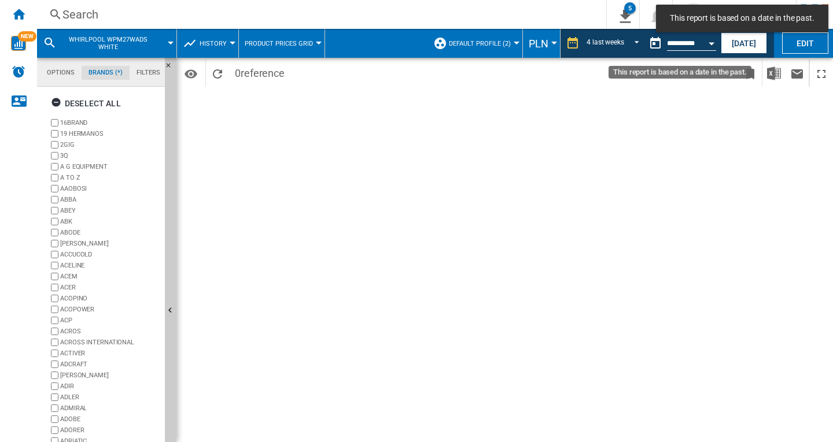
click at [711, 43] on div "Open calendar" at bounding box center [712, 43] width 6 height 3
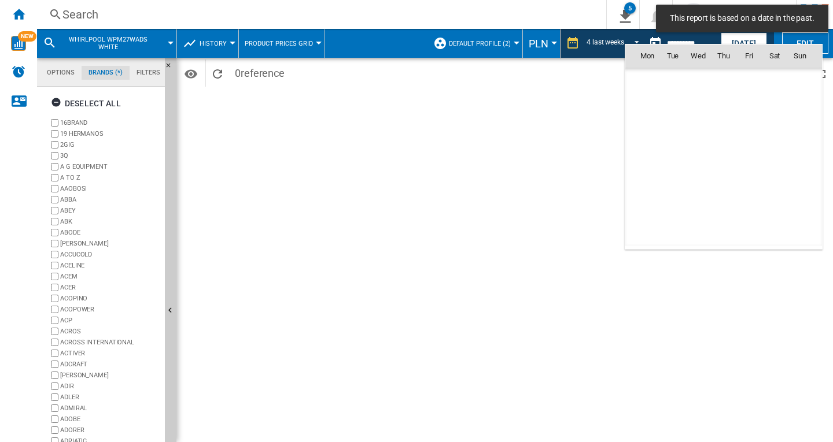
scroll to position [5518, 0]
click at [718, 175] on span "25" at bounding box center [723, 183] width 24 height 24
type input "**********"
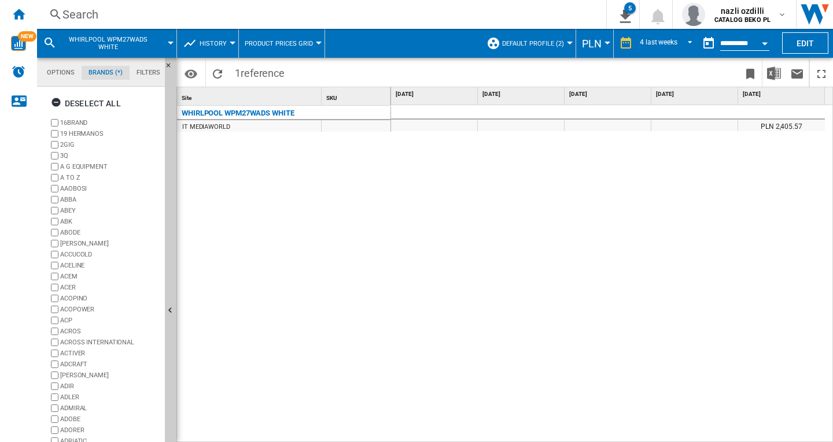
click at [91, 12] on div "Search" at bounding box center [319, 14] width 514 height 16
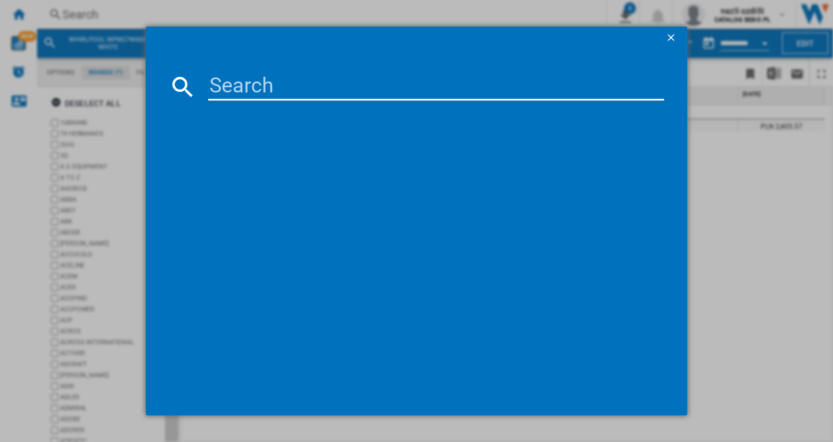
click at [244, 81] on input at bounding box center [436, 87] width 456 height 28
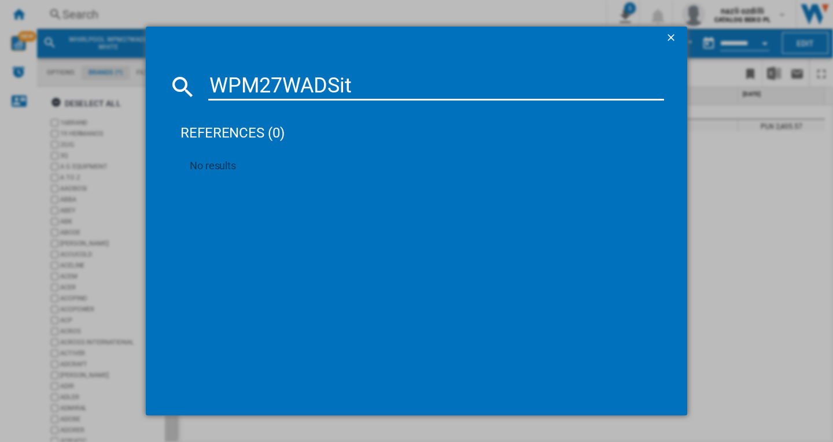
type input "WPM27WADSit"
click at [672, 39] on ng-md-icon "getI18NText('BUTTONS.CLOSE_DIALOG')" at bounding box center [672, 39] width 14 height 14
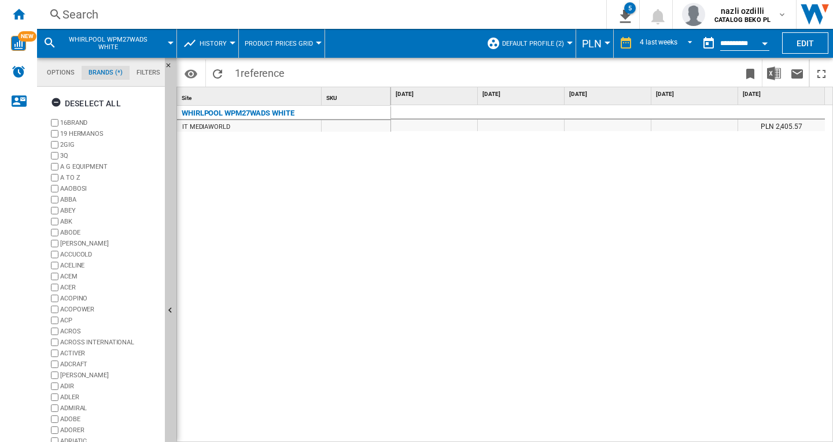
click at [120, 16] on div "Search" at bounding box center [319, 14] width 514 height 16
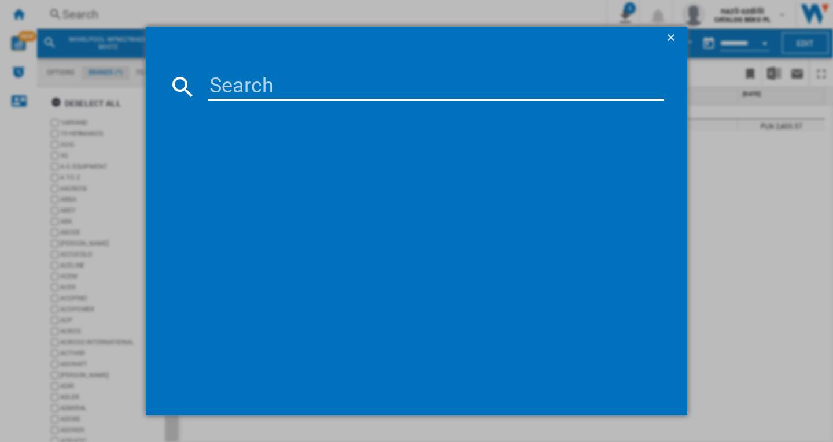
click at [257, 92] on input at bounding box center [436, 87] width 456 height 28
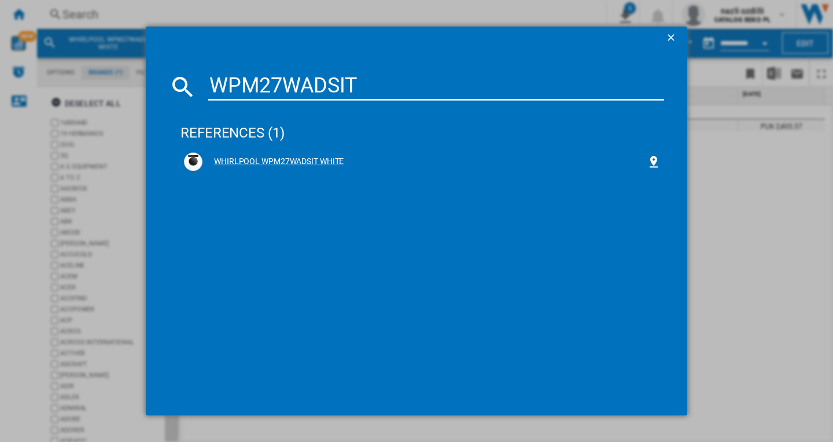
type input "WPM27WADSIT"
click at [292, 163] on div "WHIRLPOOL WPM27WADSIT WHITE" at bounding box center [424, 162] width 444 height 12
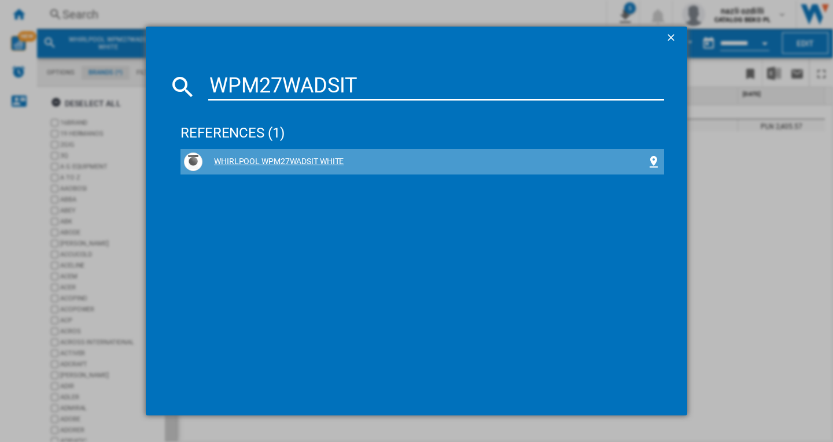
click at [289, 160] on div "WHIRLPOOL WPM27WADSIT WHITE" at bounding box center [424, 162] width 444 height 12
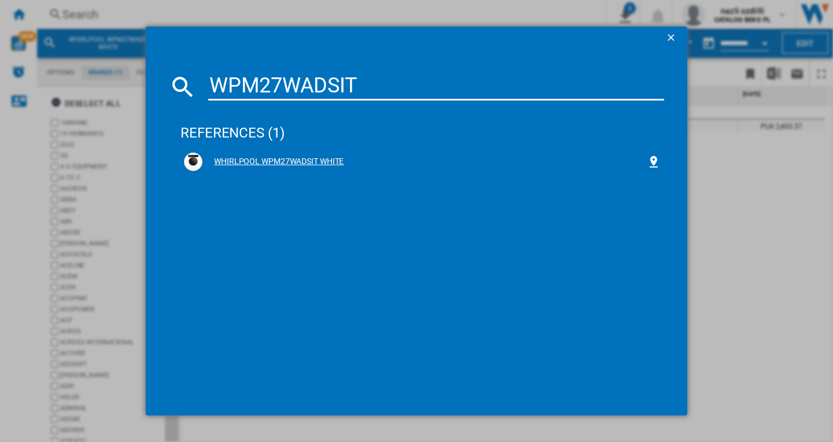
click at [289, 160] on div "WHIRLPOOL WPM27WADSIT WHITE" at bounding box center [424, 162] width 444 height 12
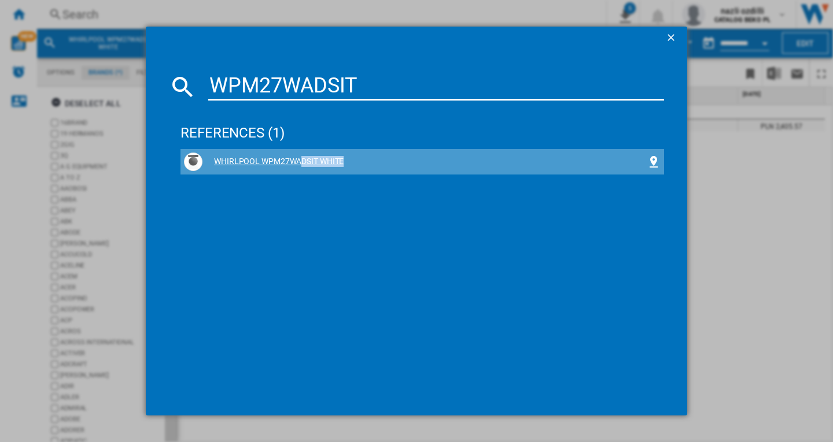
click at [289, 160] on div "WHIRLPOOL WPM27WADSIT WHITE" at bounding box center [424, 162] width 444 height 12
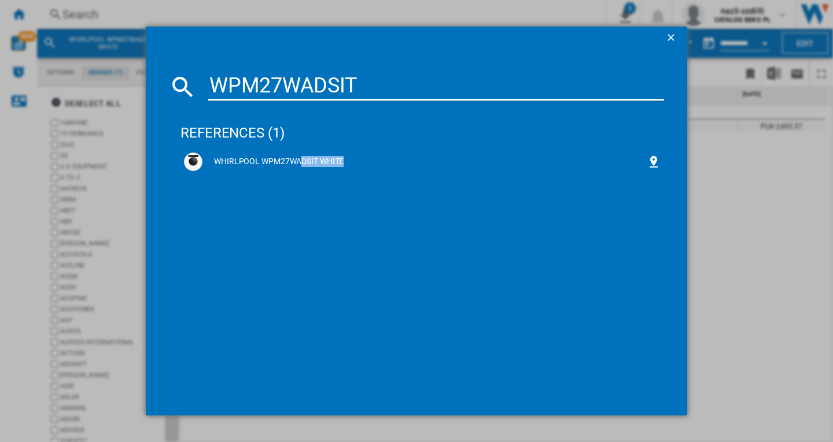
click at [667, 36] on ng-md-icon "getI18NText('BUTTONS.CLOSE_DIALOG')" at bounding box center [672, 39] width 14 height 14
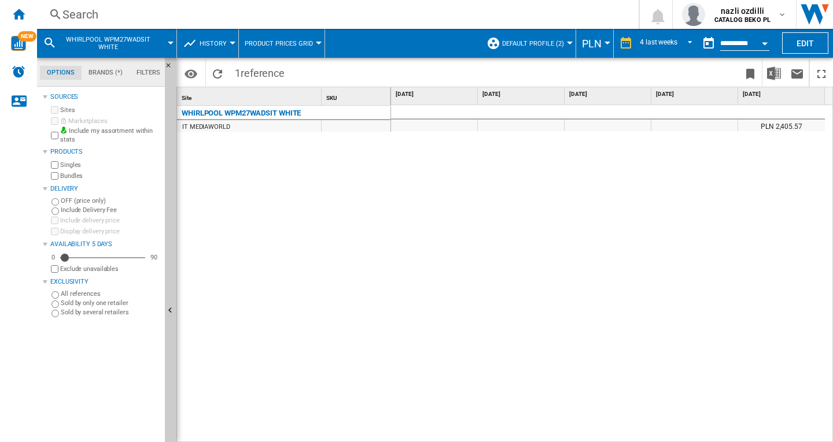
click at [108, 19] on div "Search" at bounding box center [335, 14] width 546 height 16
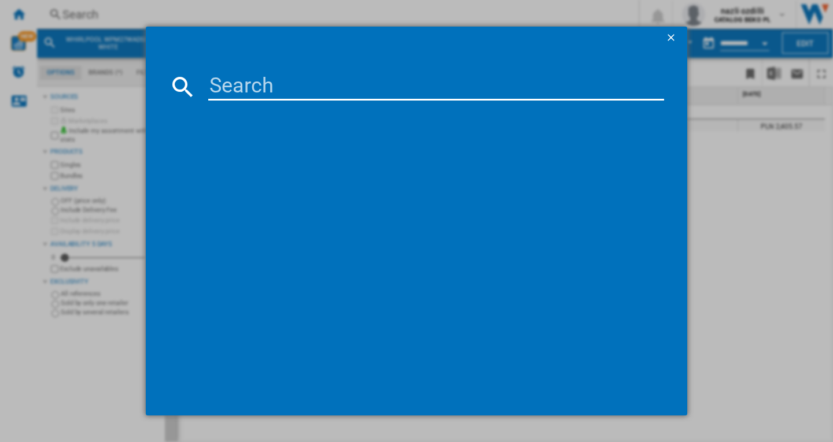
click at [261, 100] on input at bounding box center [436, 87] width 456 height 28
paste input "WPM27WADSIT"
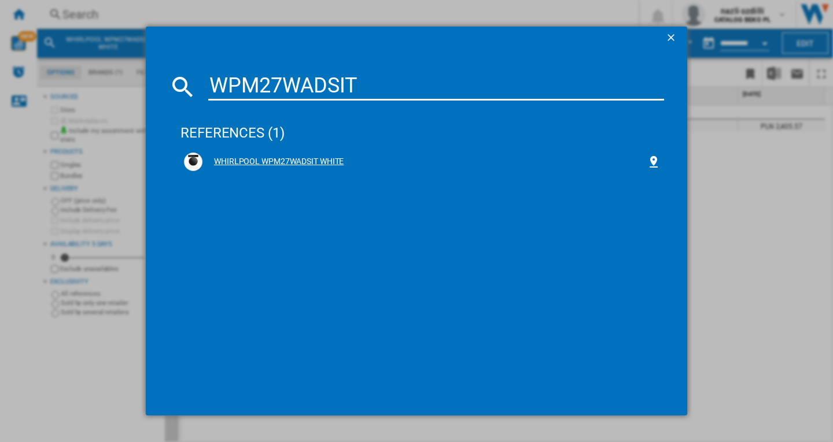
type input "WPM27WADSIT"
click at [297, 160] on div "WHIRLPOOL WPM27WADSIT WHITE" at bounding box center [424, 162] width 444 height 12
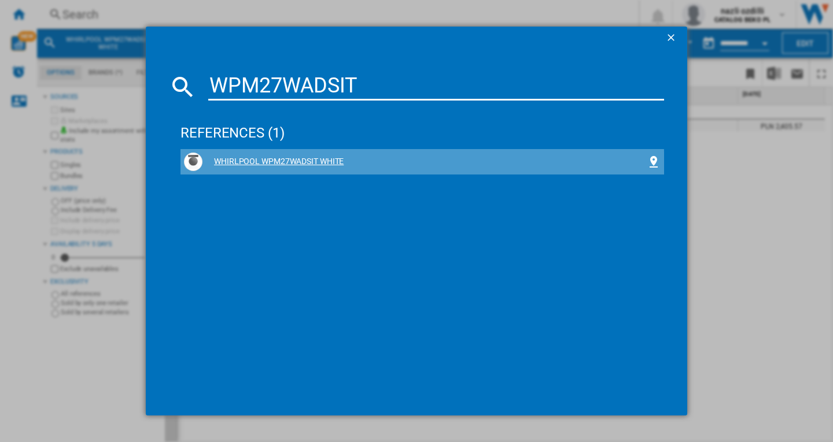
click at [287, 165] on div "WHIRLPOOL WPM27WADSIT WHITE" at bounding box center [424, 162] width 444 height 12
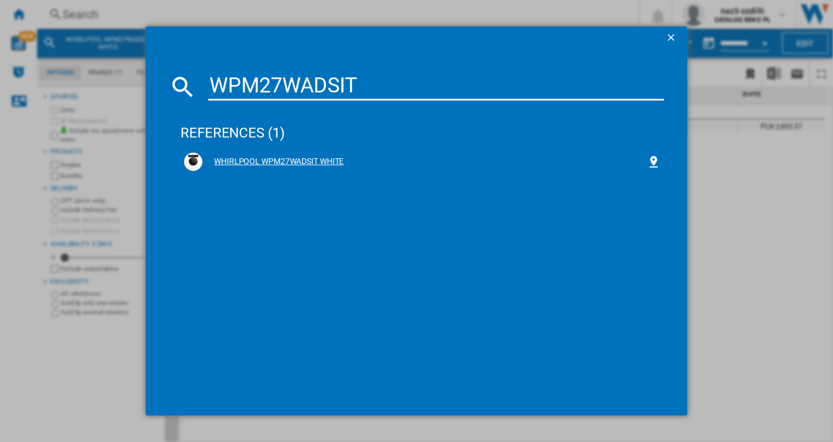
click at [287, 165] on div "WHIRLPOOL WPM27WADSIT WHITE" at bounding box center [424, 162] width 444 height 12
click at [670, 37] on ng-md-icon "getI18NText('BUTTONS.CLOSE_DIALOG')" at bounding box center [672, 39] width 14 height 14
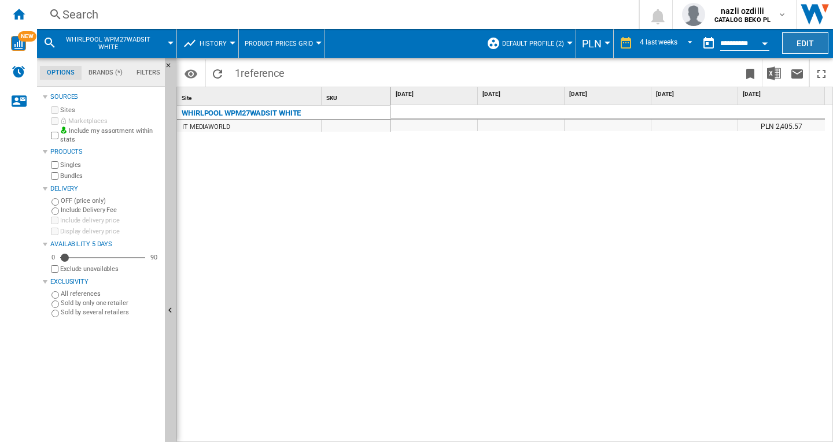
click at [814, 43] on button "Edit" at bounding box center [805, 42] width 46 height 21
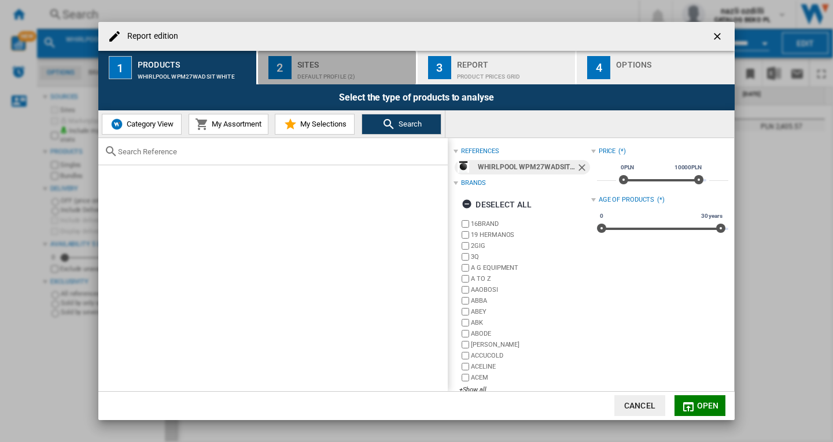
click at [315, 71] on div "Default profile (2)" at bounding box center [354, 74] width 114 height 12
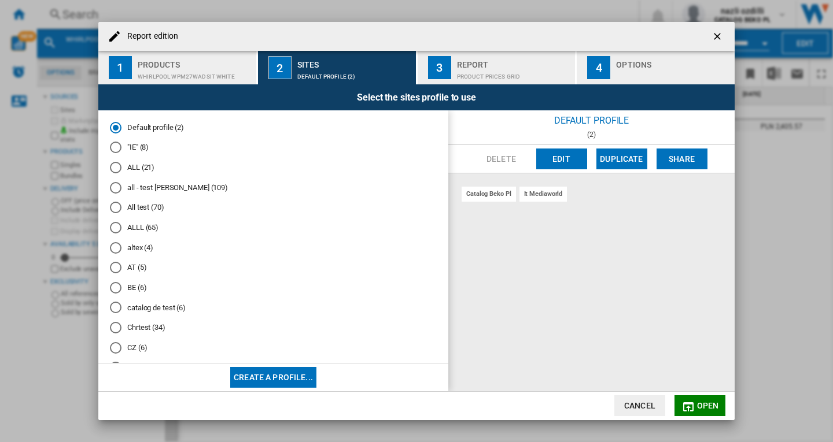
click at [718, 38] on ng-md-icon "getI18NText('BUTTONS.CLOSE_DIALOG')" at bounding box center [718, 38] width 14 height 14
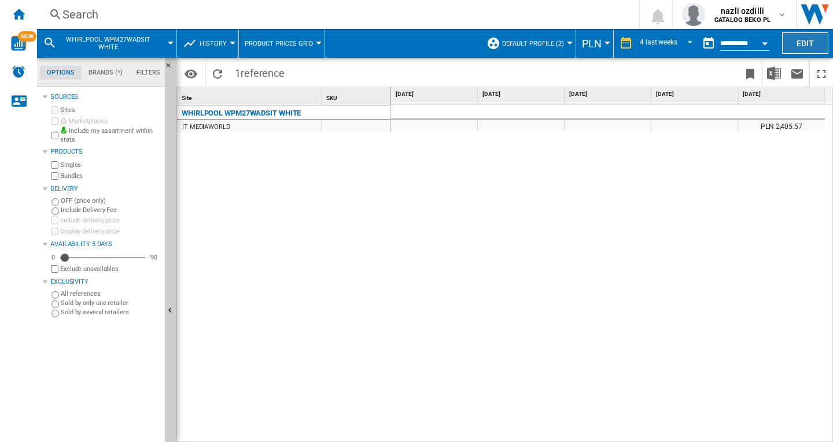
click at [805, 40] on button "Edit" at bounding box center [805, 42] width 46 height 21
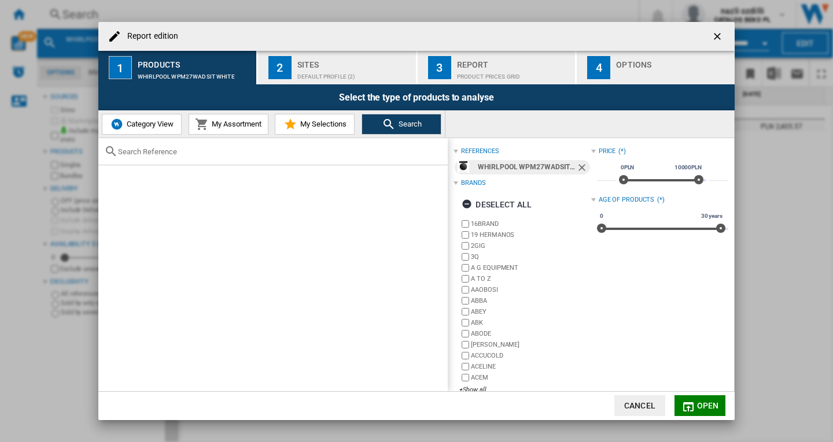
click at [718, 35] on ng-md-icon "getI18NText('BUTTONS.CLOSE_DIALOG')" at bounding box center [718, 38] width 14 height 14
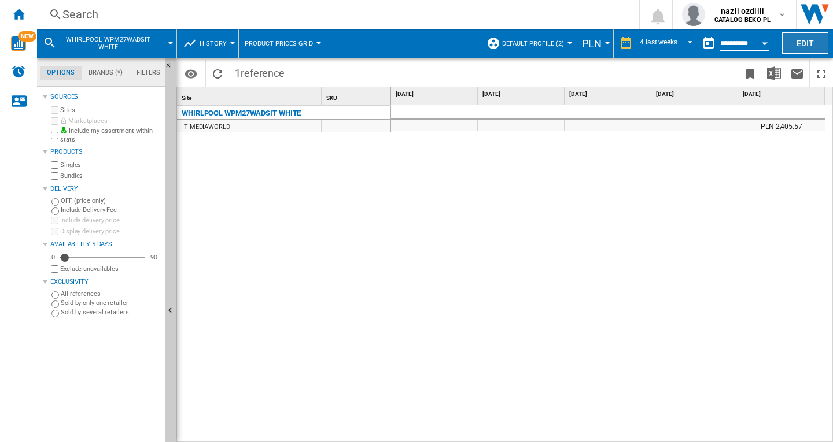
click at [813, 40] on button "Edit" at bounding box center [805, 42] width 46 height 21
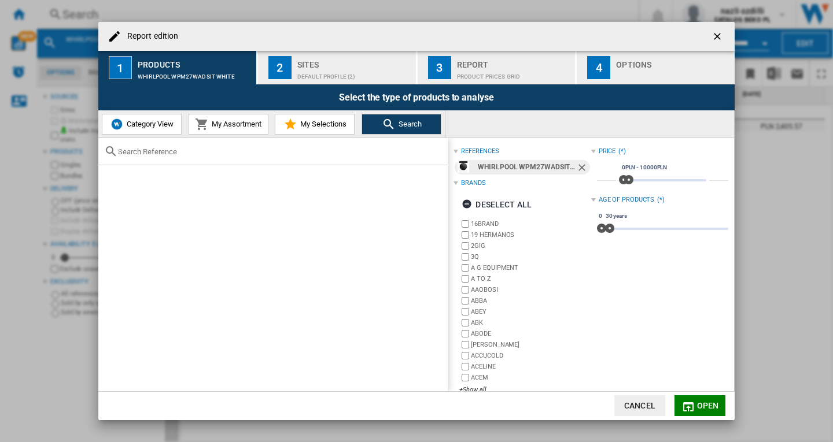
drag, startPoint x: 335, startPoint y: 68, endPoint x: 323, endPoint y: 80, distance: 18.0
click at [335, 68] on div "Default profile (2)" at bounding box center [354, 74] width 114 height 12
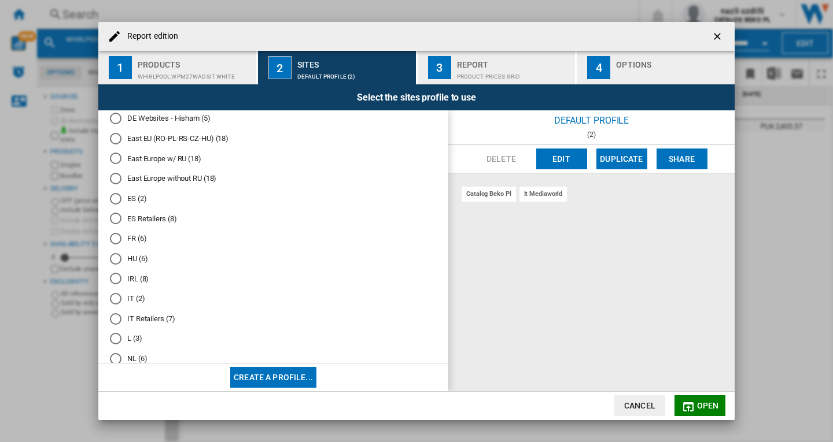
scroll to position [289, 0]
click at [117, 305] on div "IT Retailers (7)" at bounding box center [116, 300] width 12 height 12
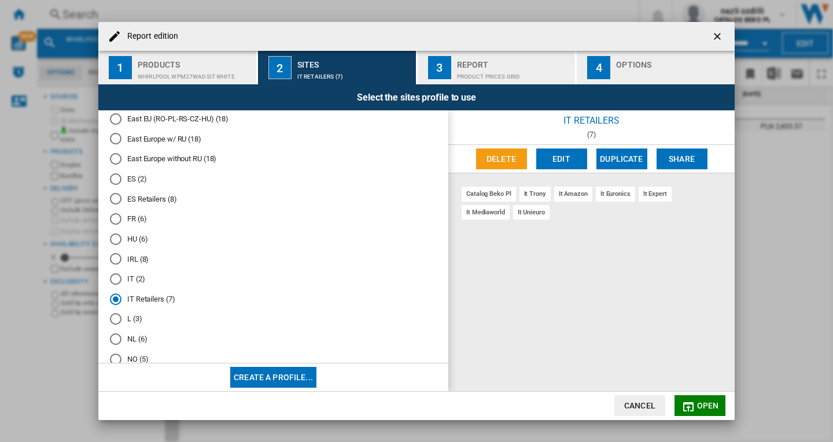
click at [692, 404] on md-icon "Report edition ..." at bounding box center [688, 407] width 14 height 14
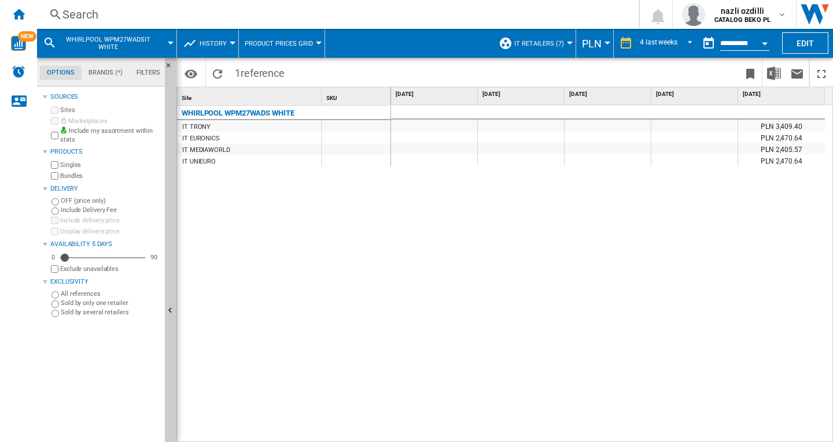
drag, startPoint x: 528, startPoint y: 157, endPoint x: 584, endPoint y: 156, distance: 56.1
click at [581, 154] on div "PLN 2,470.64" at bounding box center [608, 154] width 434 height 0
click at [686, 42] on span "REPORTS.WIZARD.STEPS.REPORT.STEPS.REPORT_OPTIONS.PERIOD: 4 last weeks" at bounding box center [687, 42] width 14 height 10
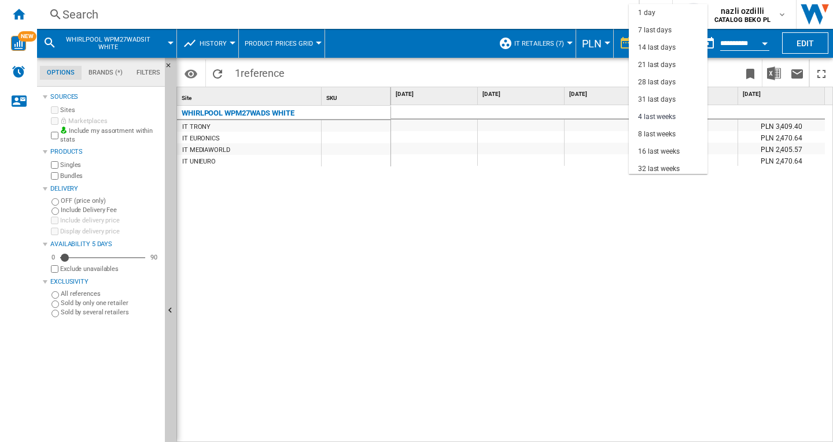
scroll to position [73, 0]
click at [658, 78] on div "16 last weeks" at bounding box center [659, 79] width 42 height 10
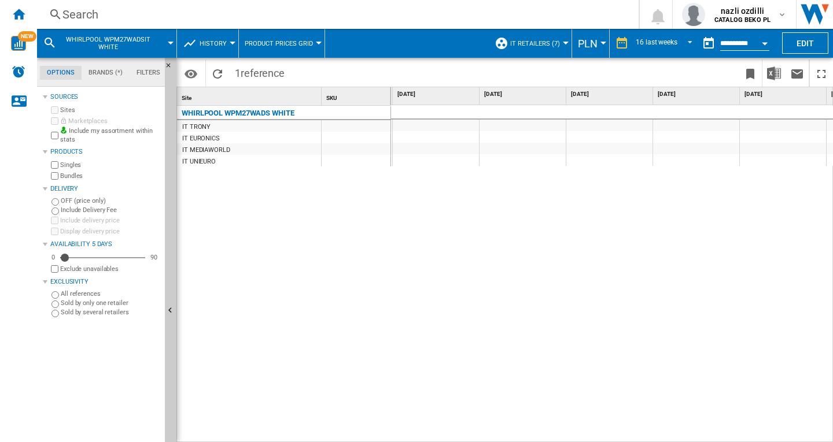
scroll to position [0, 718]
click at [775, 69] on img "Download in Excel" at bounding box center [774, 74] width 14 height 14
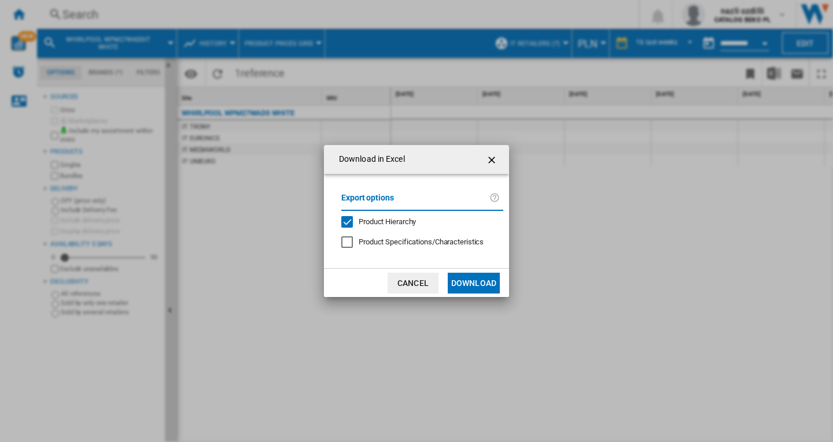
click at [470, 286] on button "Download" at bounding box center [474, 283] width 52 height 21
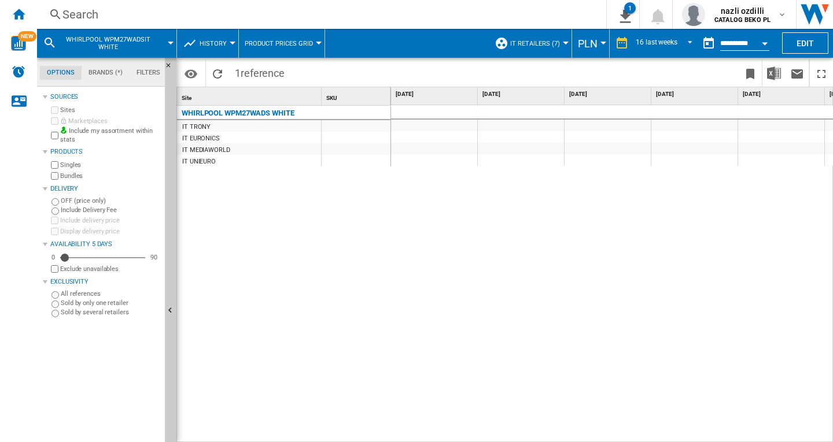
drag, startPoint x: 421, startPoint y: 189, endPoint x: 492, endPoint y: 201, distance: 72.8
click at [489, 201] on div "PLN 3,409.40 PLN 2,470.64 PLN 2,405.57 PLN 2,470.64" at bounding box center [612, 274] width 442 height 338
click at [765, 45] on button "Open calendar" at bounding box center [764, 41] width 21 height 21
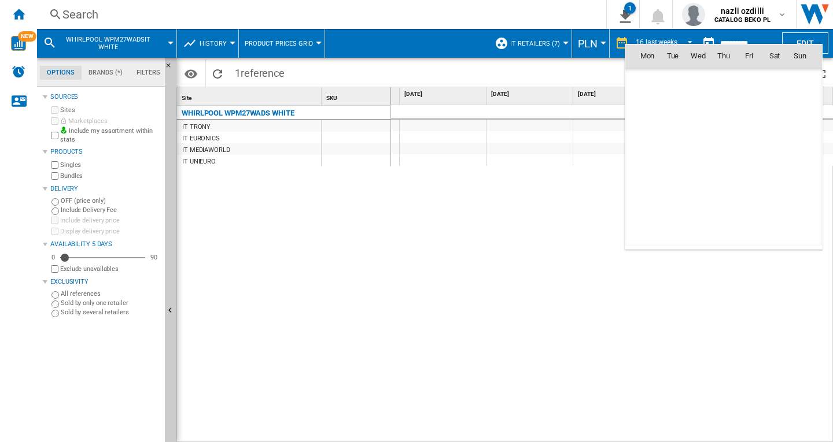
scroll to position [5518, 0]
click at [670, 182] on span "23" at bounding box center [672, 182] width 23 height 23
type input "**********"
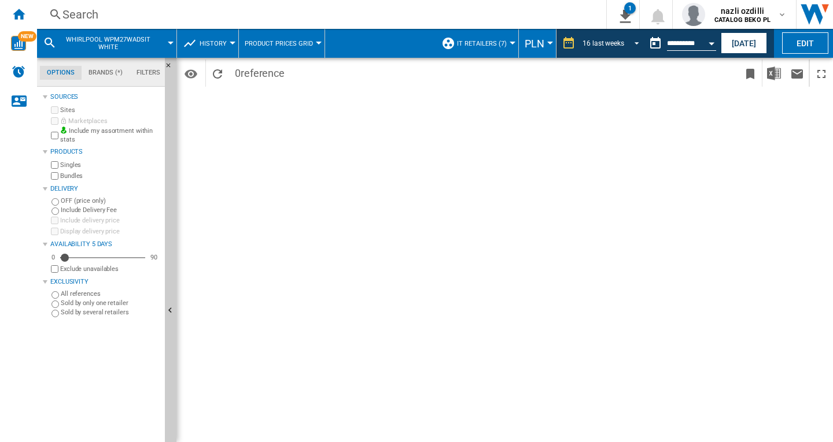
click at [631, 43] on span "REPORTS.WIZARD.STEPS.REPORT.STEPS.REPORT_OPTIONS.PERIOD: 16 last weeks" at bounding box center [633, 42] width 14 height 10
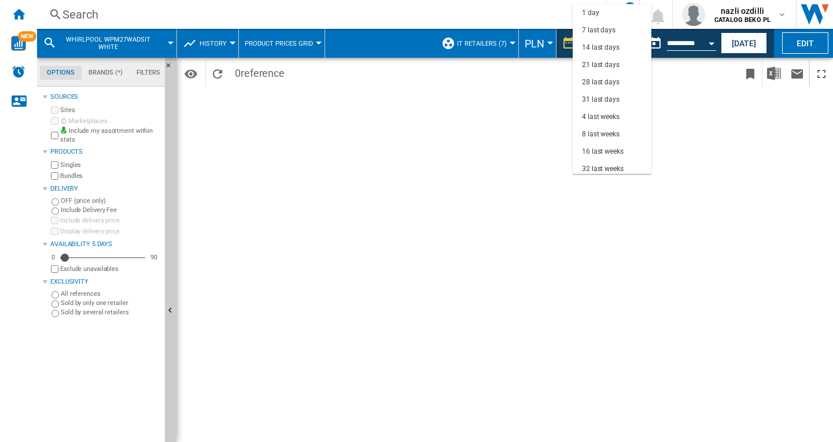
scroll to position [73, 0]
click at [594, 62] on div "8 last weeks" at bounding box center [601, 62] width 38 height 10
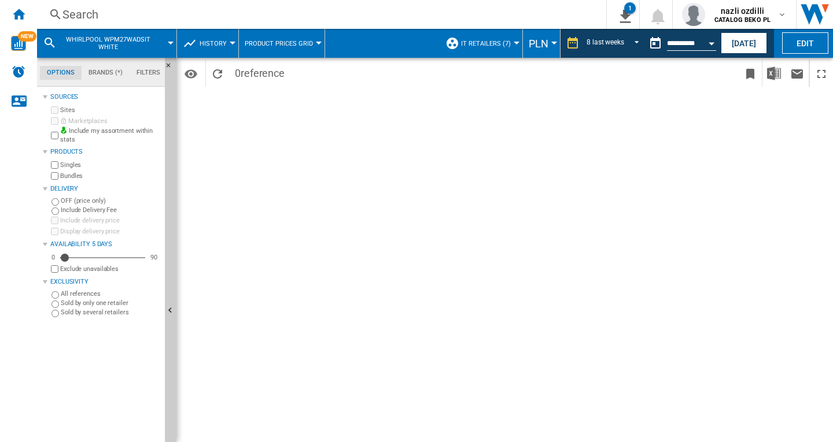
click at [90, 13] on div "Search" at bounding box center [319, 14] width 514 height 16
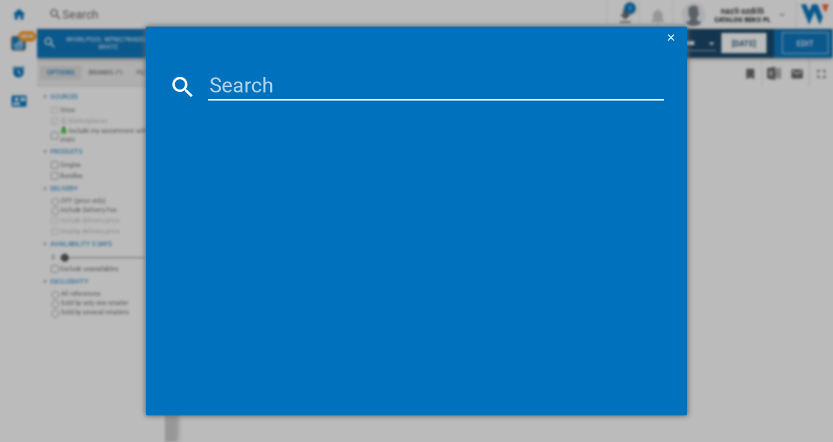
click at [301, 87] on input at bounding box center [436, 87] width 456 height 28
type input "WPM27WADS"
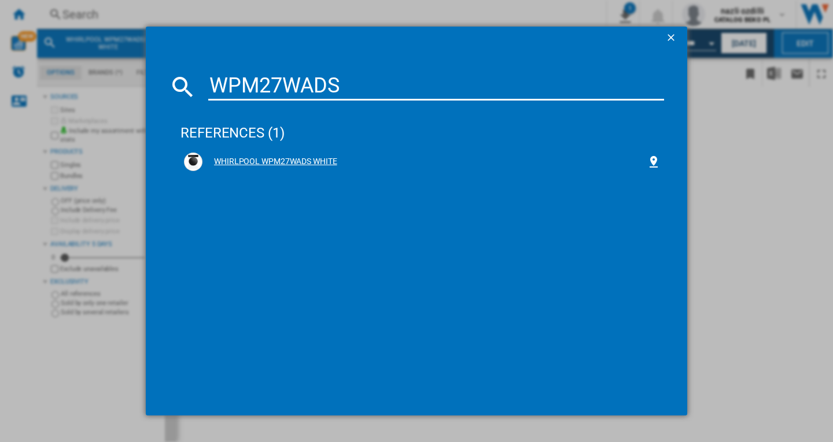
click at [294, 161] on div "WHIRLPOOL WPM27WADS WHITE" at bounding box center [424, 162] width 444 height 12
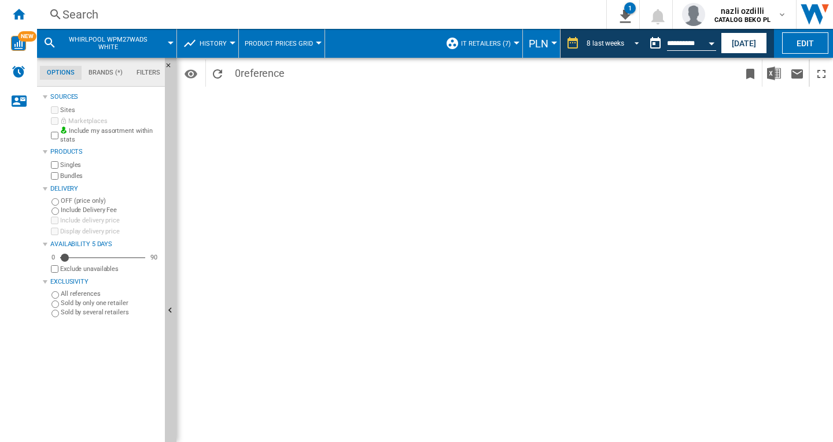
click at [633, 41] on span "REPORTS.WIZARD.STEPS.REPORT.STEPS.REPORT_OPTIONS.PERIOD: 8 last weeks" at bounding box center [633, 42] width 14 height 10
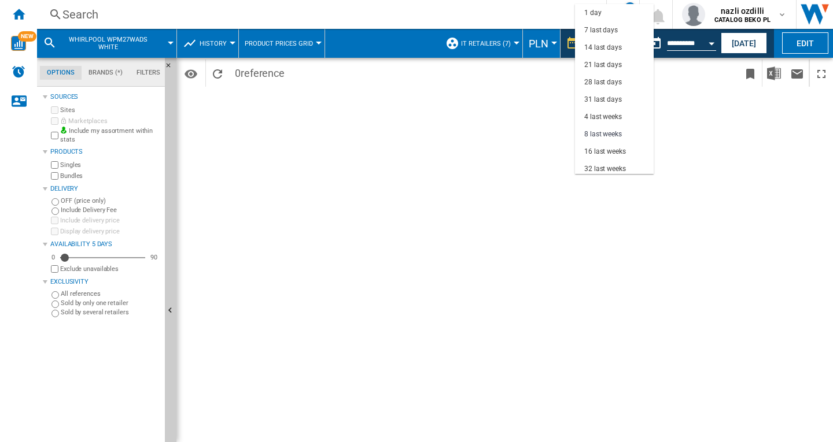
scroll to position [73, 0]
click at [706, 124] on md-backdrop at bounding box center [416, 221] width 833 height 442
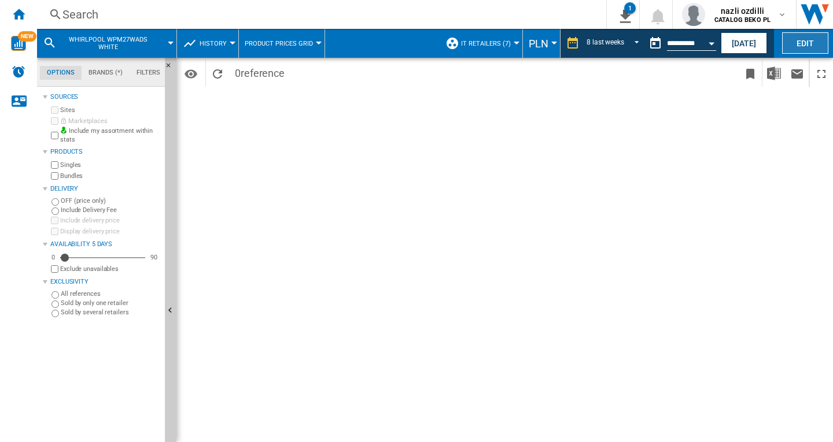
click at [803, 45] on button "Edit" at bounding box center [805, 42] width 46 height 21
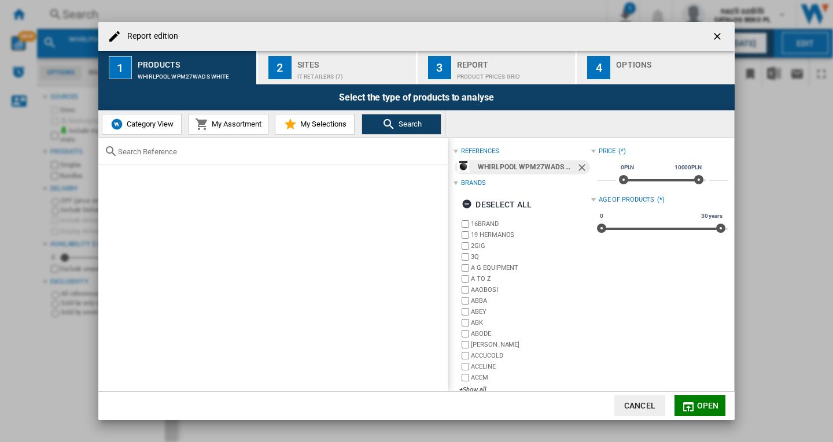
click at [714, 38] on ng-md-icon "getI18NText('BUTTONS.CLOSE_DIALOG')" at bounding box center [718, 38] width 14 height 14
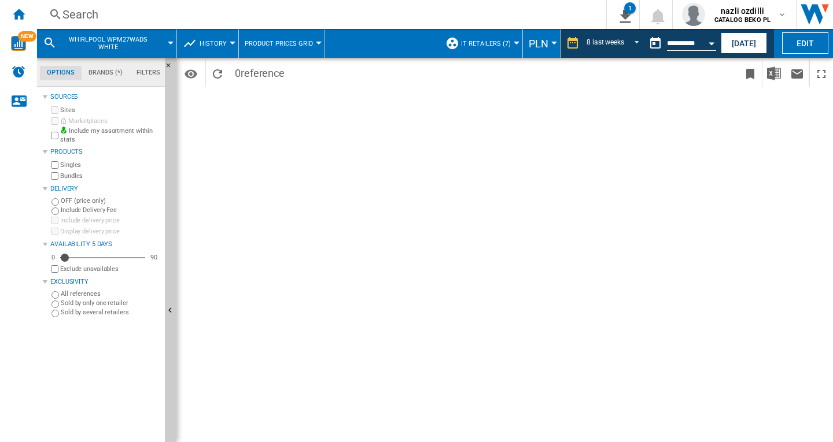
click at [91, 39] on span "WHIRLPOOL WPM27WADS WHITE" at bounding box center [107, 43] width 93 height 15
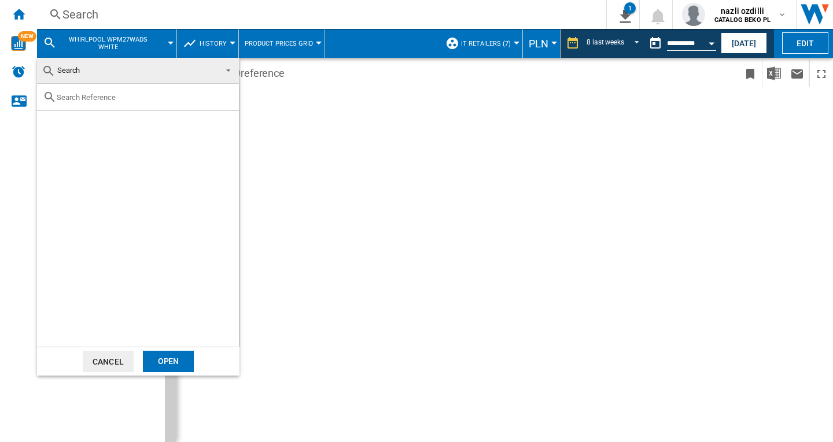
click at [116, 102] on div at bounding box center [138, 97] width 202 height 27
click at [101, 95] on input "text" at bounding box center [145, 97] width 176 height 9
paste input "WPM27WADSIT"
type input "WPM27WADS"
click at [135, 124] on div "WHIRLPOOL WPM27WADS WHITE" at bounding box center [158, 125] width 160 height 12
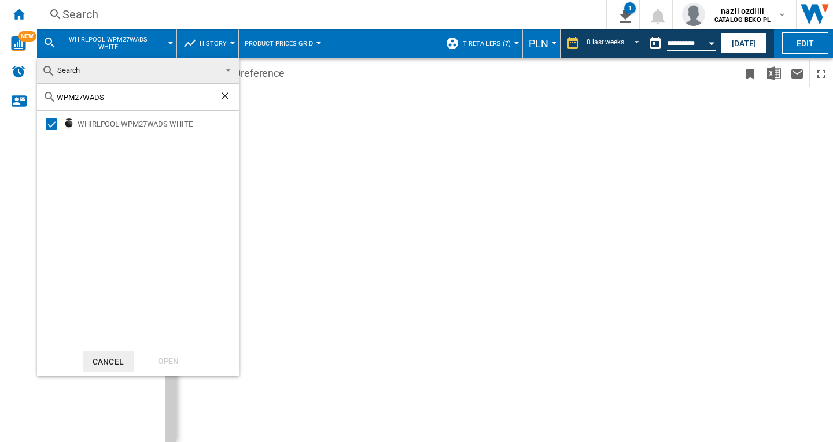
click at [668, 326] on md-backdrop at bounding box center [416, 221] width 833 height 442
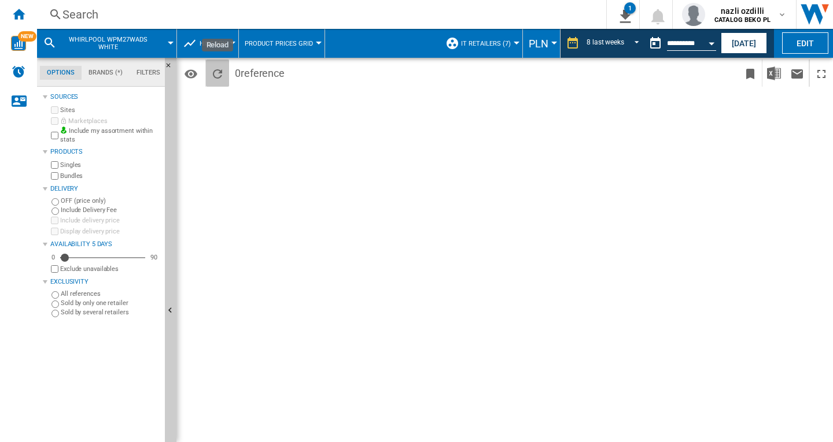
click at [221, 73] on ng-md-icon "Reload" at bounding box center [218, 74] width 14 height 14
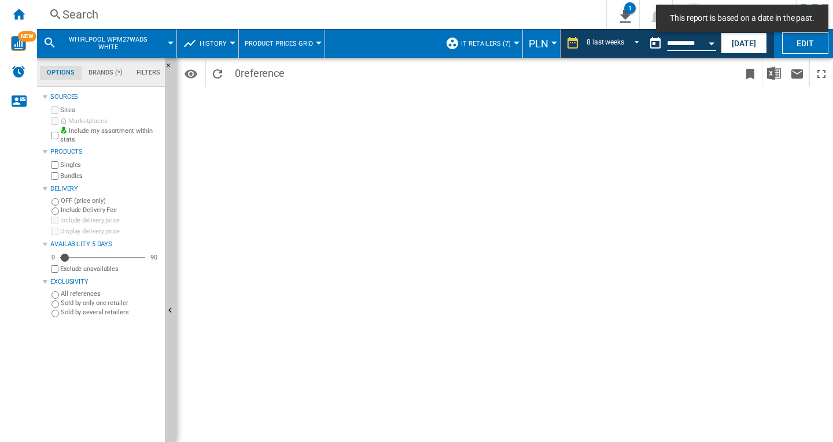
click at [259, 73] on span "reference" at bounding box center [263, 73] width 44 height 12
click at [191, 72] on md-icon "Options" at bounding box center [191, 74] width 14 height 14
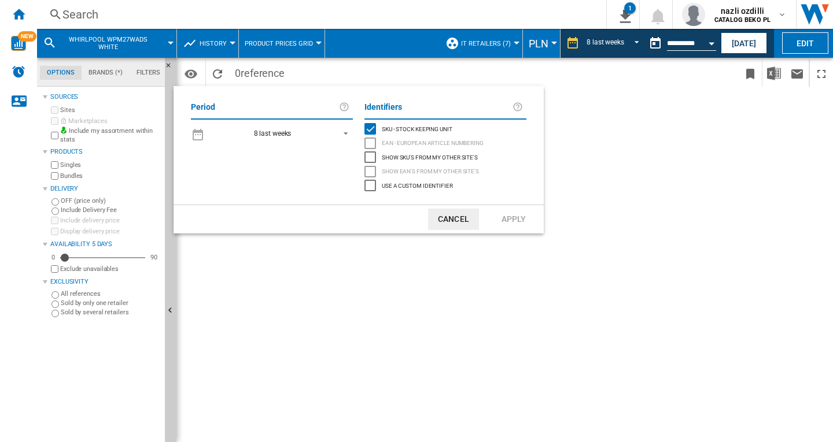
click at [271, 134] on div "8 last weeks" at bounding box center [273, 134] width 38 height 8
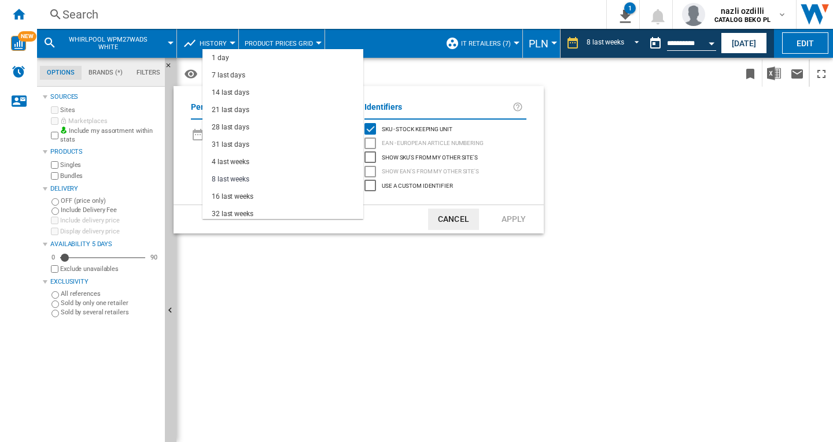
scroll to position [45, 0]
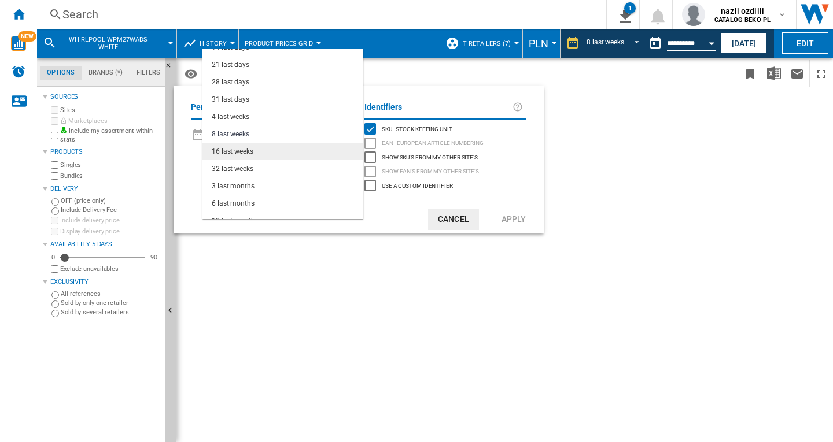
click at [244, 150] on div "16 last weeks" at bounding box center [233, 152] width 42 height 10
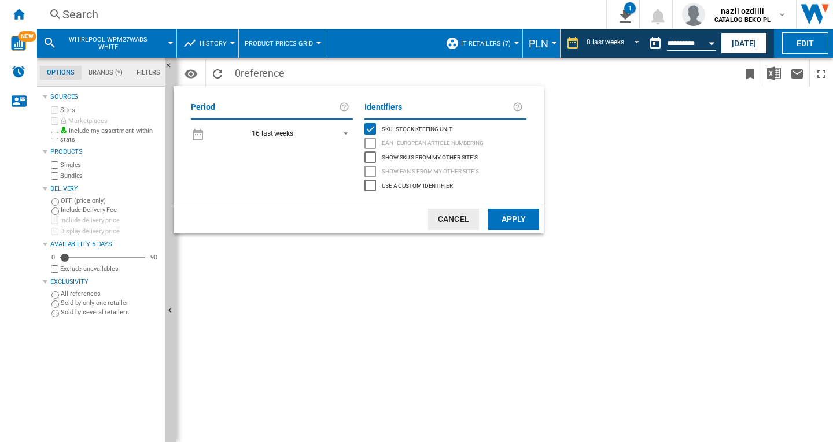
click at [517, 215] on button "Apply" at bounding box center [513, 219] width 51 height 21
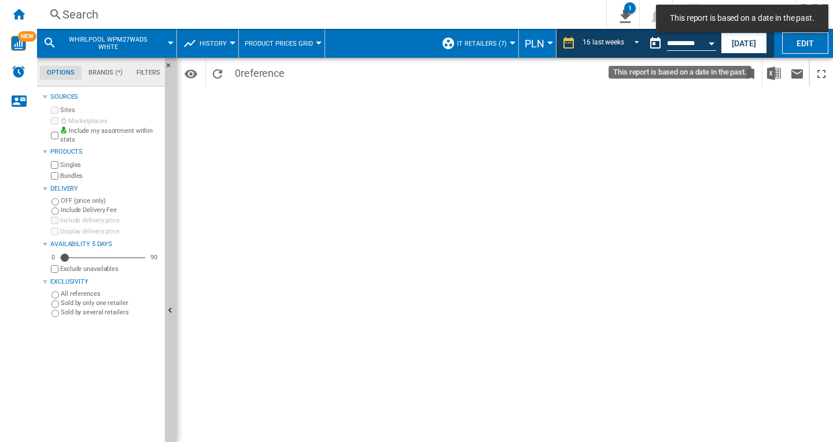
click at [711, 40] on button "Open calendar" at bounding box center [711, 41] width 21 height 21
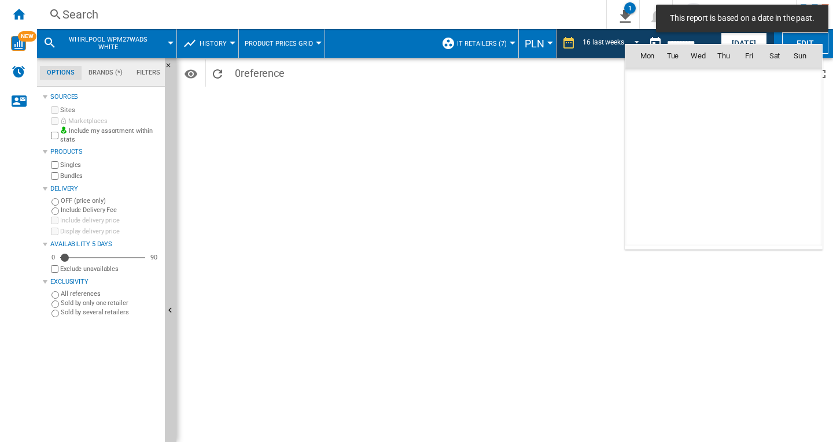
scroll to position [5518, 0]
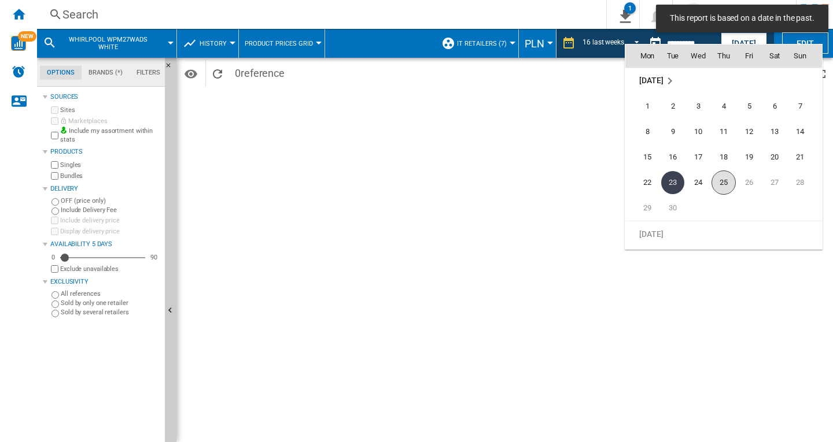
click at [722, 179] on span "25" at bounding box center [723, 183] width 24 height 24
type input "**********"
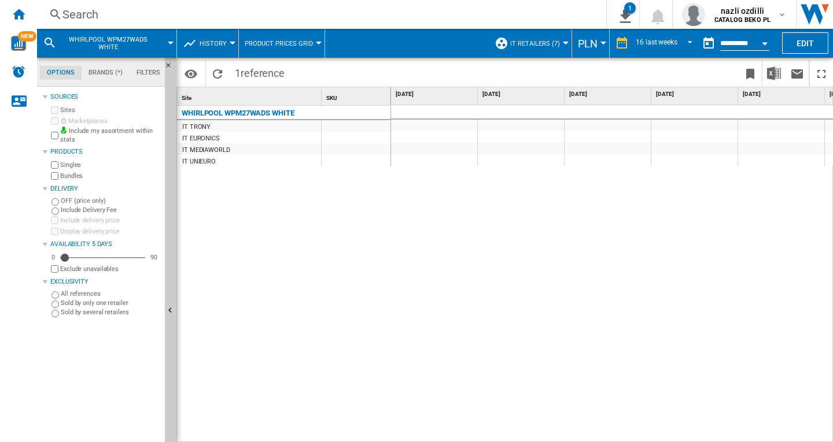
click at [759, 42] on button "Open calendar" at bounding box center [764, 41] width 21 height 21
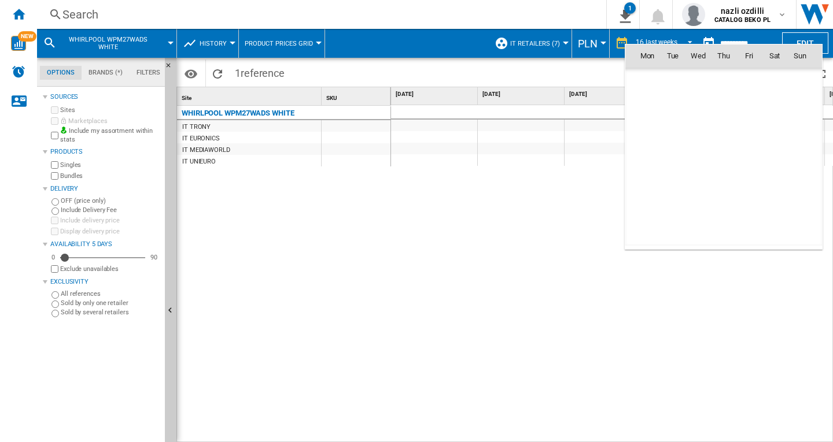
scroll to position [5518, 0]
click at [701, 179] on span "24" at bounding box center [698, 182] width 23 height 23
type input "**********"
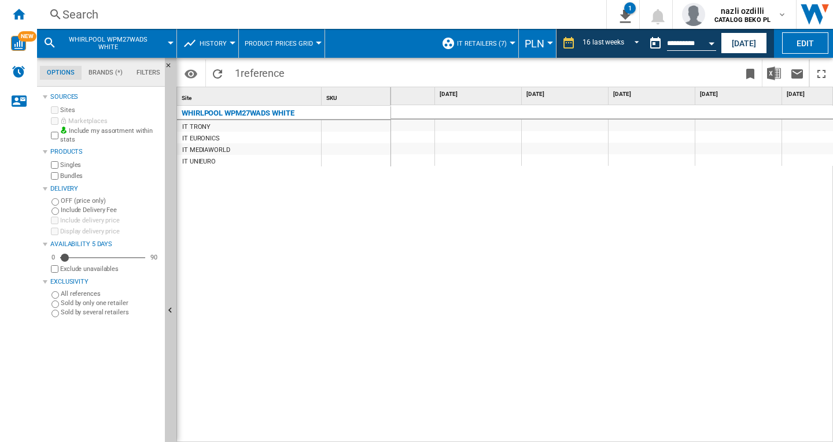
scroll to position [0, 581]
drag, startPoint x: 477, startPoint y: 140, endPoint x: 356, endPoint y: 149, distance: 121.8
click at [326, 143] on div "Site 1 SKU 1 WHIRLPOOL WPM27WADS WHITE IT TRONY IT EURONICS IT MEDIAWORLD IT UN…" at bounding box center [504, 264] width 655 height 355
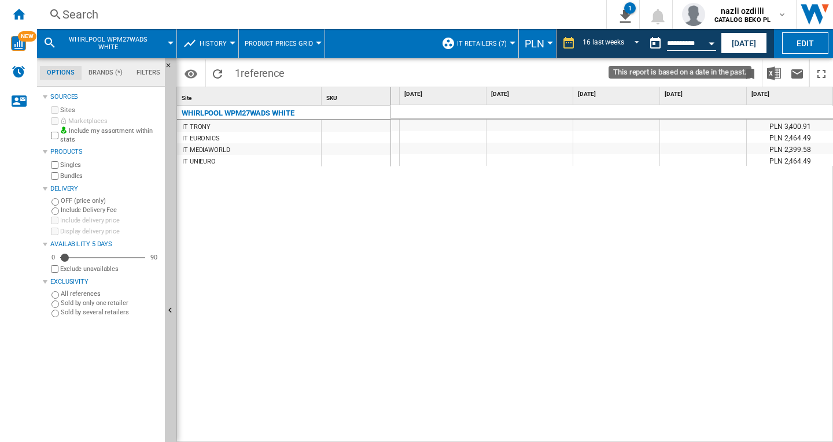
click at [709, 40] on button "Open calendar" at bounding box center [711, 41] width 21 height 21
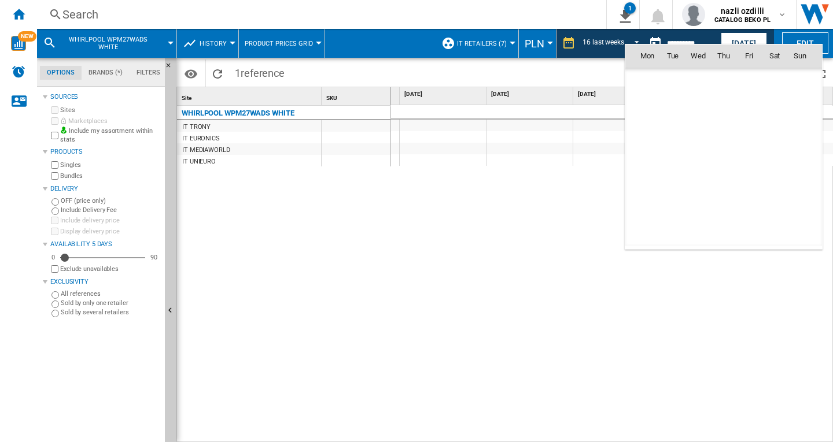
scroll to position [5518, 0]
click at [723, 183] on span "25" at bounding box center [723, 183] width 24 height 24
type input "**********"
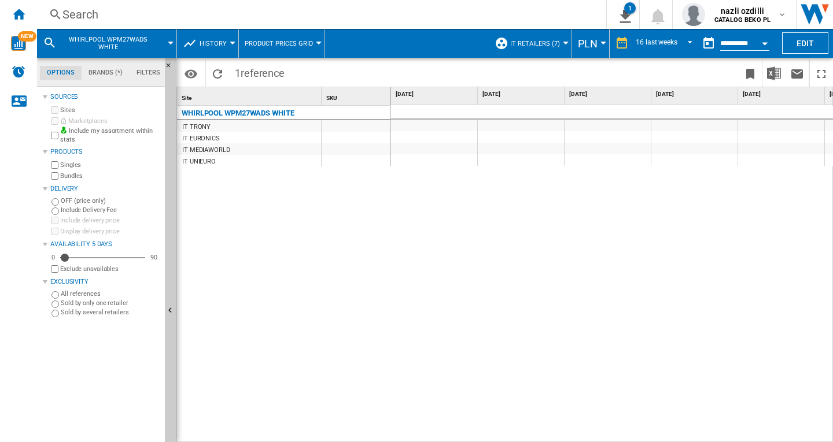
click at [47, 40] on md-icon at bounding box center [50, 43] width 14 height 14
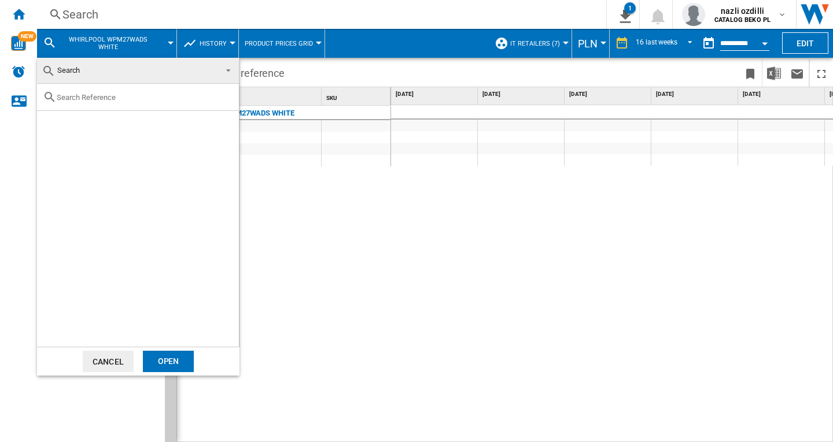
click at [108, 96] on input "text" at bounding box center [145, 97] width 176 height 9
paste input "WPM27WADSIT"
type input "WPM27WADS"
click at [51, 126] on div "Select" at bounding box center [52, 125] width 12 height 12
click at [226, 96] on ng-md-icon "Clear search" at bounding box center [226, 97] width 14 height 14
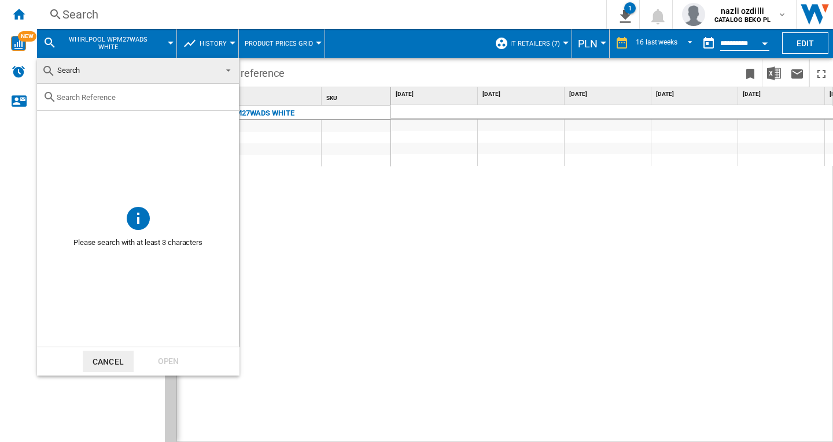
click at [423, 318] on md-backdrop at bounding box center [416, 221] width 833 height 442
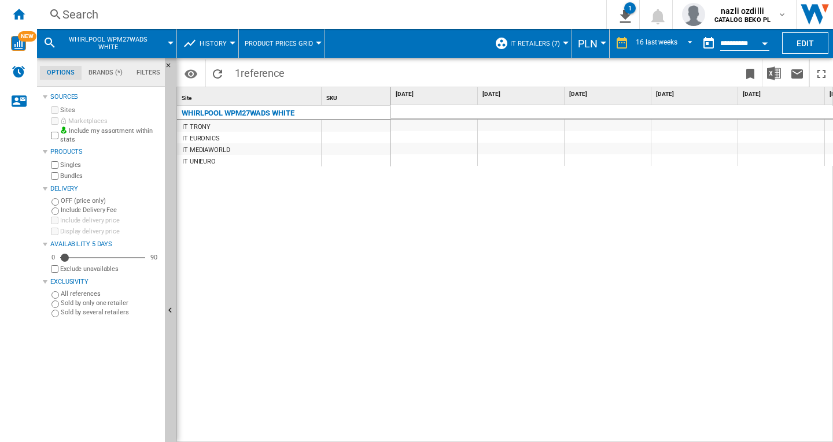
click at [765, 45] on button "Open calendar" at bounding box center [764, 41] width 21 height 21
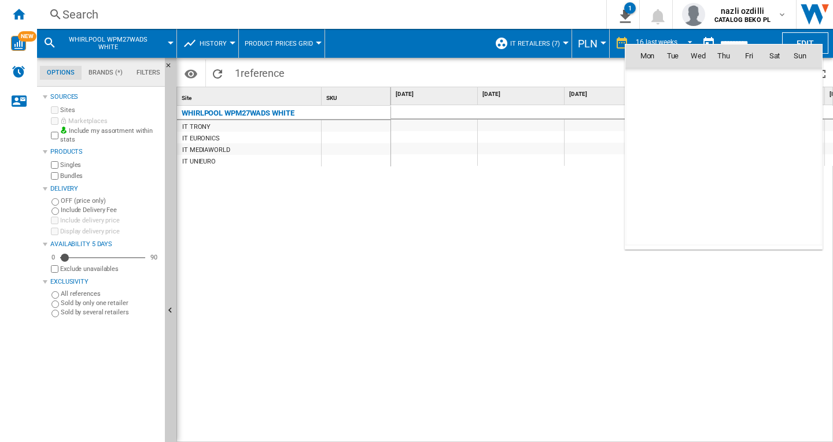
scroll to position [5518, 0]
click at [582, 298] on div at bounding box center [416, 221] width 833 height 442
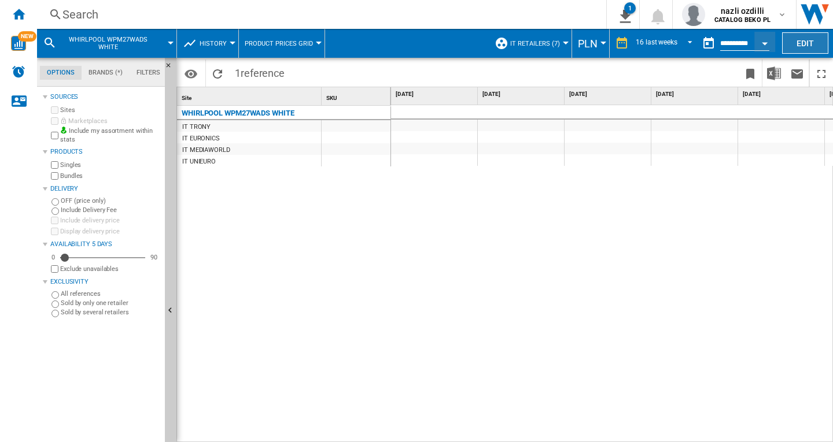
click at [802, 43] on button "Edit" at bounding box center [805, 42] width 46 height 21
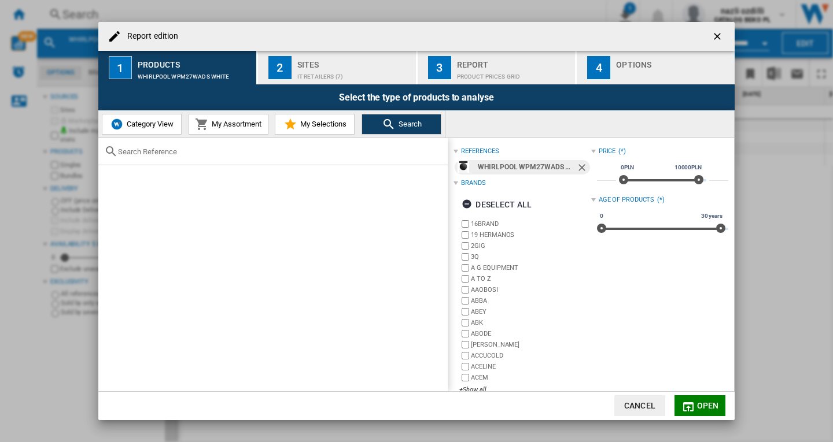
click at [132, 125] on span "Category View" at bounding box center [149, 124] width 50 height 9
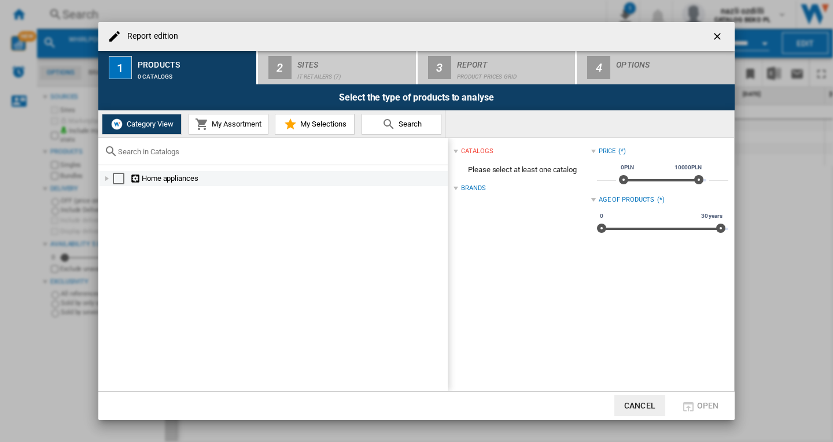
click at [110, 179] on div "Report edition ..." at bounding box center [107, 179] width 12 height 12
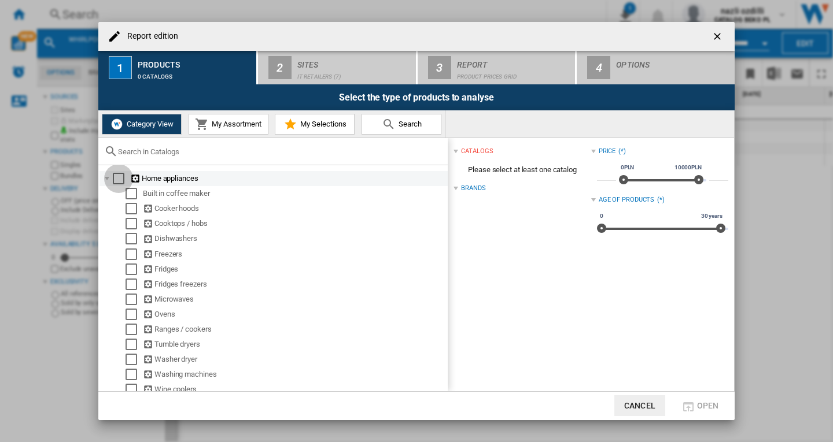
click at [116, 177] on div "Select" at bounding box center [119, 179] width 12 height 12
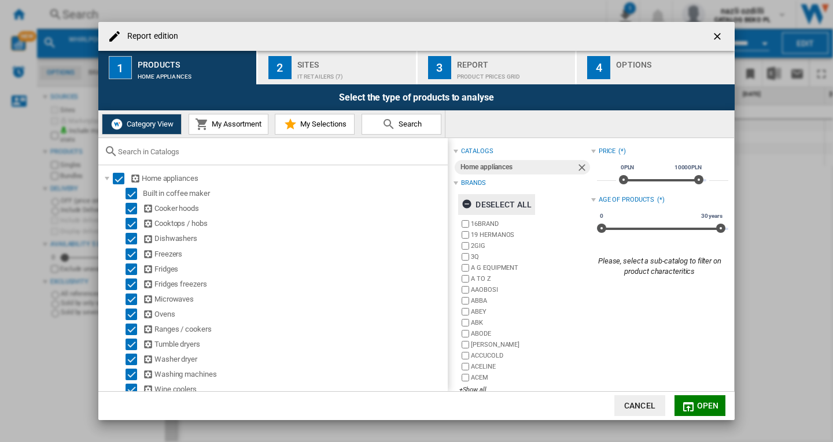
click at [507, 204] on div "Deselect all" at bounding box center [497, 204] width 70 height 21
click at [466, 386] on div "+Show all" at bounding box center [524, 390] width 131 height 9
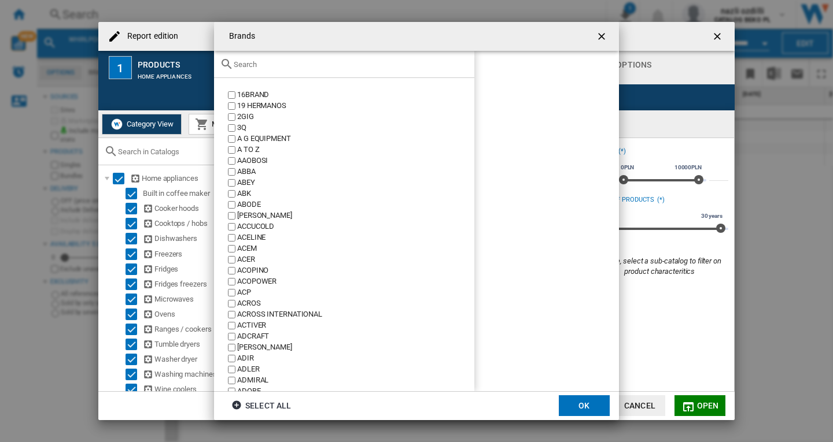
click at [269, 60] on input "text" at bounding box center [351, 64] width 235 height 9
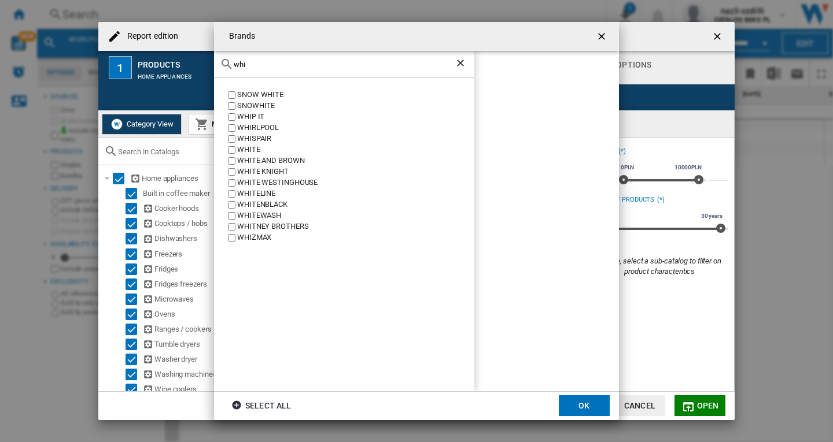
type input "whi"
click at [259, 128] on div "WHIRLPOOL" at bounding box center [355, 128] width 237 height 11
click at [588, 399] on button "OK" at bounding box center [584, 406] width 51 height 21
click at [700, 404] on span "Open" at bounding box center [708, 405] width 22 height 9
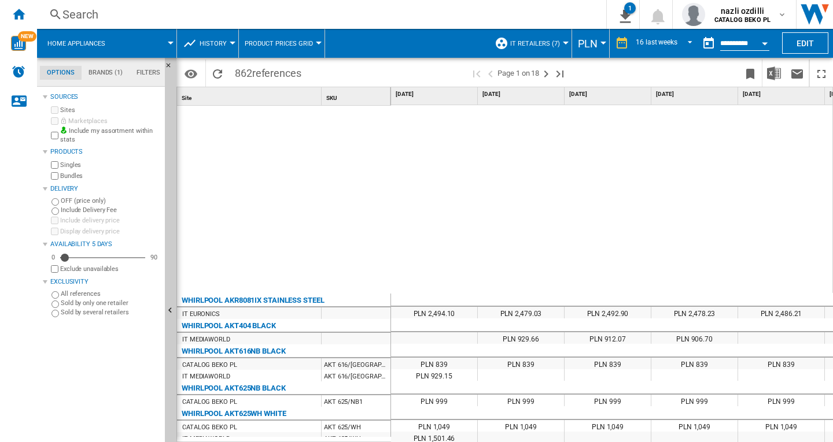
scroll to position [507, 0]
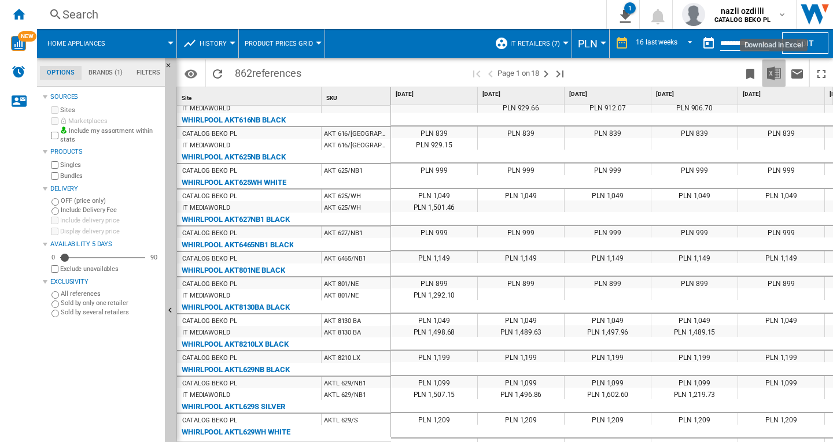
click at [772, 69] on img "Download in Excel" at bounding box center [774, 74] width 14 height 14
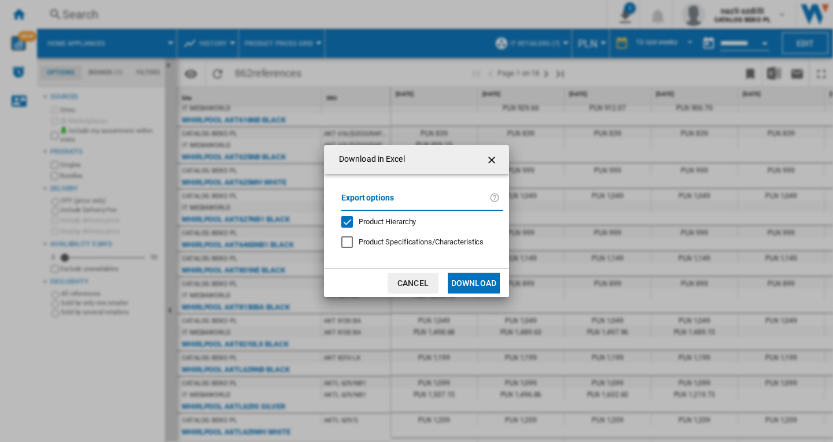
click at [377, 218] on span "Product Hierarchy" at bounding box center [387, 221] width 57 height 9
click at [485, 285] on button "Download" at bounding box center [474, 283] width 52 height 21
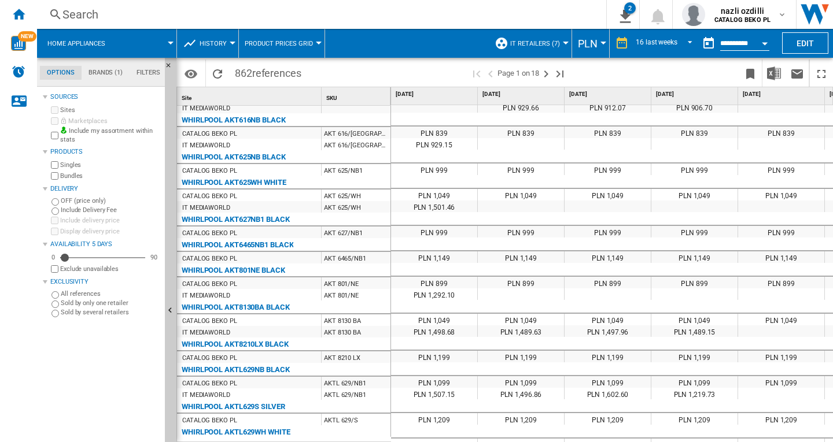
click at [765, 43] on div "Open calendar" at bounding box center [765, 43] width 6 height 3
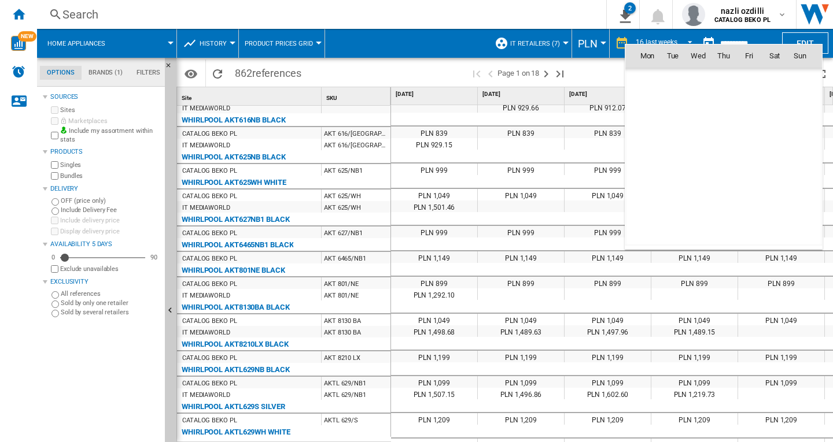
scroll to position [5518, 0]
click at [674, 180] on span "23" at bounding box center [672, 182] width 23 height 23
type input "**********"
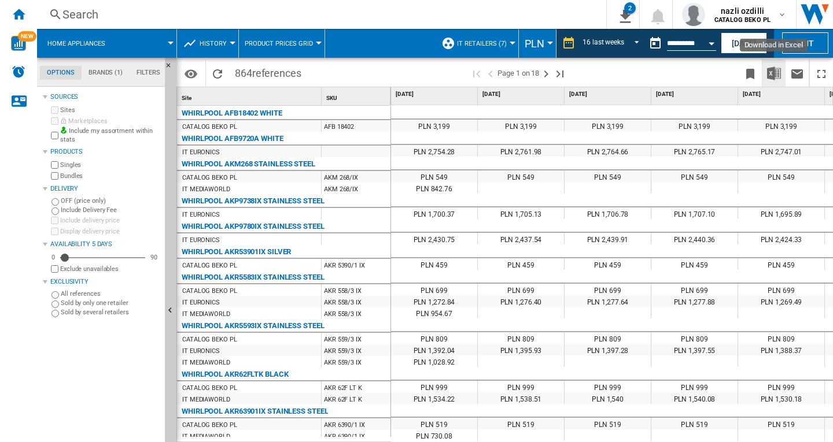
click at [774, 69] on img "Download in Excel" at bounding box center [774, 74] width 14 height 14
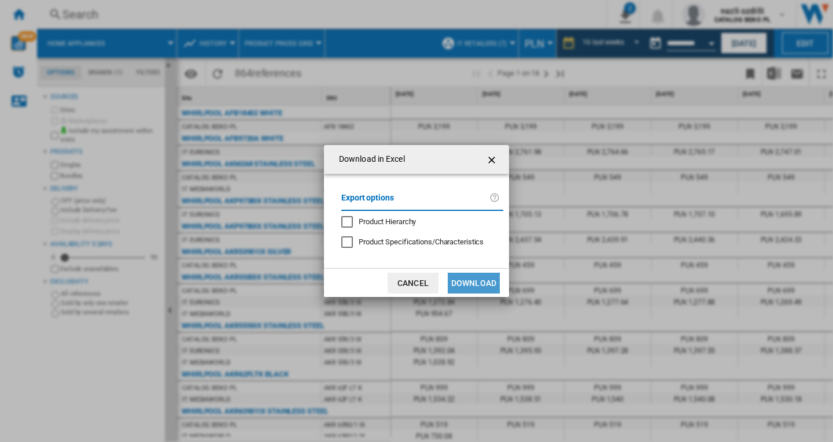
click at [479, 287] on button "Download" at bounding box center [474, 283] width 52 height 21
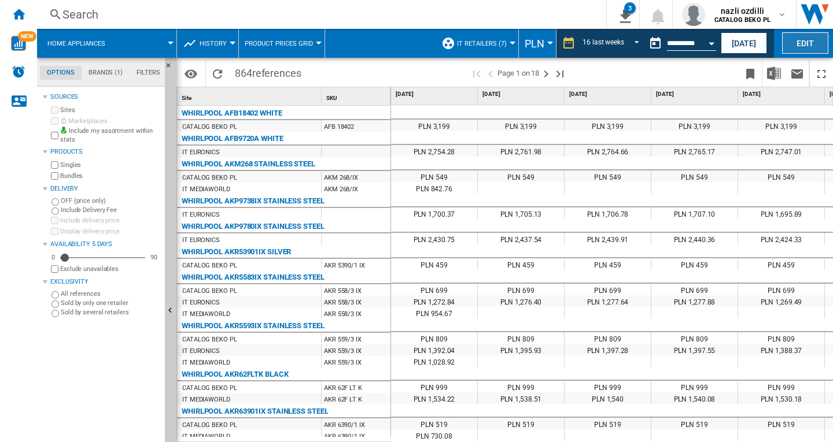
click at [795, 43] on button "Edit" at bounding box center [805, 42] width 46 height 21
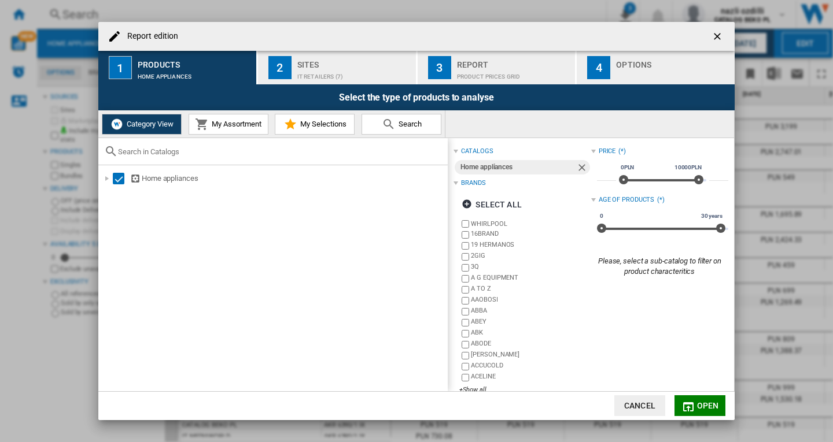
click at [310, 72] on div "IT Retailers (7)" at bounding box center [354, 74] width 114 height 12
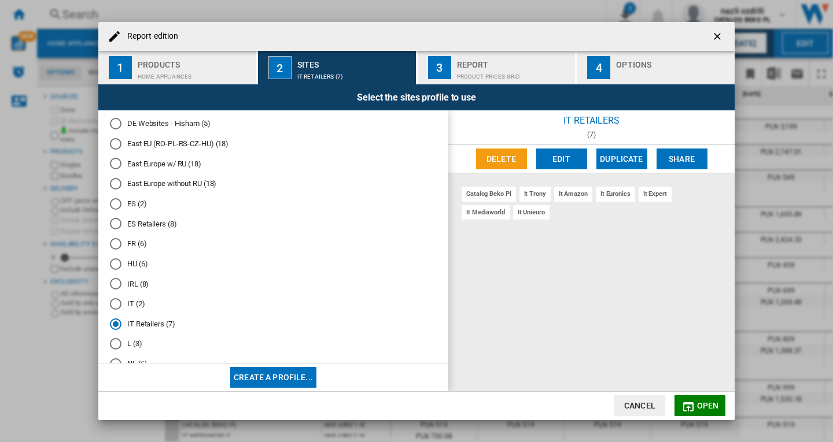
scroll to position [289, 0]
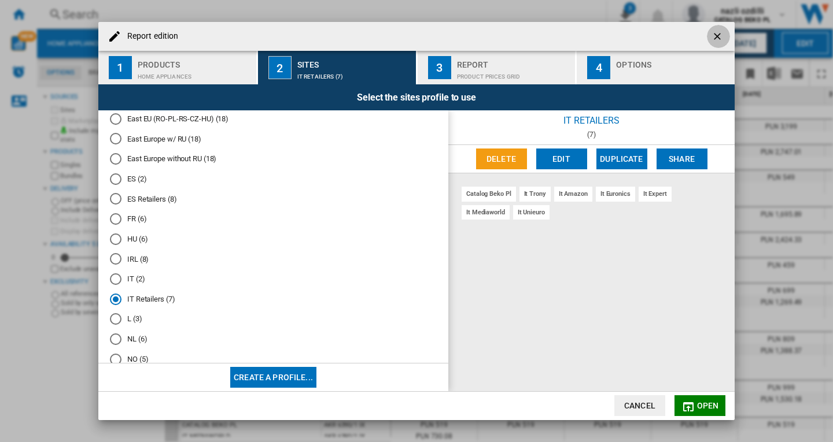
click at [717, 35] on ng-md-icon "getI18NText('BUTTONS.CLOSE_DIALOG')" at bounding box center [718, 38] width 14 height 14
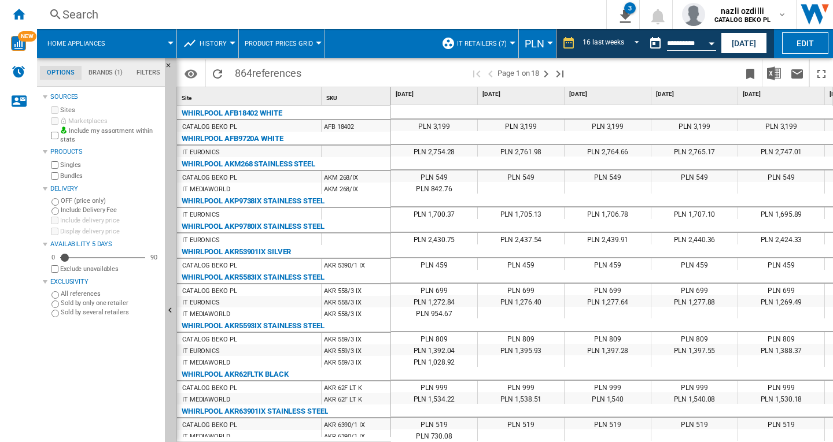
click at [314, 45] on button "Product prices grid" at bounding box center [282, 43] width 74 height 29
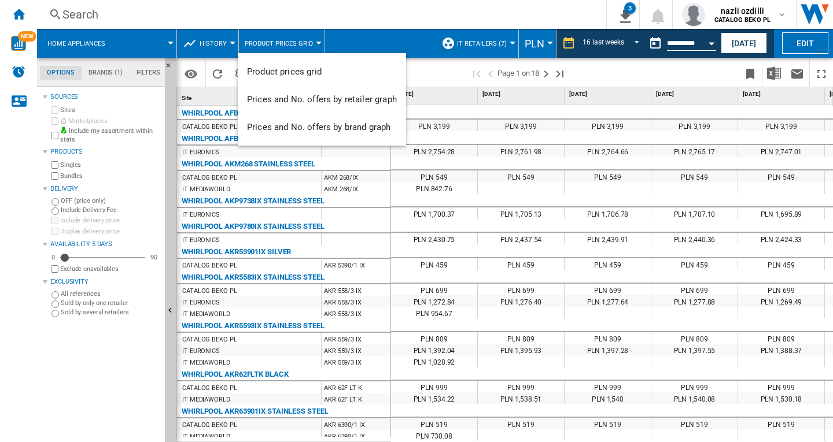
click at [756, 43] on md-backdrop at bounding box center [416, 221] width 833 height 442
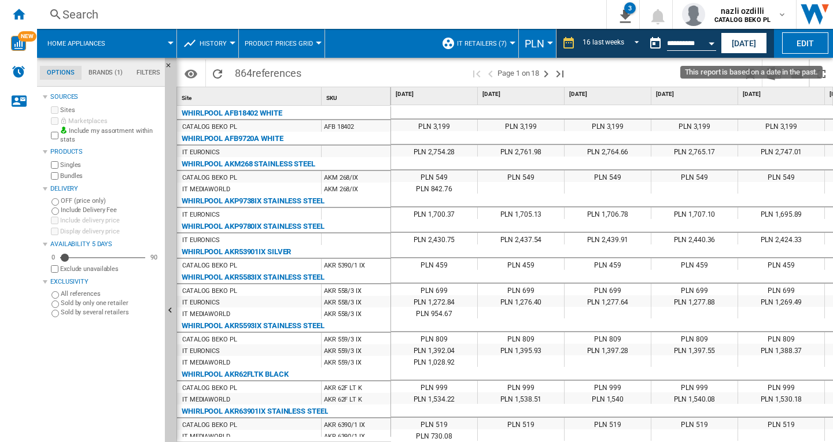
click at [707, 42] on button "Open calendar" at bounding box center [711, 41] width 21 height 21
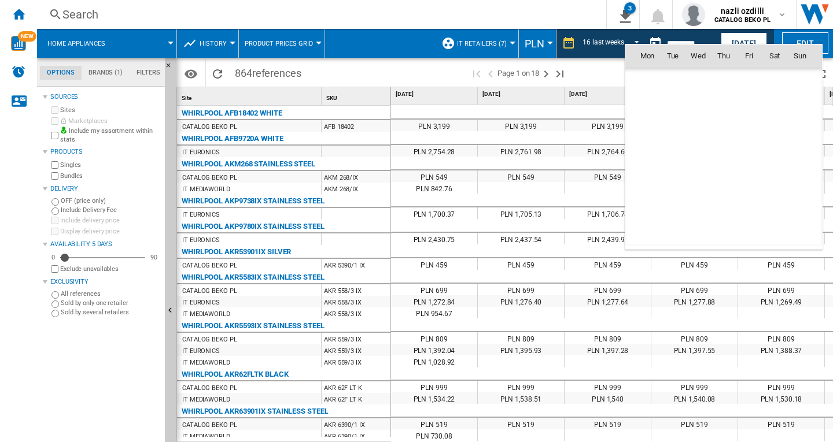
scroll to position [5518, 0]
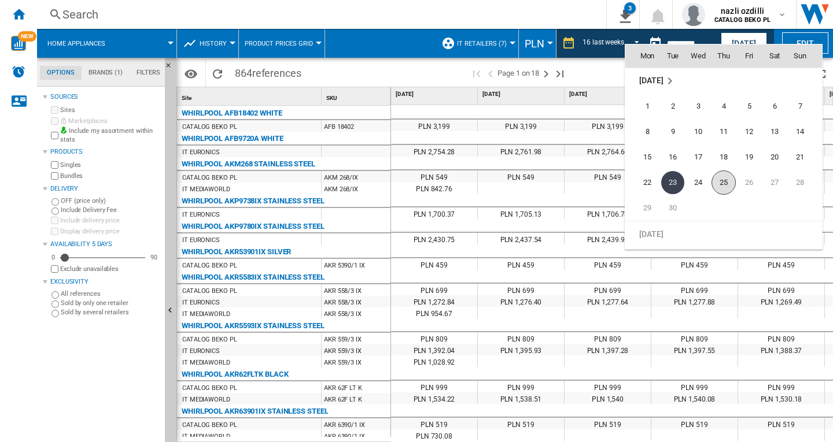
click at [724, 182] on span "25" at bounding box center [723, 183] width 24 height 24
type input "**********"
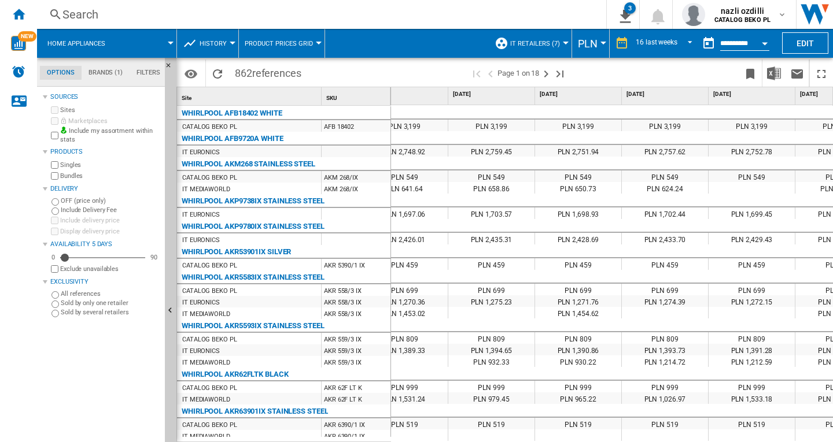
scroll to position [0, 1039]
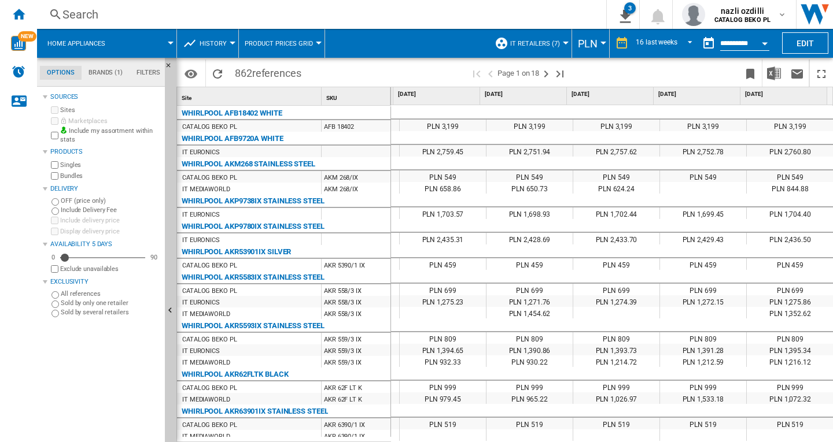
click at [602, 41] on button "PLN" at bounding box center [590, 43] width 25 height 29
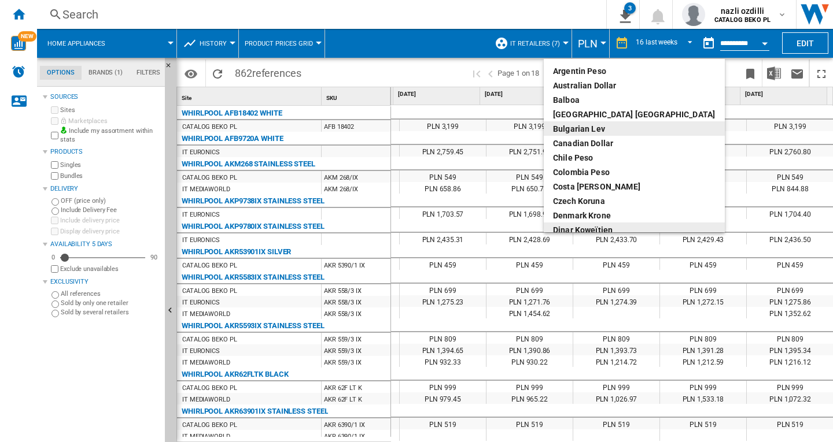
scroll to position [5, 0]
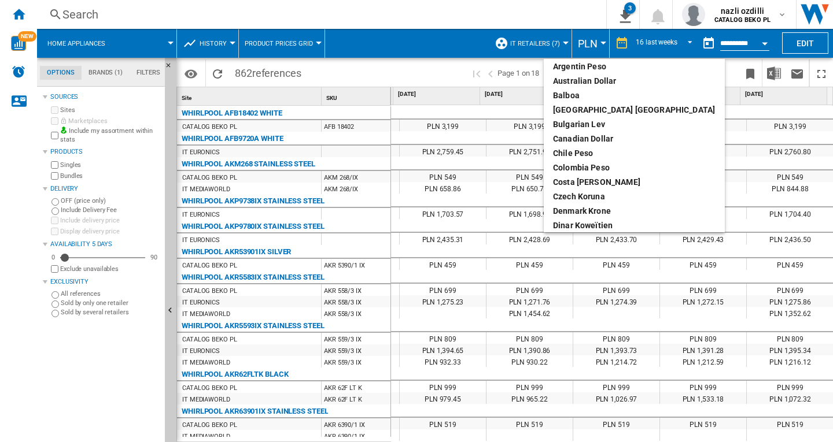
click at [563, 44] on md-backdrop at bounding box center [416, 221] width 833 height 442
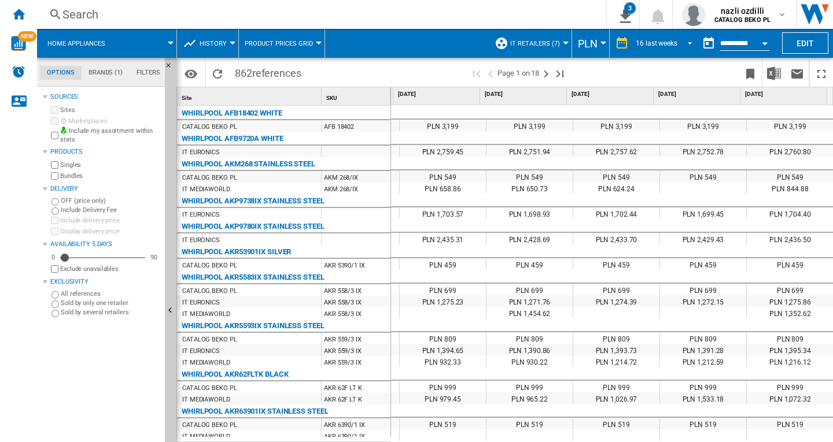
click at [677, 38] on md-select-value "16 last weeks" at bounding box center [666, 43] width 62 height 17
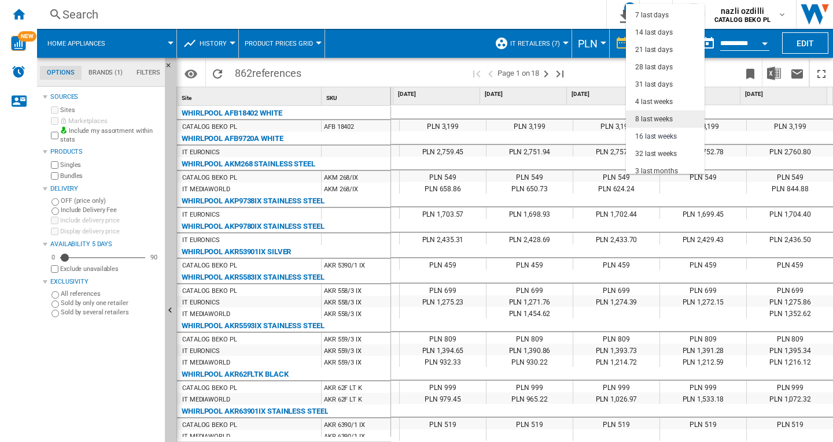
scroll to position [0, 0]
click at [649, 32] on div "7 last days" at bounding box center [652, 30] width 34 height 10
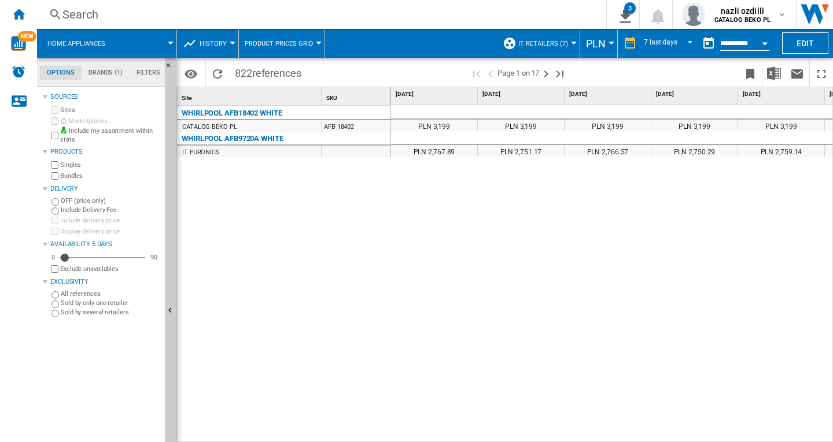
click at [93, 17] on div "Search" at bounding box center [319, 14] width 514 height 16
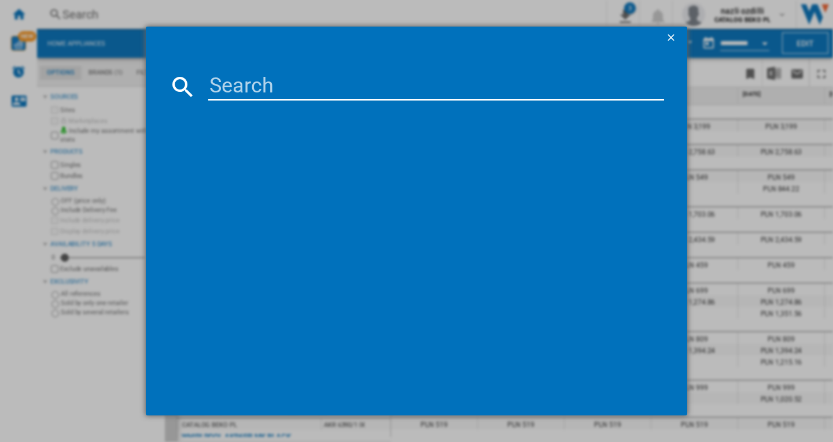
click at [345, 90] on input at bounding box center [436, 87] width 456 height 28
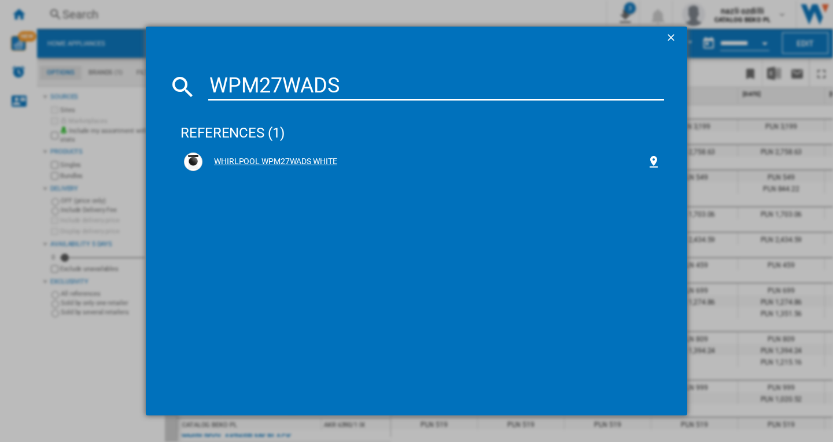
type input "WPM27WADS"
click at [308, 159] on div "WHIRLPOOL WPM27WADS WHITE" at bounding box center [424, 162] width 444 height 12
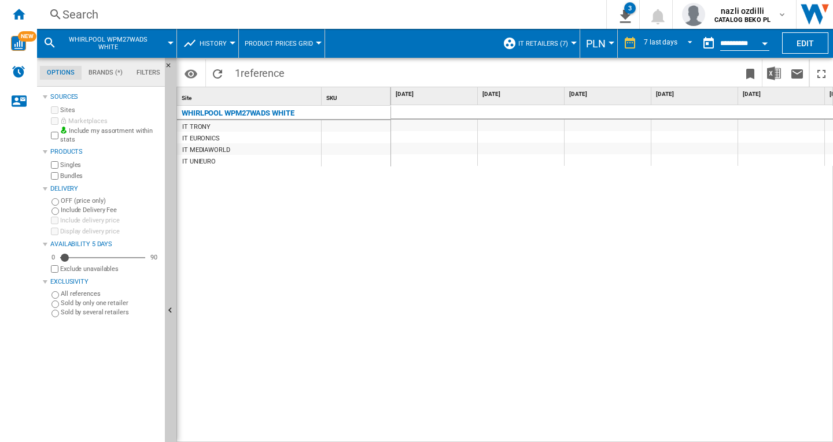
scroll to position [0, 252]
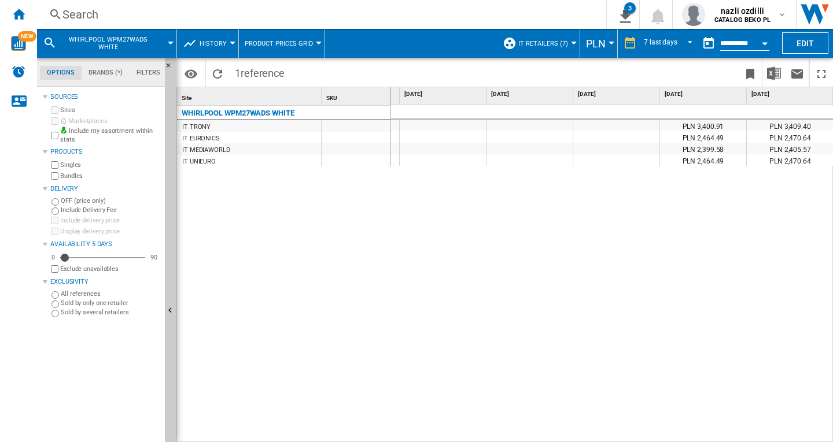
click at [307, 42] on span "Product prices grid" at bounding box center [279, 44] width 68 height 8
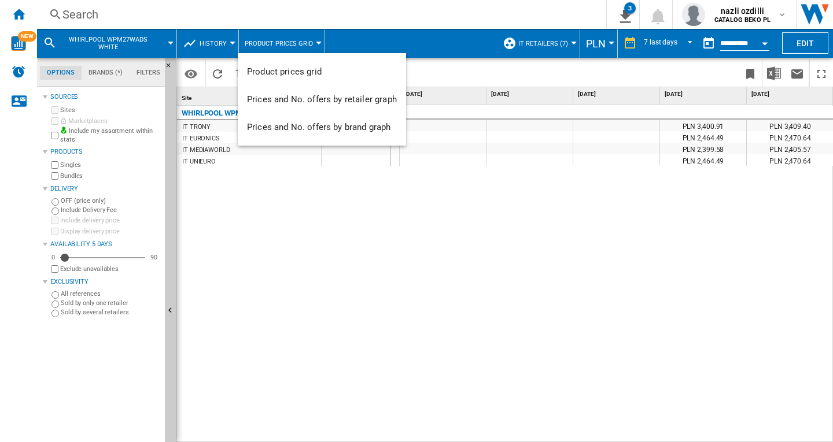
click at [221, 39] on md-backdrop at bounding box center [416, 221] width 833 height 442
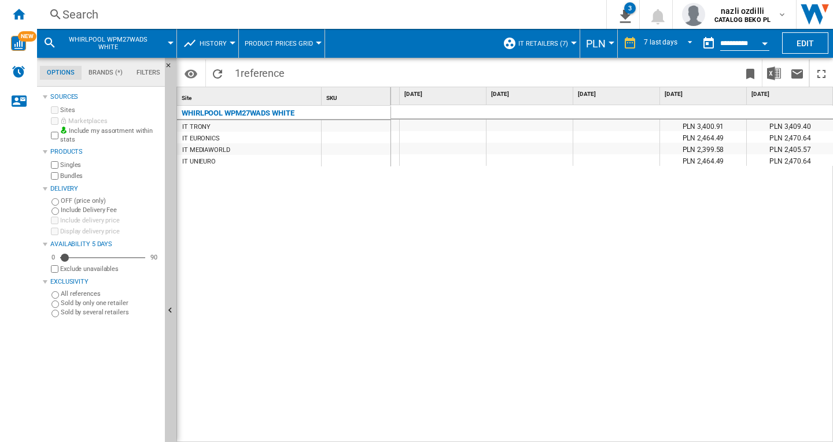
click at [223, 40] on span "History" at bounding box center [213, 44] width 27 height 8
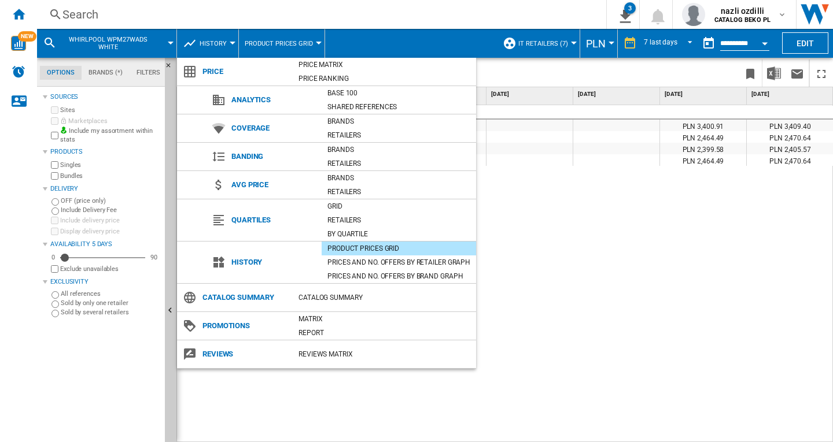
click at [592, 256] on md-backdrop at bounding box center [416, 221] width 833 height 442
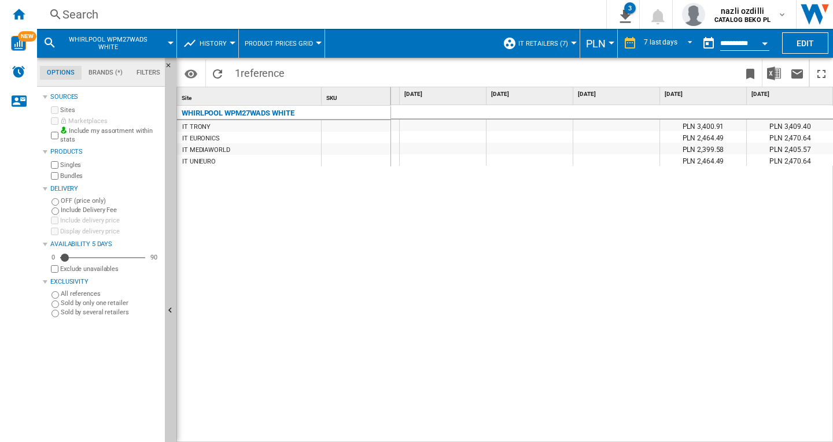
click at [315, 45] on button "Product prices grid" at bounding box center [282, 43] width 74 height 29
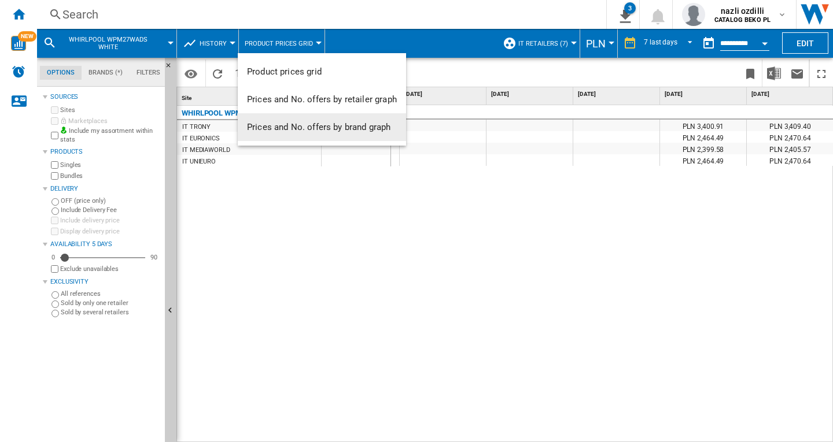
click at [385, 228] on md-backdrop at bounding box center [416, 221] width 833 height 442
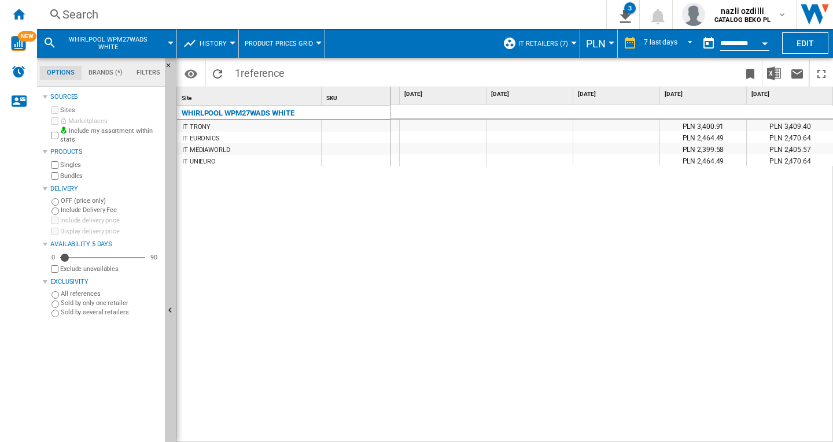
click at [227, 42] on button "History" at bounding box center [216, 43] width 33 height 29
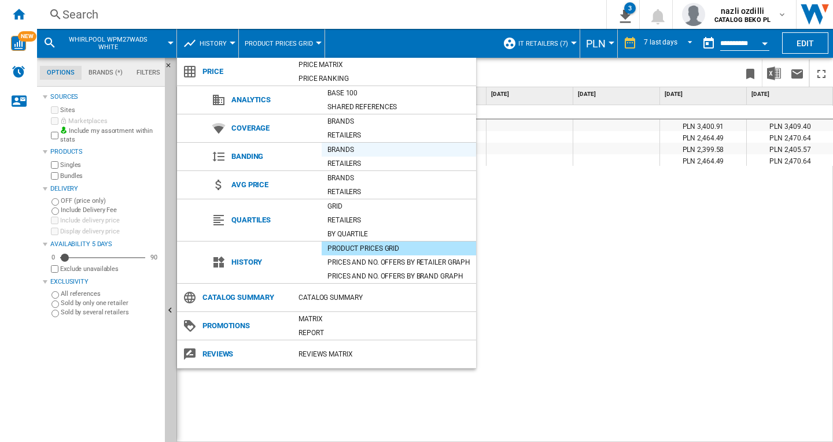
click at [341, 149] on div "Brands" at bounding box center [399, 150] width 154 height 12
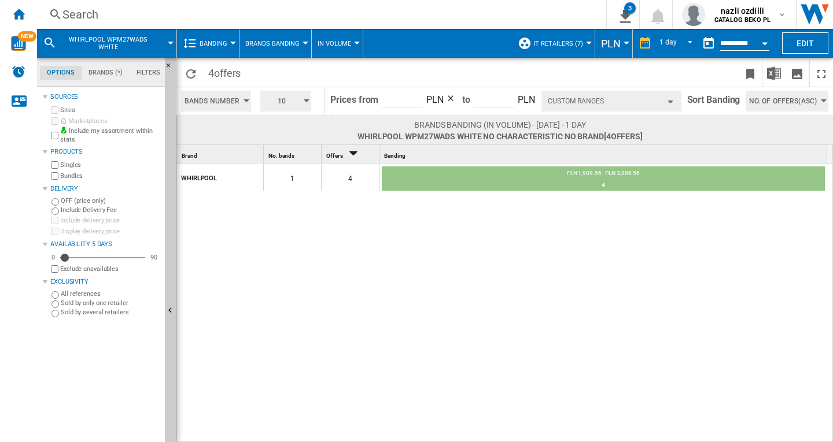
click at [225, 46] on span "Banding" at bounding box center [214, 44] width 28 height 8
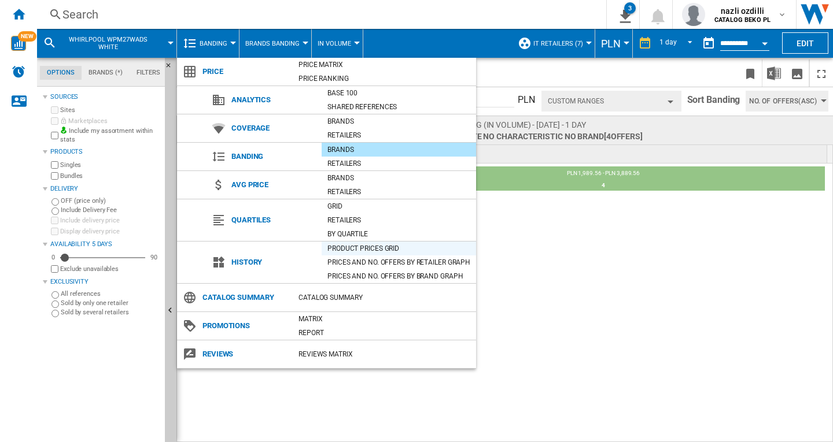
click at [358, 250] on div "Product prices grid" at bounding box center [399, 249] width 154 height 12
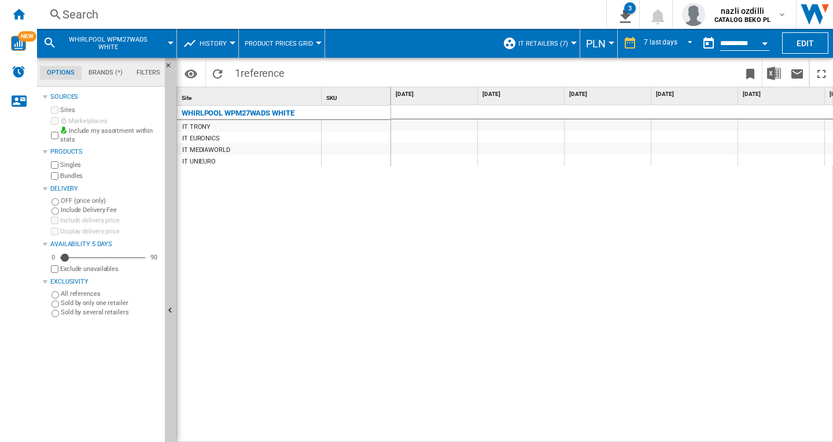
scroll to position [0, 252]
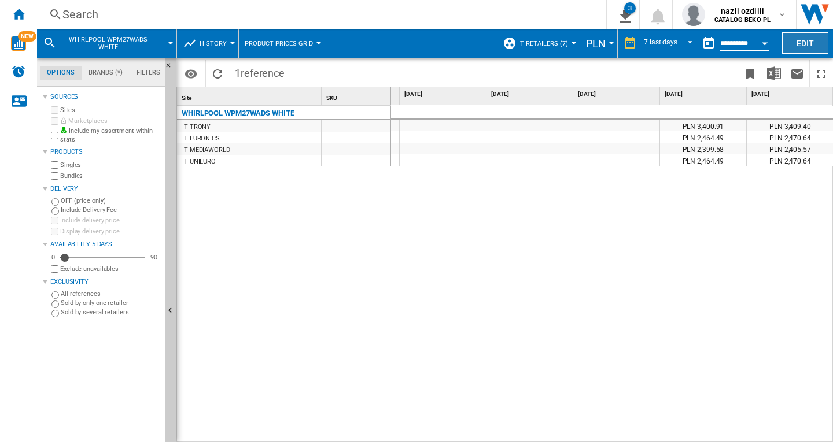
click at [794, 38] on button "Edit" at bounding box center [805, 42] width 46 height 21
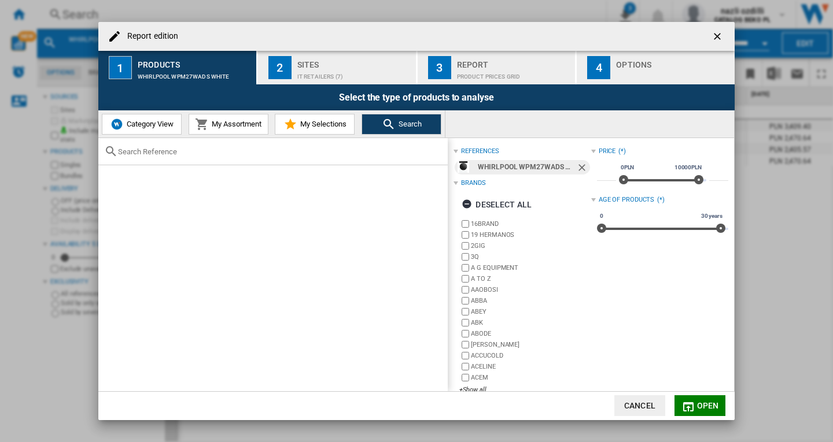
click at [141, 126] on span "Category View" at bounding box center [149, 124] width 50 height 9
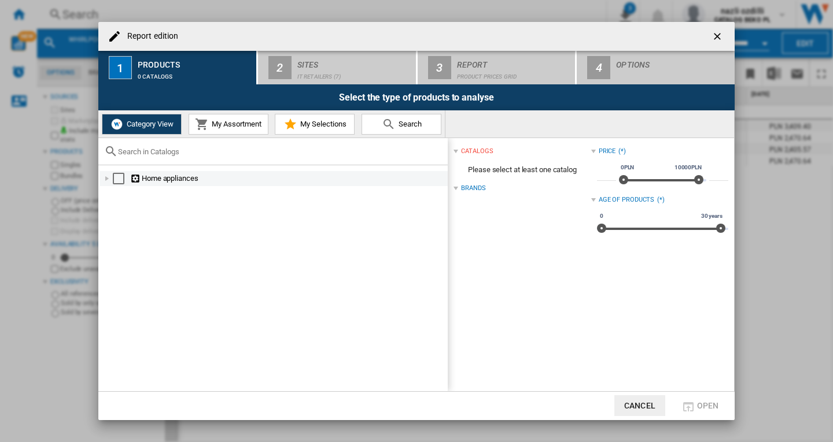
click at [106, 179] on div "Report edition ..." at bounding box center [107, 179] width 12 height 12
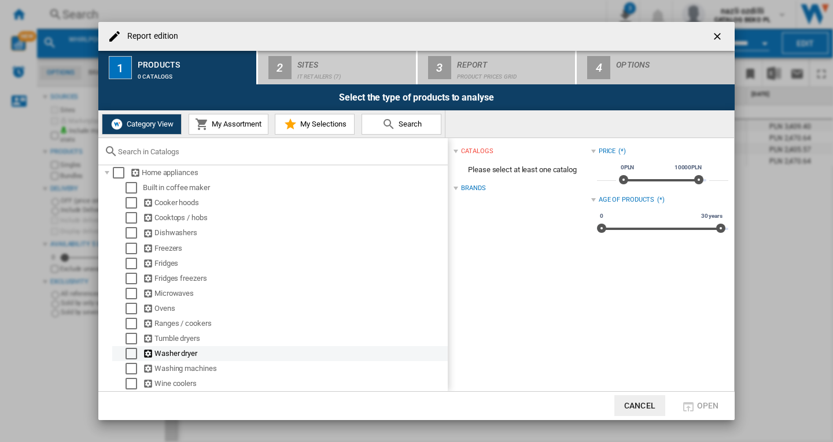
scroll to position [8, 0]
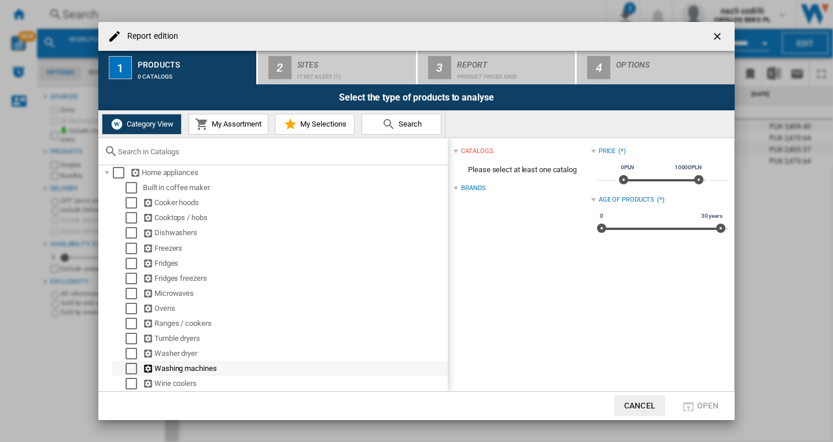
click at [132, 371] on div "Select" at bounding box center [132, 369] width 12 height 12
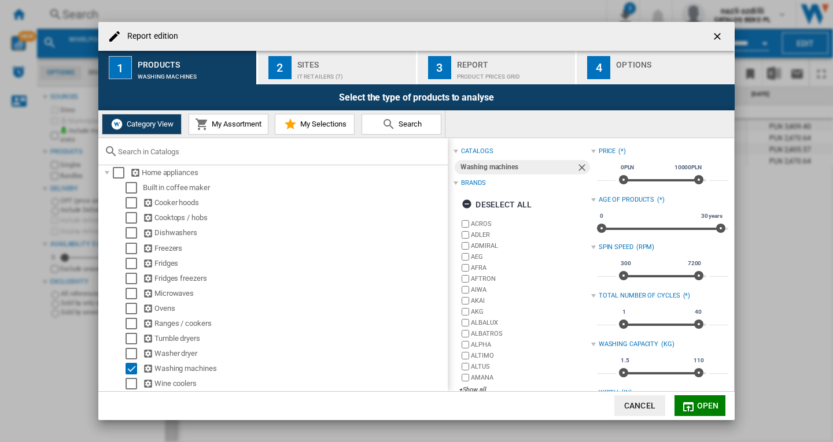
click at [334, 65] on div "Sites" at bounding box center [354, 62] width 114 height 12
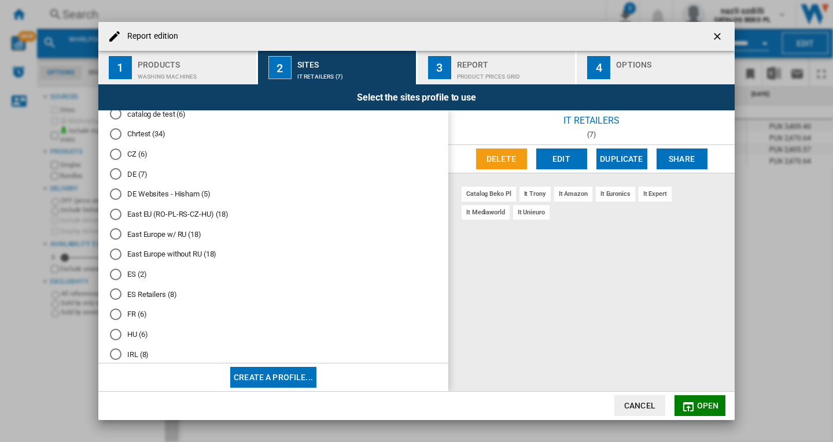
scroll to position [174, 0]
click at [153, 72] on div "Washing machines" at bounding box center [195, 74] width 114 height 12
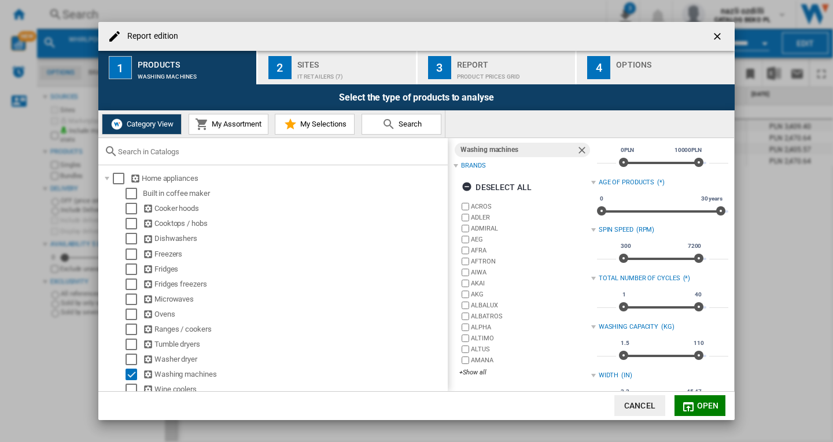
scroll to position [0, 0]
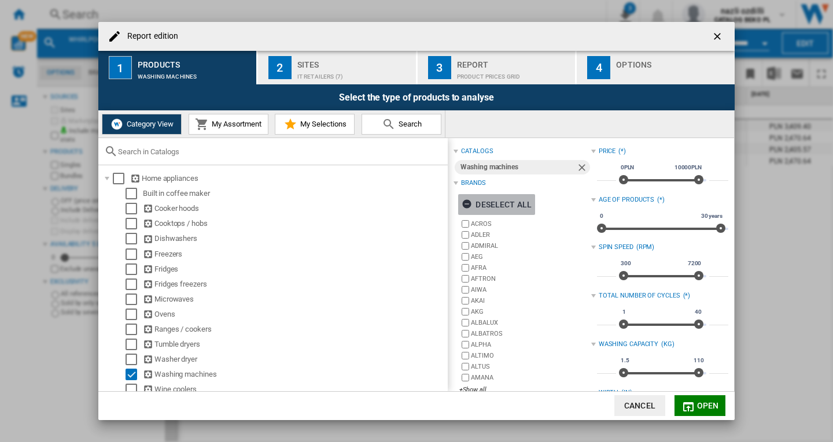
click at [510, 207] on div "Deselect all" at bounding box center [497, 204] width 70 height 21
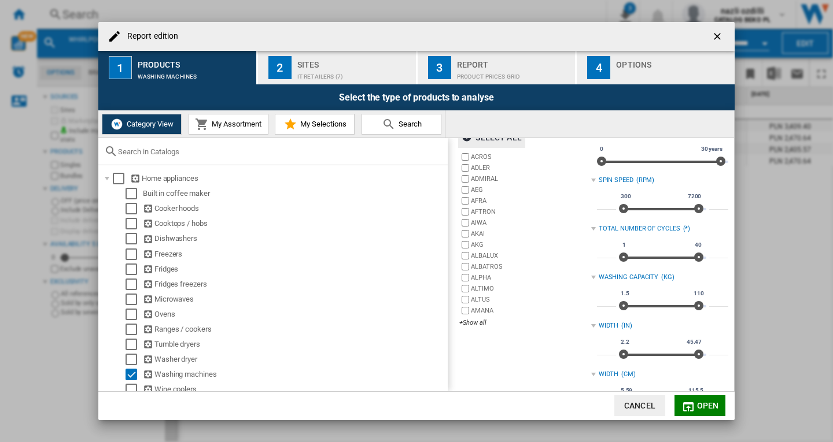
scroll to position [116, 0]
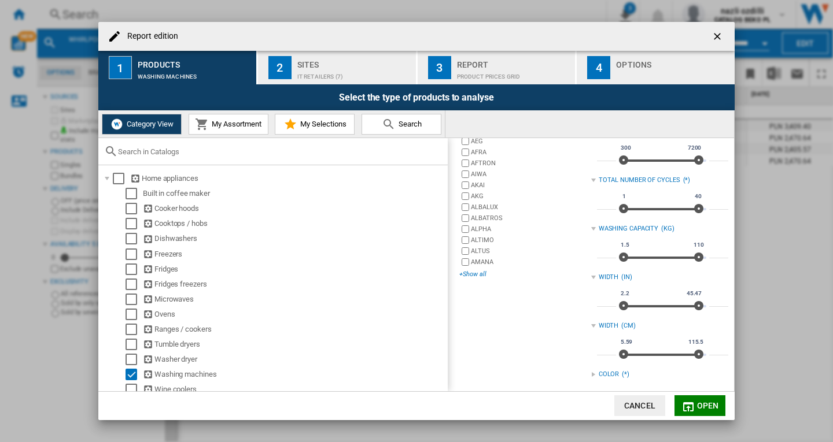
click at [474, 275] on div "+Show all" at bounding box center [524, 274] width 131 height 9
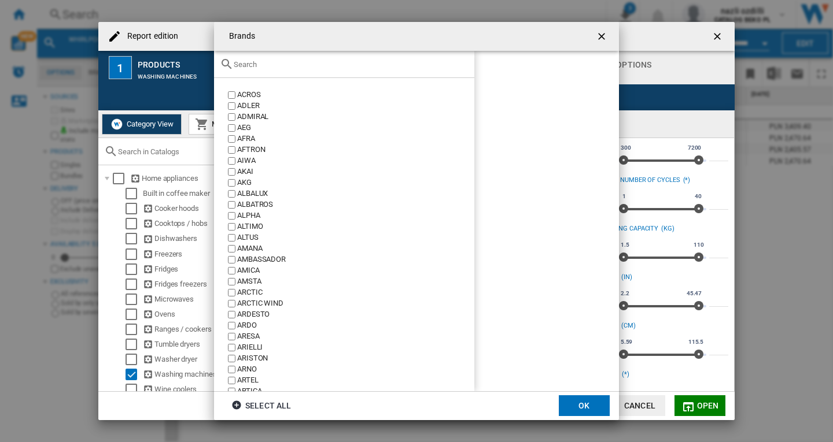
click at [276, 64] on input "Brands ACROS ..." at bounding box center [351, 64] width 235 height 9
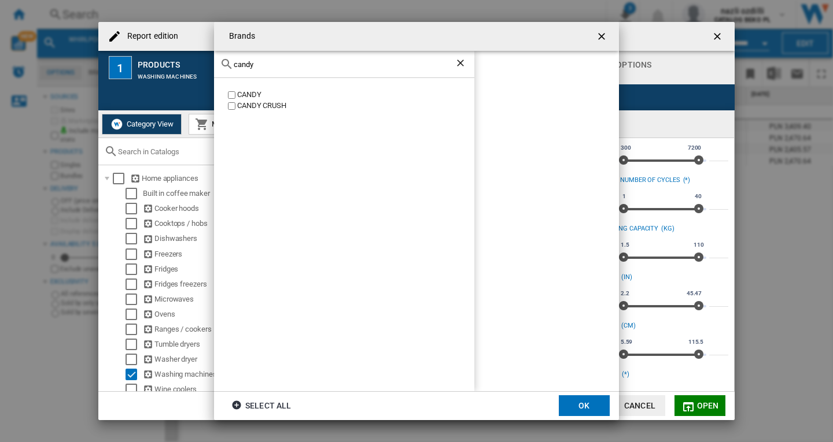
click at [246, 95] on div "CANDY" at bounding box center [355, 95] width 237 height 11
click at [282, 67] on input "candy" at bounding box center [344, 64] width 221 height 9
click at [253, 98] on div "SAMSUNG" at bounding box center [355, 95] width 237 height 11
click at [276, 63] on input "samsung" at bounding box center [344, 64] width 221 height 9
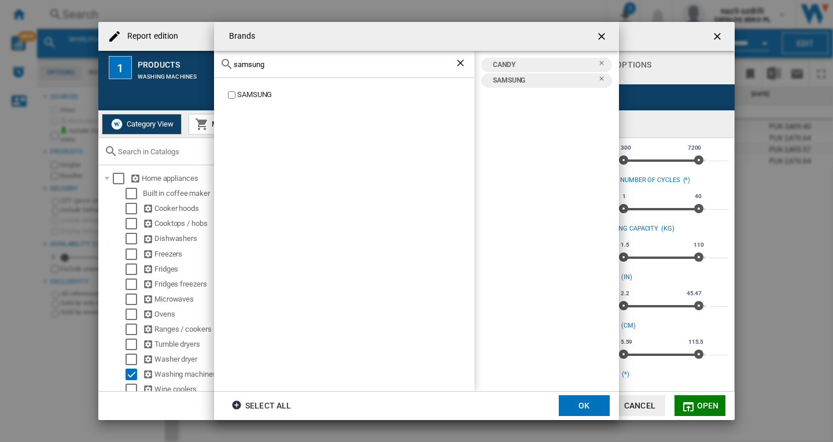
click at [276, 63] on input "samsung" at bounding box center [344, 64] width 221 height 9
click at [250, 92] on div "HOOVER" at bounding box center [355, 95] width 237 height 11
click at [263, 72] on div "hoove" at bounding box center [344, 64] width 260 height 27
click at [264, 63] on input "hoove" at bounding box center [344, 64] width 221 height 9
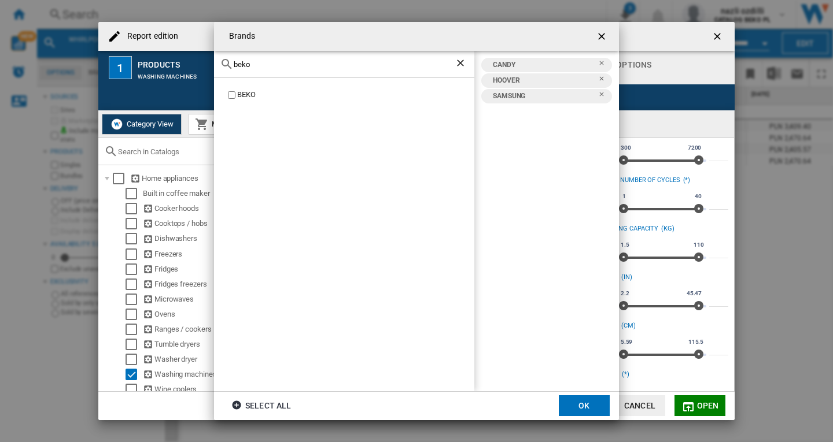
click at [246, 98] on div "BEKO" at bounding box center [355, 95] width 237 height 11
click at [266, 64] on input "beko" at bounding box center [344, 64] width 221 height 9
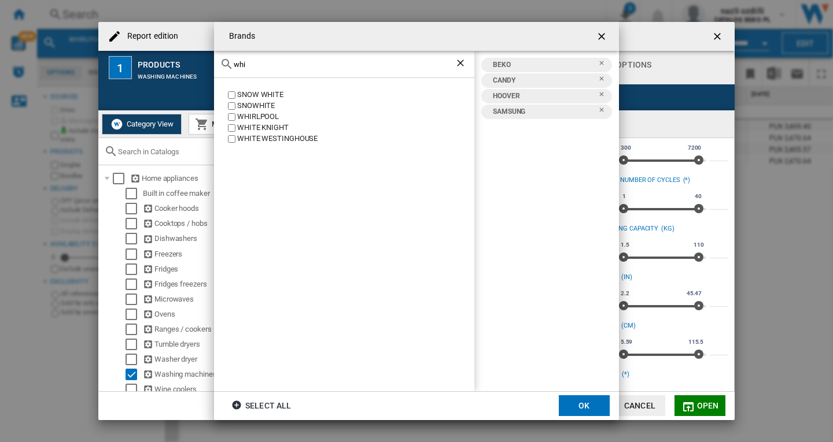
type input "whi"
click at [265, 117] on div "WHIRLPOOL" at bounding box center [355, 117] width 237 height 11
click at [580, 407] on button "OK" at bounding box center [584, 406] width 51 height 21
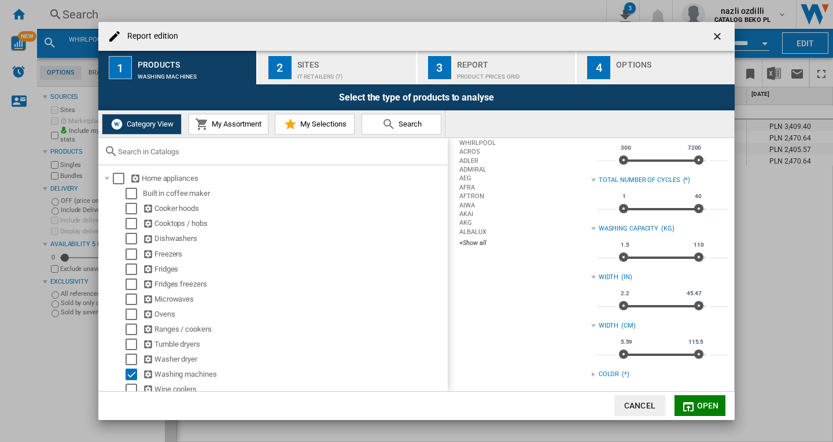
scroll to position [0, 0]
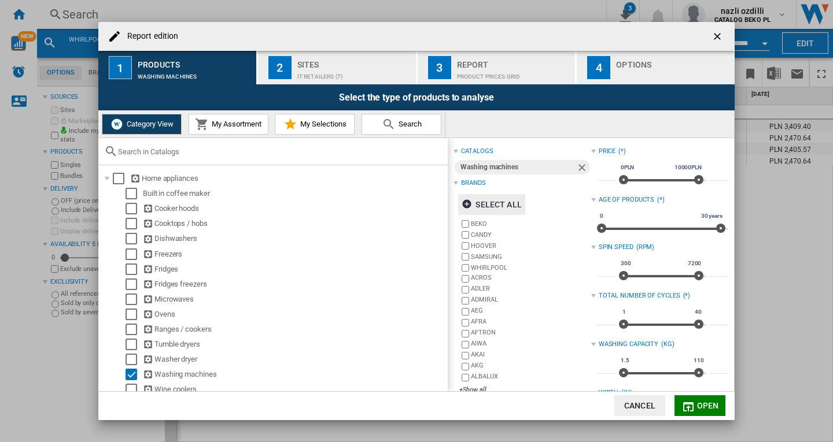
click at [693, 404] on md-icon "Report edition ..." at bounding box center [688, 407] width 14 height 14
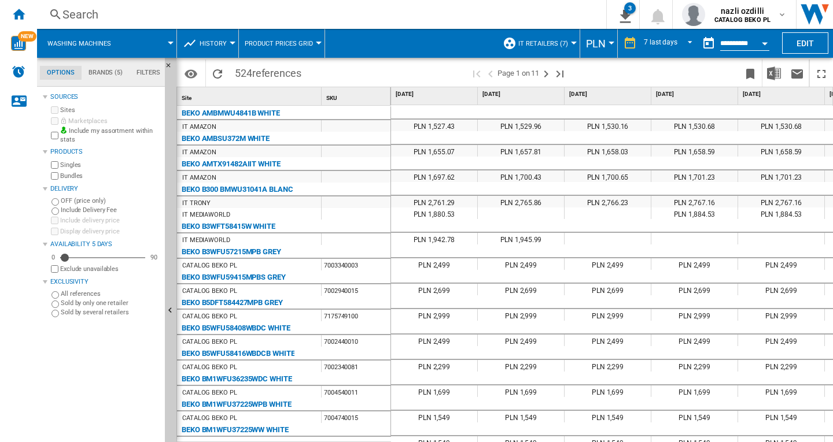
click at [227, 44] on button "History" at bounding box center [216, 43] width 33 height 29
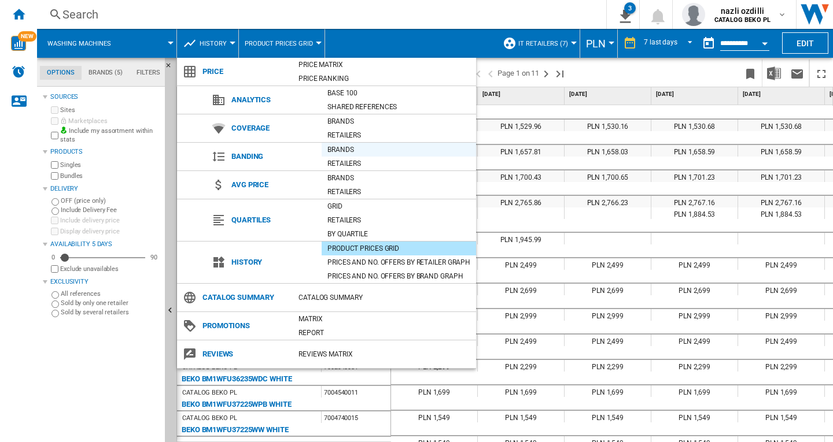
click at [342, 147] on div "Brands" at bounding box center [399, 150] width 154 height 12
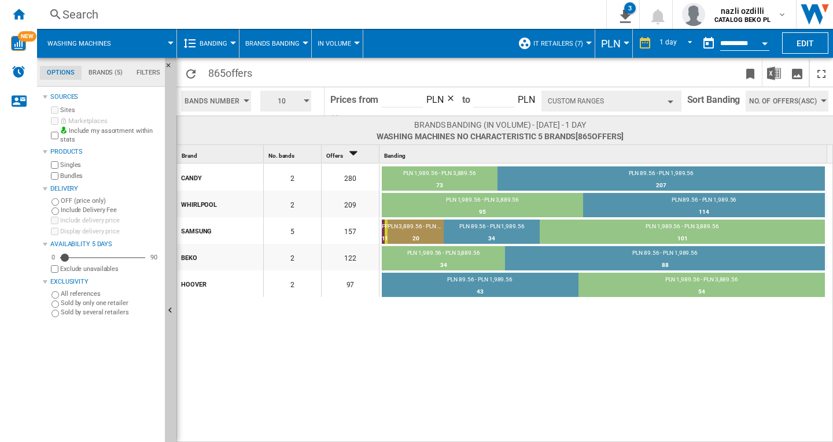
click at [301, 44] on button "Brands Banding" at bounding box center [275, 43] width 60 height 29
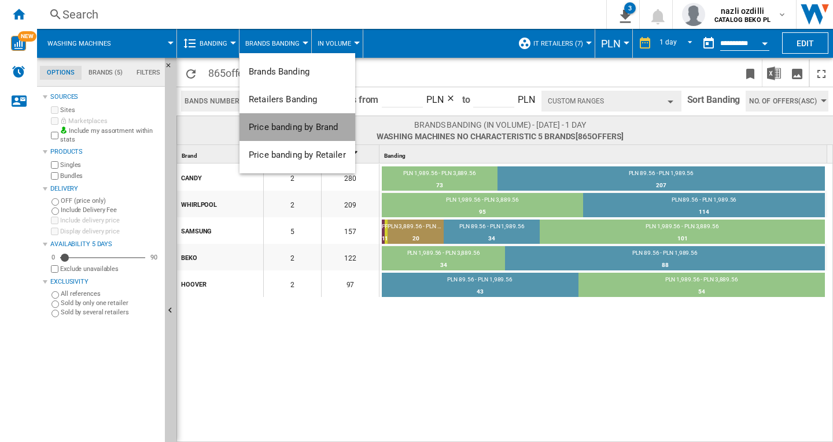
click at [315, 123] on span "Price banding by Brand" at bounding box center [293, 127] width 89 height 10
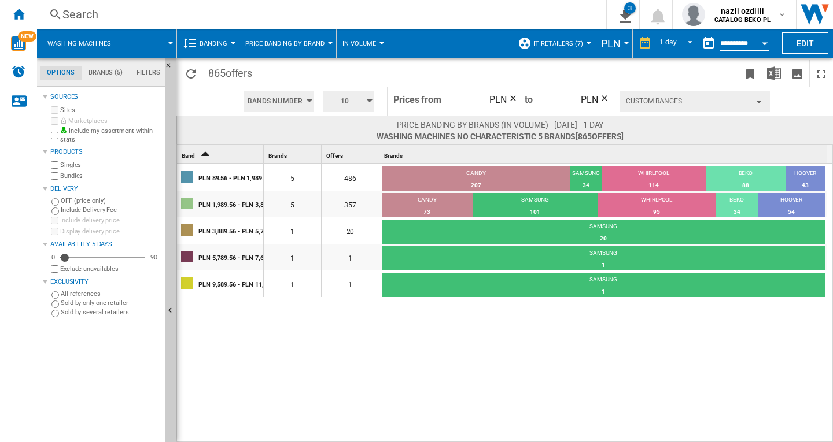
drag, startPoint x: 263, startPoint y: 152, endPoint x: 322, endPoint y: 152, distance: 59.6
click at [322, 152] on div "Band 2 Brands 1 Offers 1 Brands 1" at bounding box center [502, 154] width 650 height 18
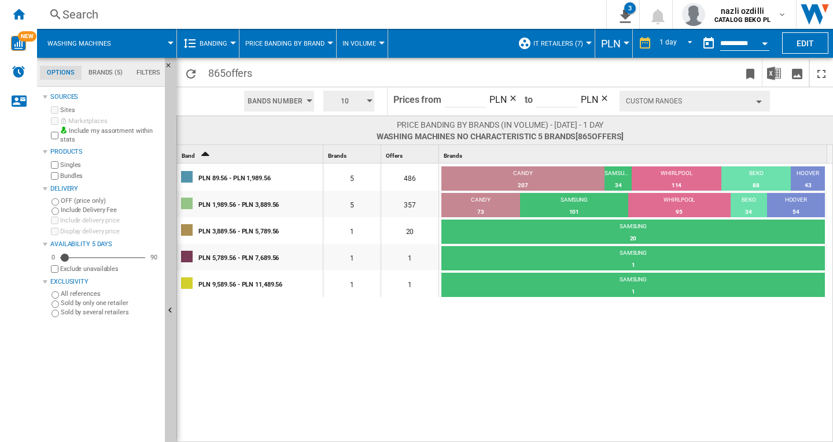
drag, startPoint x: 582, startPoint y: 322, endPoint x: 471, endPoint y: 325, distance: 111.1
click at [471, 325] on div "PLN 89.56 - PLN 1,989.56 5 486 CANDY 207 42.59% SAMSUNG 34 7% WHIRLPOOL 114 23.…" at bounding box center [505, 304] width 656 height 280
drag, startPoint x: 587, startPoint y: 342, endPoint x: 571, endPoint y: 343, distance: 15.7
click at [571, 343] on div "PLN 89.56 - PLN 1,989.56 5 486 CANDY 207 42.59% SAMSUNG 34 7% WHIRLPOOL 114 23.…" at bounding box center [505, 304] width 656 height 280
click at [346, 103] on span "10" at bounding box center [345, 101] width 36 height 21
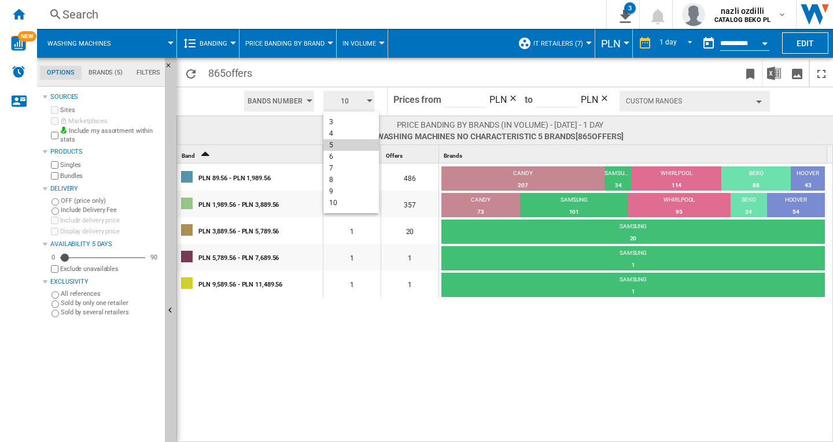
click at [333, 144] on span "5" at bounding box center [331, 145] width 4 height 8
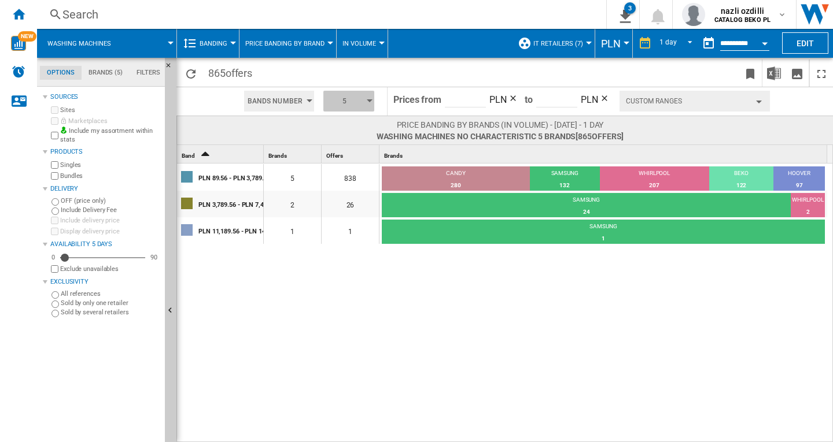
click at [362, 101] on span "5" at bounding box center [345, 101] width 36 height 21
click at [338, 156] on button "6" at bounding box center [351, 157] width 56 height 12
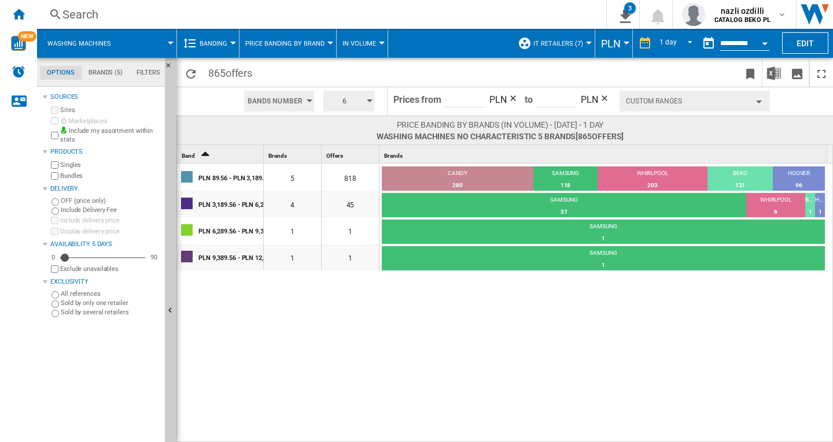
click at [371, 96] on button "6" at bounding box center [348, 101] width 51 height 21
click at [329, 179] on button "8" at bounding box center [351, 180] width 56 height 12
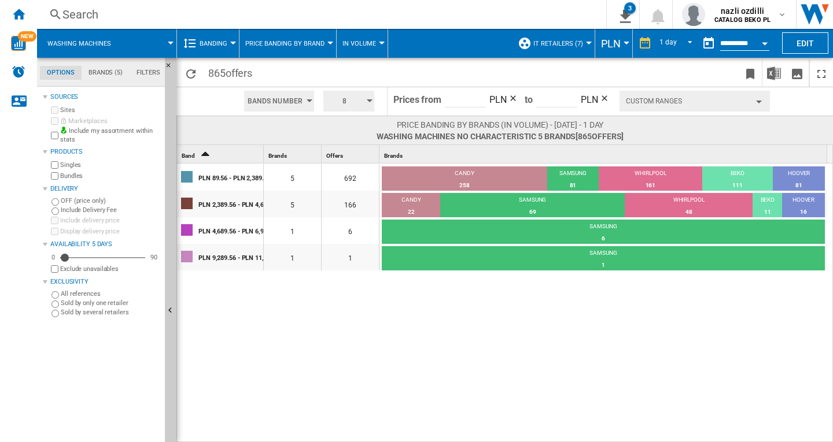
click at [371, 97] on button "8" at bounding box center [348, 101] width 51 height 21
click at [345, 121] on button "3" at bounding box center [351, 122] width 56 height 12
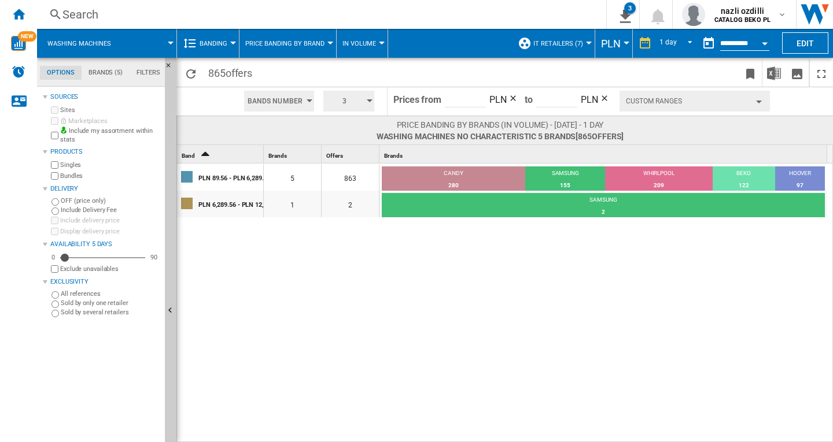
click at [370, 98] on button "3" at bounding box center [348, 101] width 51 height 21
click at [339, 129] on button "4" at bounding box center [351, 134] width 56 height 12
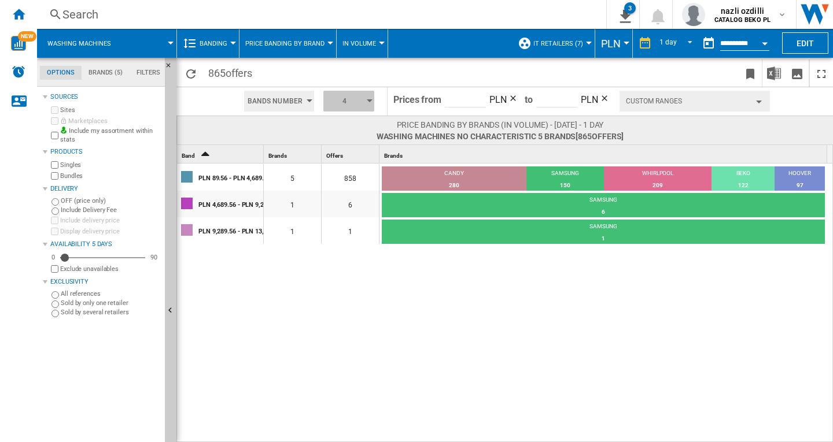
click at [369, 99] on div "button" at bounding box center [370, 100] width 6 height 3
click at [337, 147] on button "5" at bounding box center [351, 145] width 56 height 12
click at [371, 102] on div "button" at bounding box center [370, 100] width 6 height 3
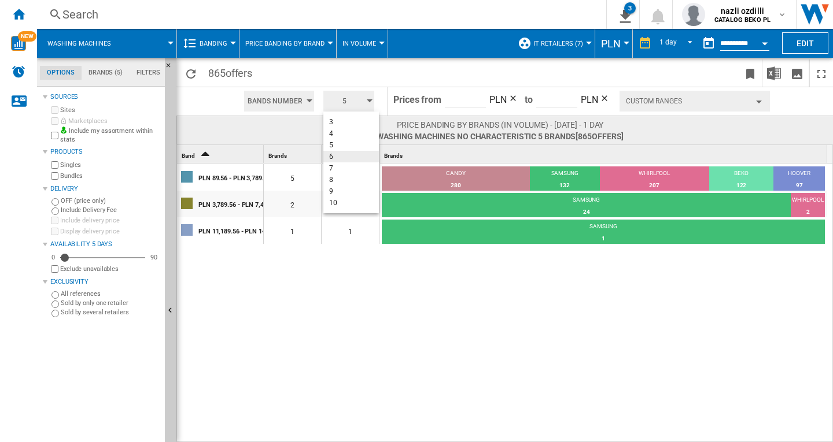
click at [350, 154] on button "6" at bounding box center [351, 157] width 56 height 12
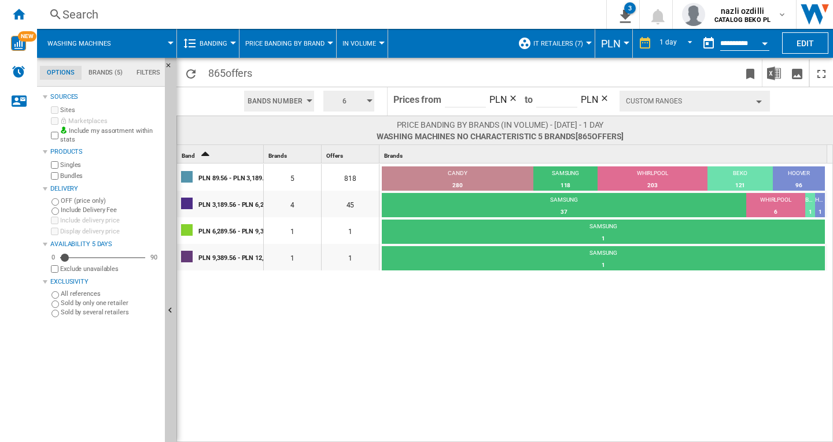
drag, startPoint x: 657, startPoint y: 354, endPoint x: 549, endPoint y: 352, distance: 107.6
click at [552, 352] on div "PLN 89.56 - PLN 3,189.56 5 818 CANDY 280 34.23% SAMSUNG 118 14.43% WHIRLPOOL 20…" at bounding box center [505, 304] width 656 height 280
drag, startPoint x: 469, startPoint y: 354, endPoint x: 626, endPoint y: 346, distance: 156.9
click at [626, 346] on div "PLN 89.56 - PLN 3,189.56 5 818 CANDY 280 34.23% SAMSUNG 118 14.43% WHIRLPOOL 20…" at bounding box center [505, 304] width 656 height 280
click at [146, 71] on md-tab-item "Filters" at bounding box center [149, 73] width 38 height 14
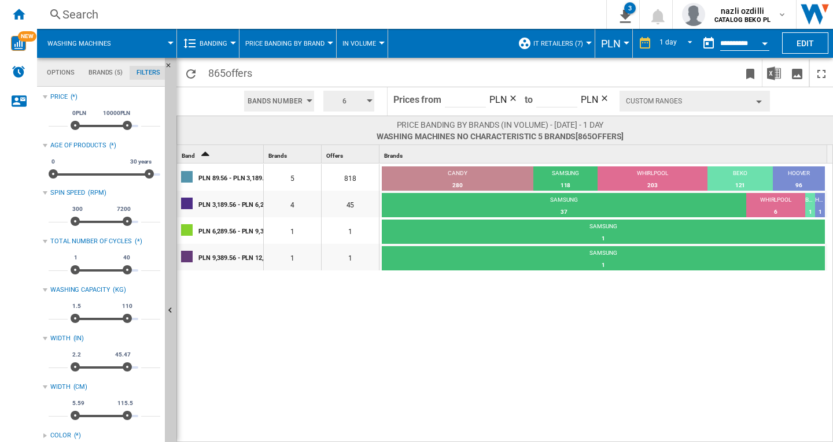
scroll to position [75, 0]
click at [449, 99] on input "*****" at bounding box center [465, 98] width 41 height 17
click at [470, 101] on input "******" at bounding box center [465, 98] width 41 height 17
type input "*****"
click at [552, 104] on input "********" at bounding box center [556, 98] width 41 height 17
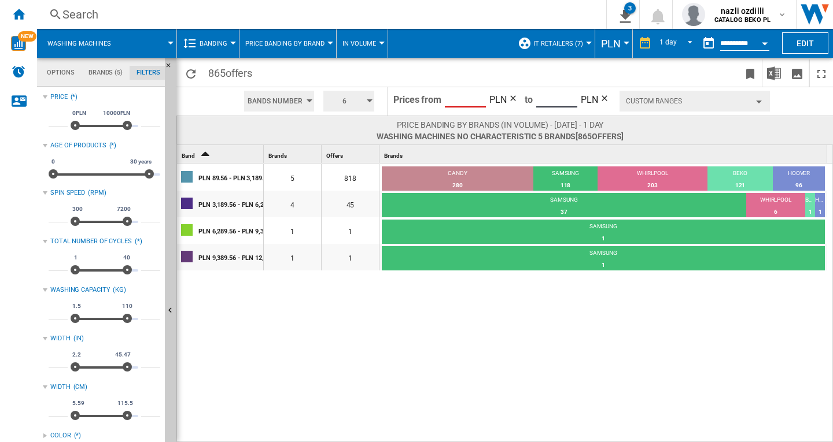
drag, startPoint x: 552, startPoint y: 104, endPoint x: 672, endPoint y: 154, distance: 129.9
click at [553, 105] on input "********" at bounding box center [556, 98] width 41 height 17
type input "****"
click at [583, 99] on span "PLN" at bounding box center [589, 99] width 17 height 11
click at [581, 100] on span "PLN" at bounding box center [589, 99] width 17 height 11
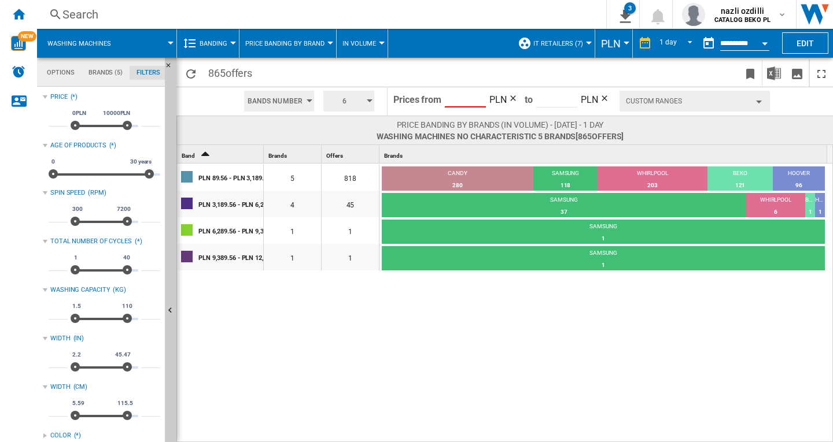
click at [452, 101] on input "*****" at bounding box center [465, 98] width 41 height 17
click at [769, 402] on div "PLN 89.56 - PLN 3,189.56 5 818 CANDY 280 34.23% SAMSUNG 118 14.43% WHIRLPOOL 20…" at bounding box center [505, 304] width 656 height 280
click at [749, 99] on button "Custom Ranges" at bounding box center [694, 101] width 150 height 21
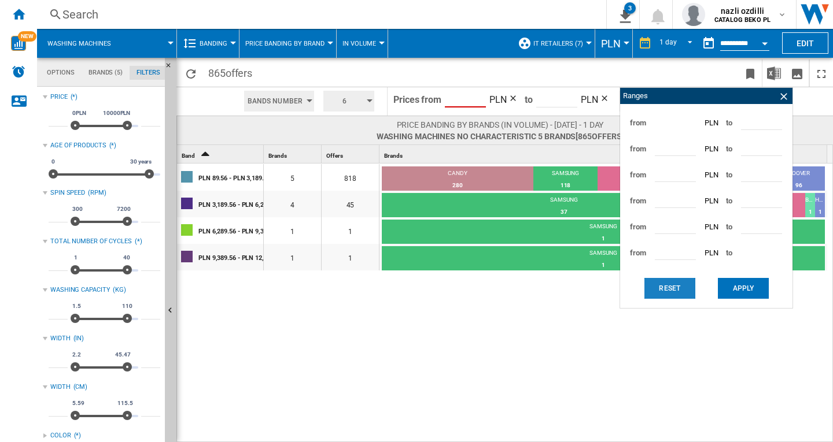
click at [657, 287] on button "Reset" at bounding box center [669, 288] width 51 height 21
click at [743, 123] on input "*******" at bounding box center [761, 121] width 41 height 17
type input "****"
click at [744, 285] on button "Apply" at bounding box center [743, 288] width 51 height 21
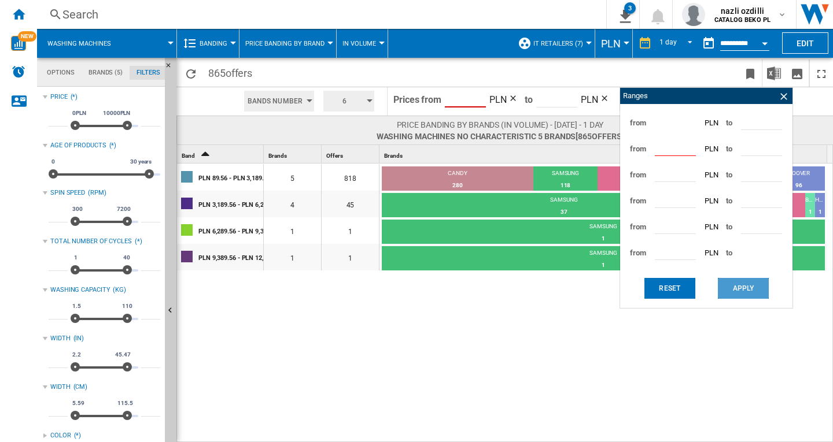
click at [743, 283] on button "Apply" at bounding box center [743, 288] width 51 height 21
click at [744, 289] on button "Apply" at bounding box center [743, 288] width 51 height 21
click at [658, 287] on button "Reset" at bounding box center [669, 288] width 51 height 21
click at [747, 285] on button "Apply" at bounding box center [743, 288] width 51 height 21
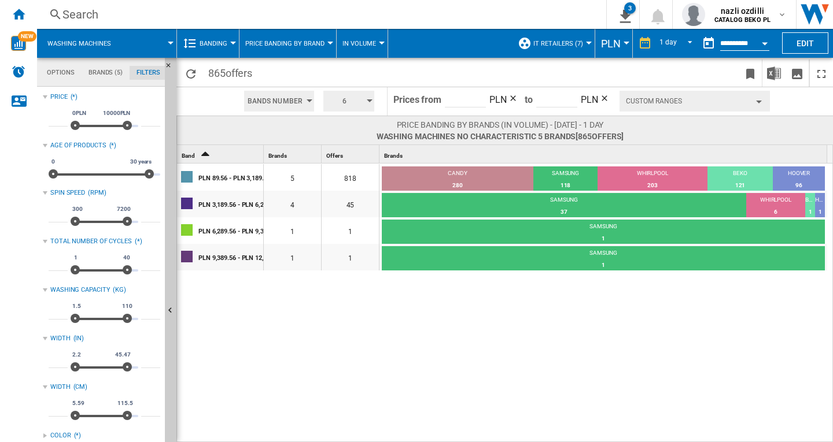
click at [752, 98] on button "Custom Ranges" at bounding box center [694, 101] width 150 height 21
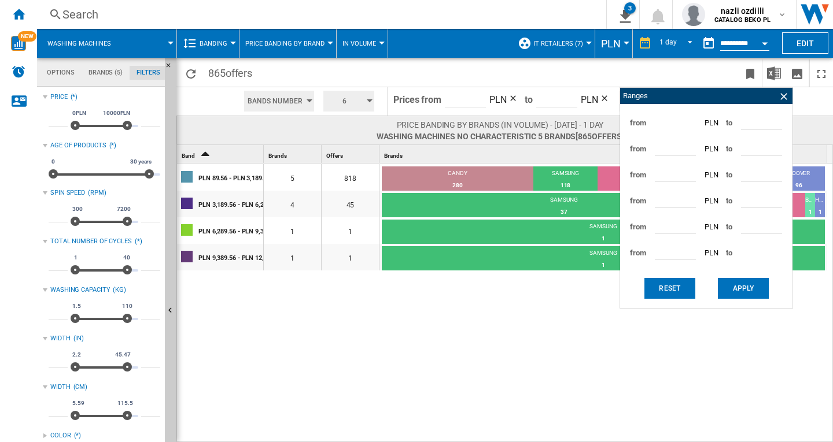
click at [656, 145] on input "*******" at bounding box center [675, 147] width 41 height 17
click at [662, 152] on input "*******" at bounding box center [675, 147] width 41 height 17
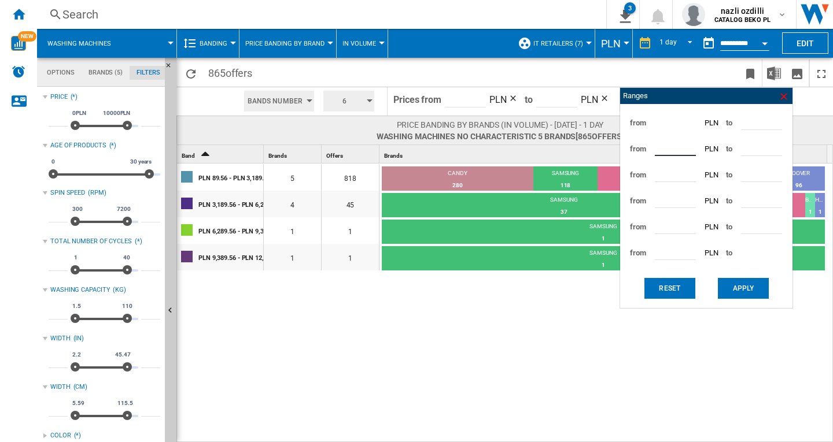
click at [781, 97] on ng-md-icon at bounding box center [784, 97] width 12 height 12
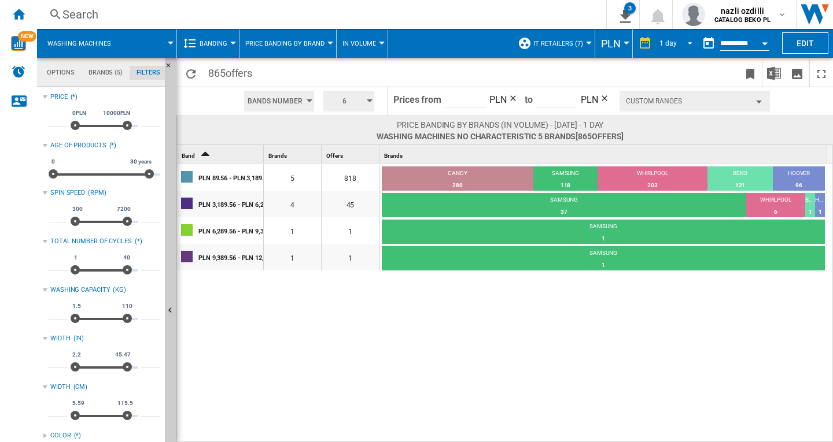
click at [687, 43] on span "REPORTS.WIZARD.STEPS.REPORT.STEPS.REPORT_OPTIONS.PERIOD: 1 day" at bounding box center [687, 42] width 14 height 10
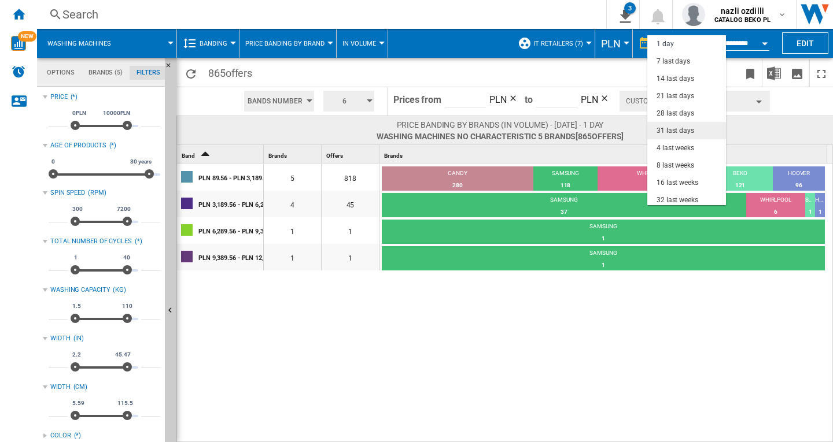
click at [680, 131] on div "31 last days" at bounding box center [675, 131] width 38 height 10
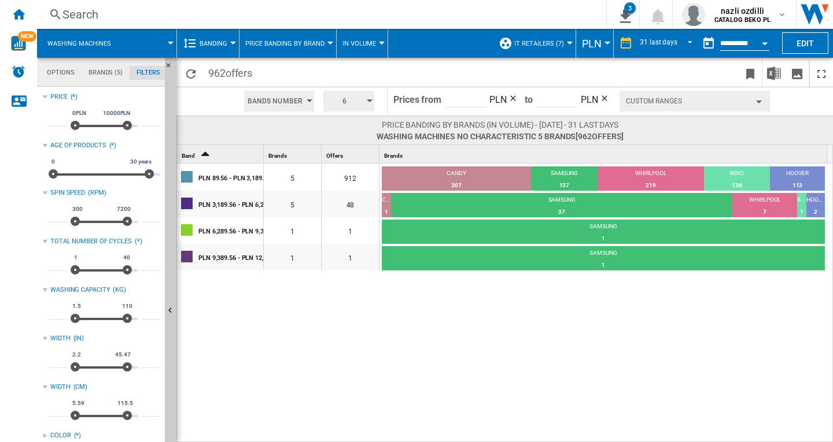
click at [516, 374] on div "PLN 89.56 - PLN 3,189.56 5 912 CANDY 307 33.66% SAMSUNG 137 15.02% WHIRLPOOL 21…" at bounding box center [505, 304] width 656 height 280
click at [200, 15] on div "Search" at bounding box center [319, 14] width 514 height 16
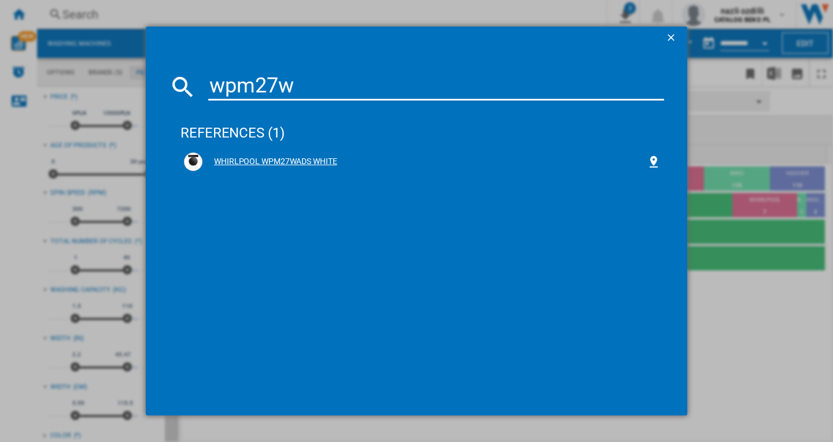
type input "wpm27w"
click at [246, 155] on div "WHIRLPOOL WPM27WADS WHITE" at bounding box center [422, 162] width 477 height 19
click at [238, 159] on div "WHIRLPOOL WPM27WADS WHITE" at bounding box center [424, 162] width 444 height 12
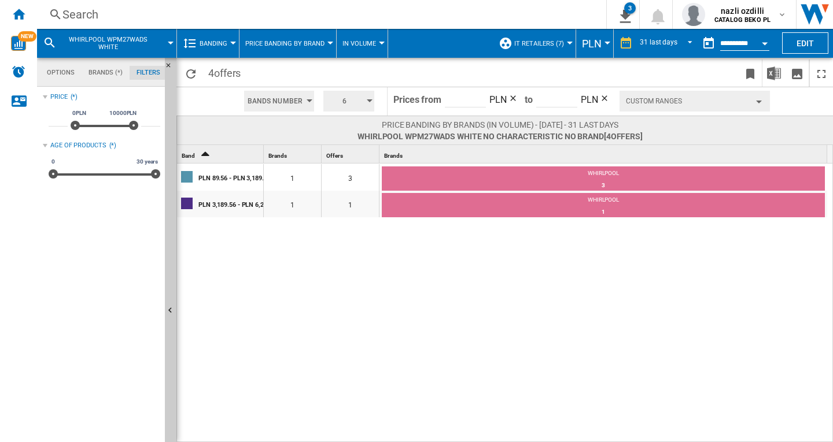
click at [230, 45] on button "Banding" at bounding box center [217, 43] width 34 height 29
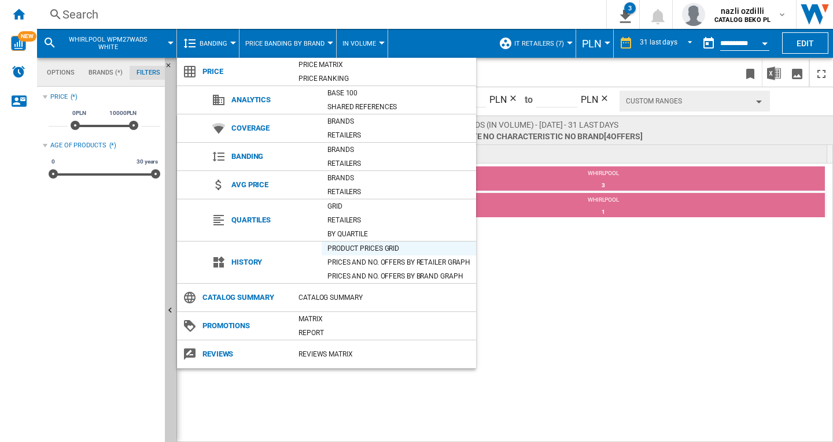
click at [368, 249] on div "Product prices grid" at bounding box center [399, 249] width 154 height 12
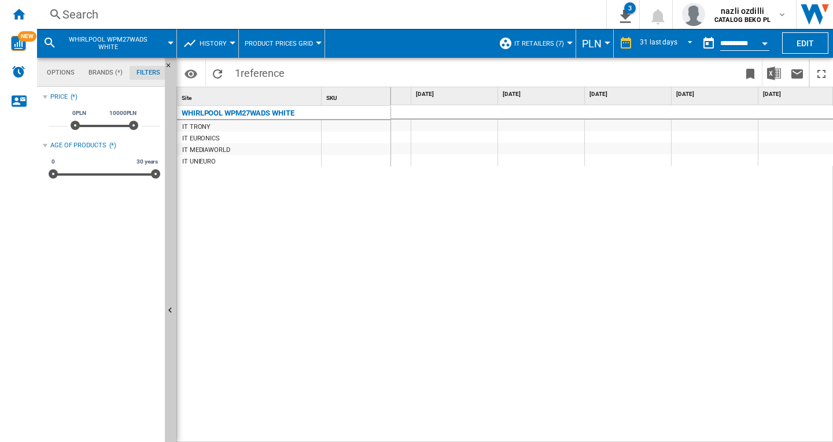
scroll to position [0, 2334]
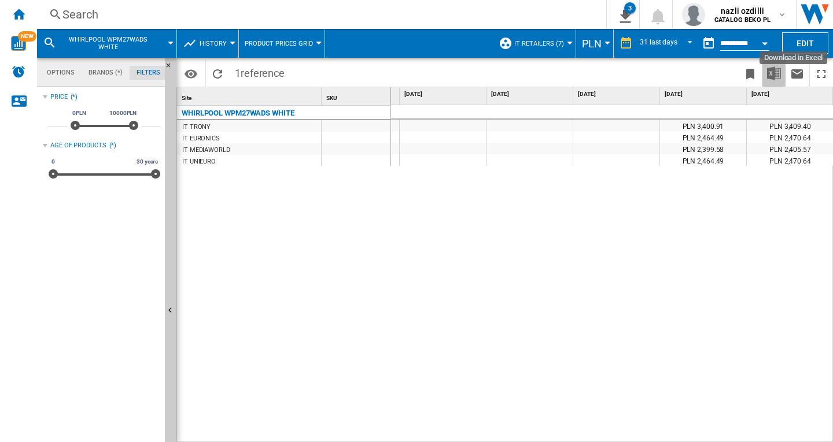
click at [772, 74] on img "Download in Excel" at bounding box center [774, 74] width 14 height 14
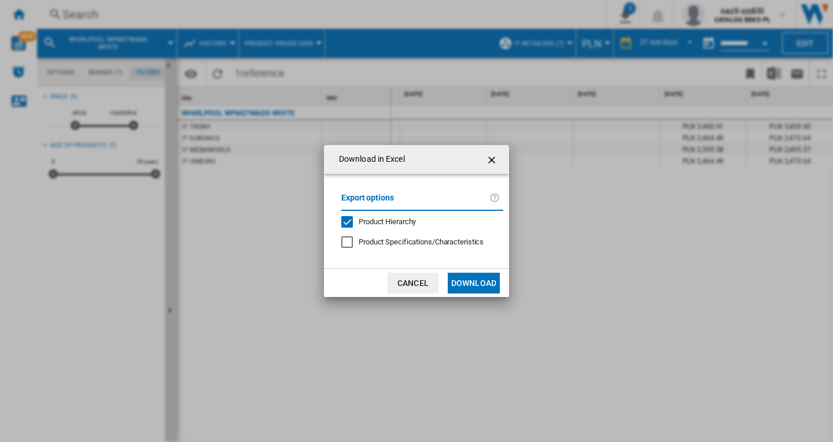
click at [391, 222] on span "Product Hierarchy" at bounding box center [387, 221] width 57 height 9
click at [478, 287] on button "Download" at bounding box center [474, 283] width 52 height 21
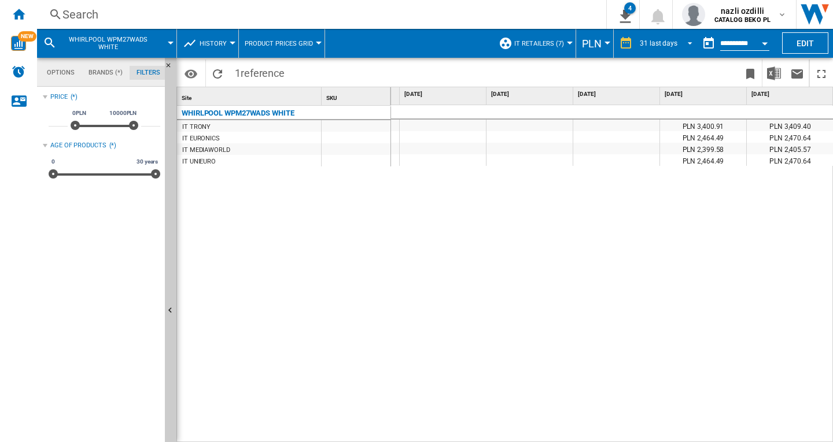
click at [687, 42] on span "REPORTS.WIZARD.STEPS.REPORT.STEPS.REPORT_OPTIONS.PERIOD: 31 last days" at bounding box center [687, 42] width 14 height 10
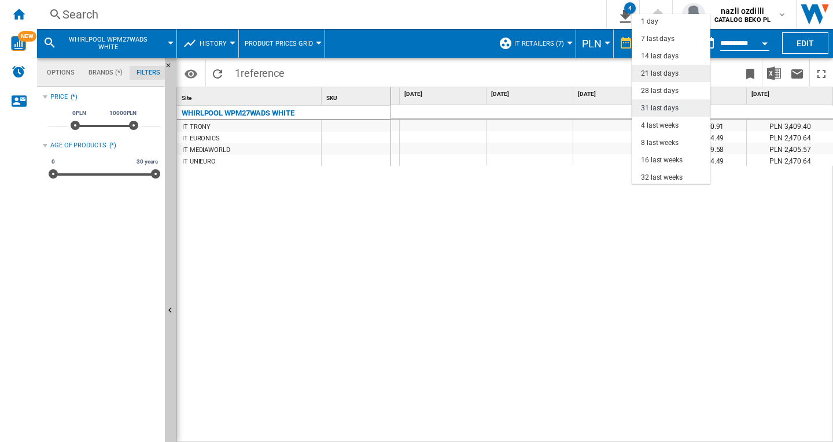
scroll to position [0, 0]
click at [663, 36] on div "7 last days" at bounding box center [658, 40] width 34 height 10
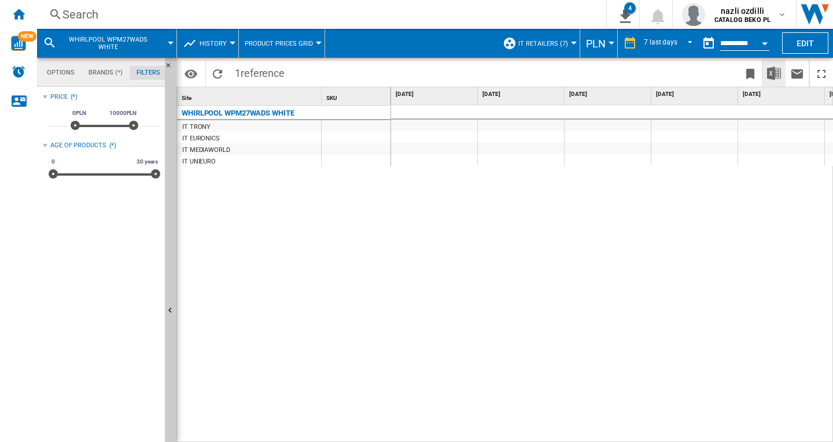
click at [767, 73] on img "Download in Excel" at bounding box center [774, 74] width 14 height 14
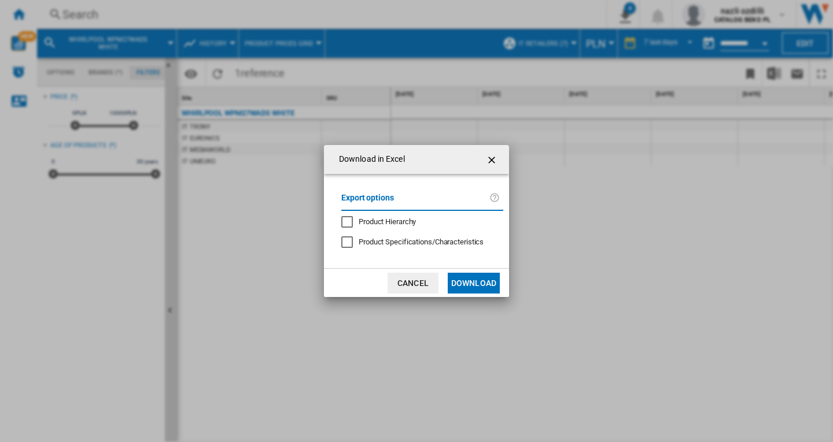
click at [488, 290] on button "Download" at bounding box center [474, 283] width 52 height 21
